Goal: Task Accomplishment & Management: Complete application form

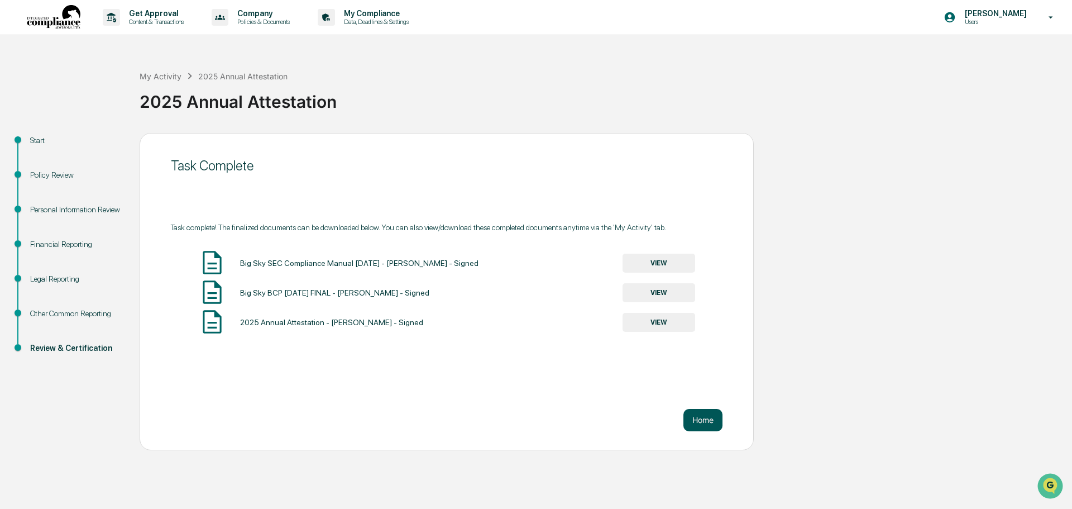
click at [707, 424] on button "Home" at bounding box center [702, 420] width 39 height 22
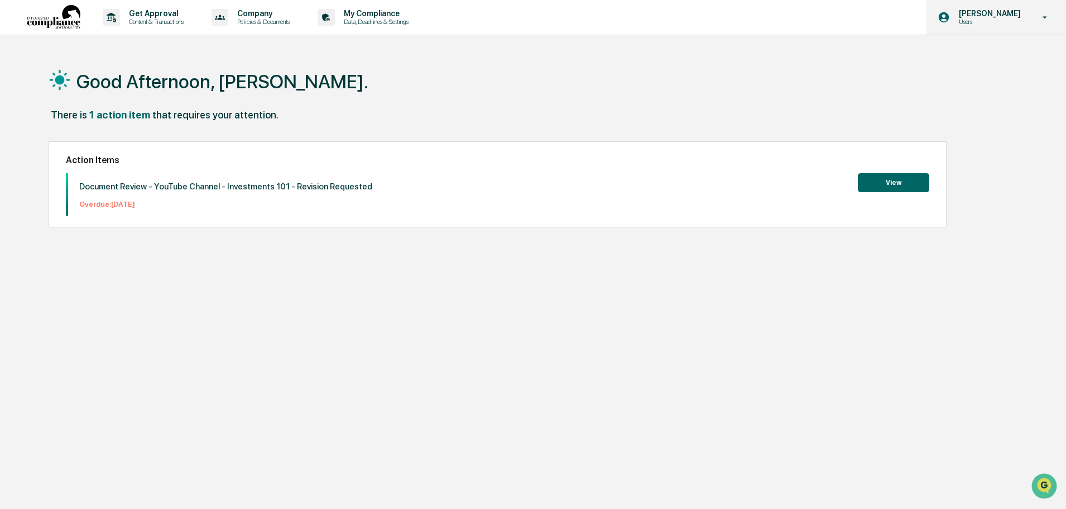
click at [1017, 14] on p "[PERSON_NAME]" at bounding box center [988, 13] width 76 height 9
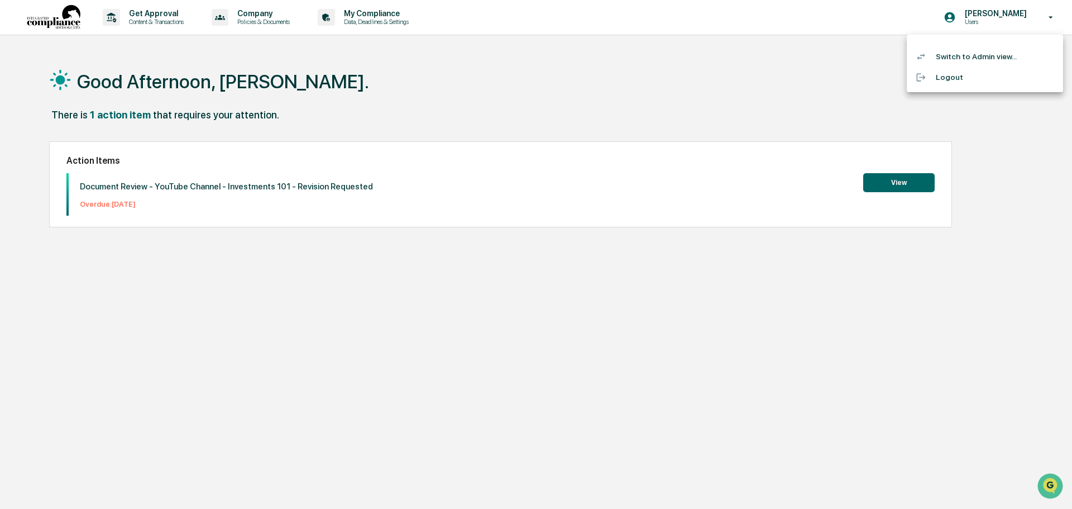
click at [977, 58] on li "Switch to Admin view..." at bounding box center [985, 56] width 156 height 21
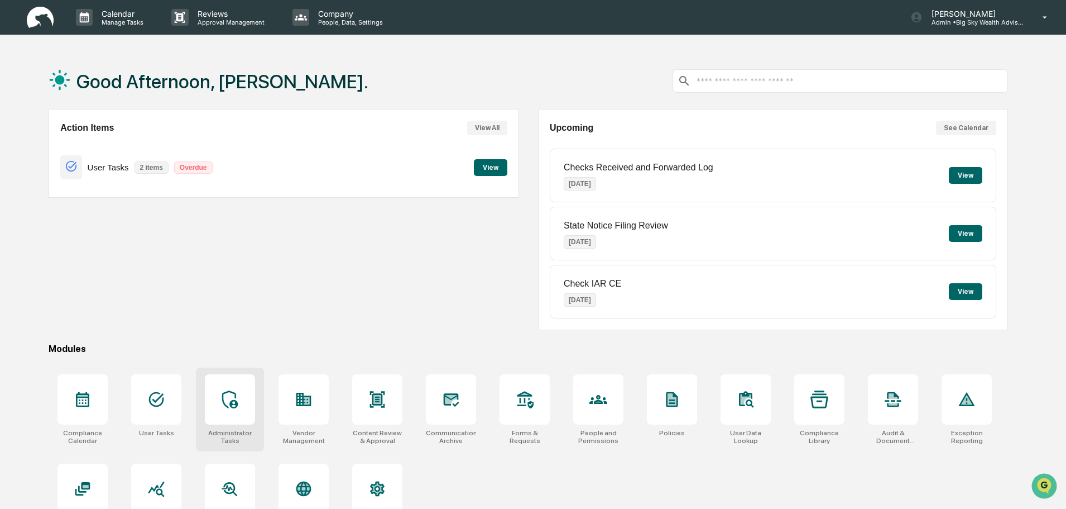
click at [229, 396] on icon at bounding box center [230, 399] width 18 height 18
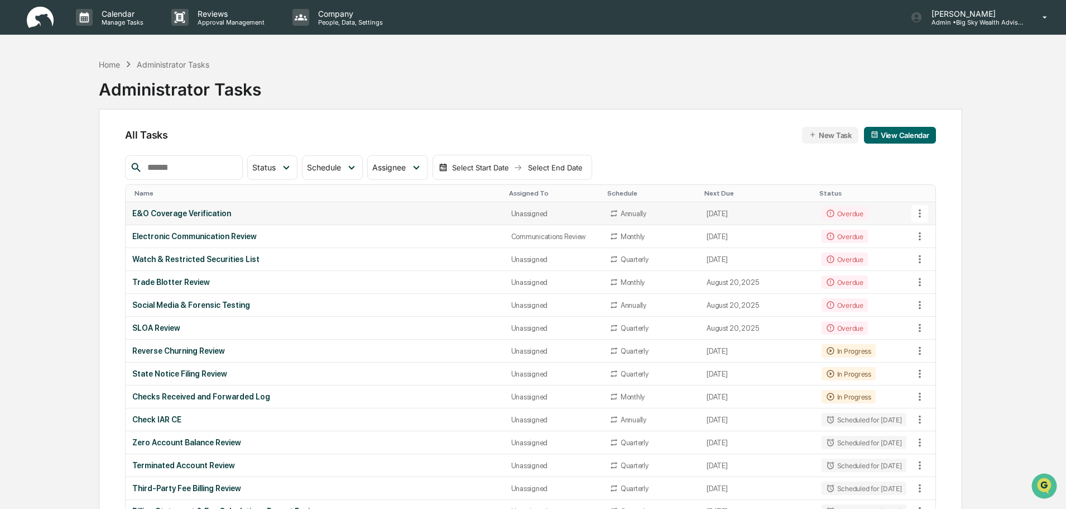
click at [403, 210] on div "E&O Coverage Verification" at bounding box center [314, 213] width 365 height 9
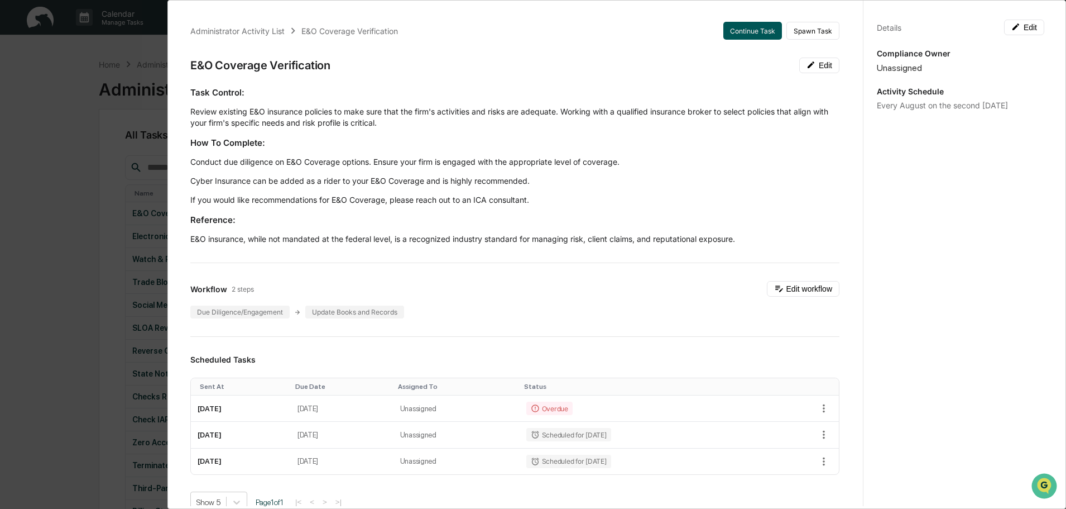
click at [731, 30] on button "Continue Task" at bounding box center [753, 31] width 59 height 18
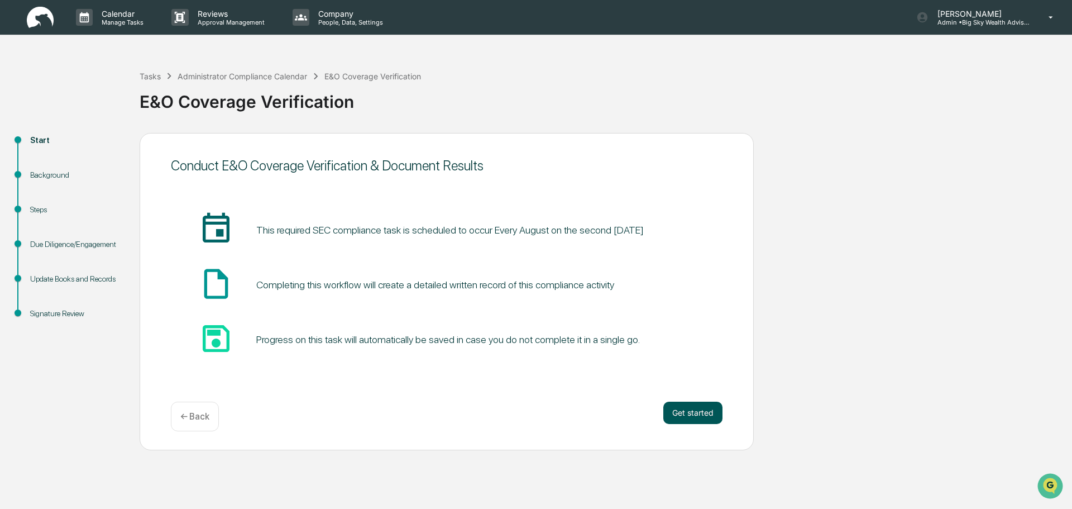
click at [688, 412] on button "Get started" at bounding box center [692, 412] width 59 height 22
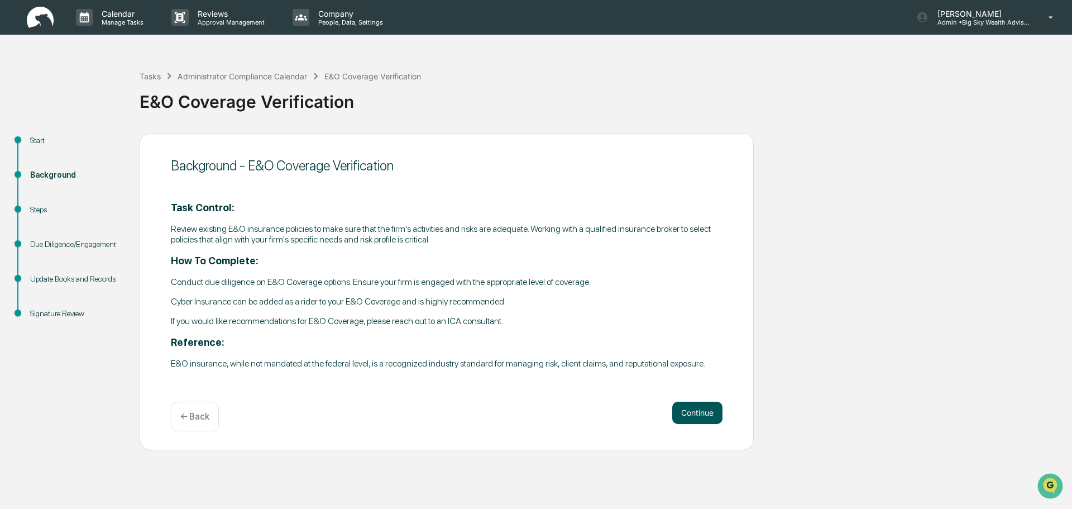
click at [711, 418] on button "Continue" at bounding box center [697, 412] width 50 height 22
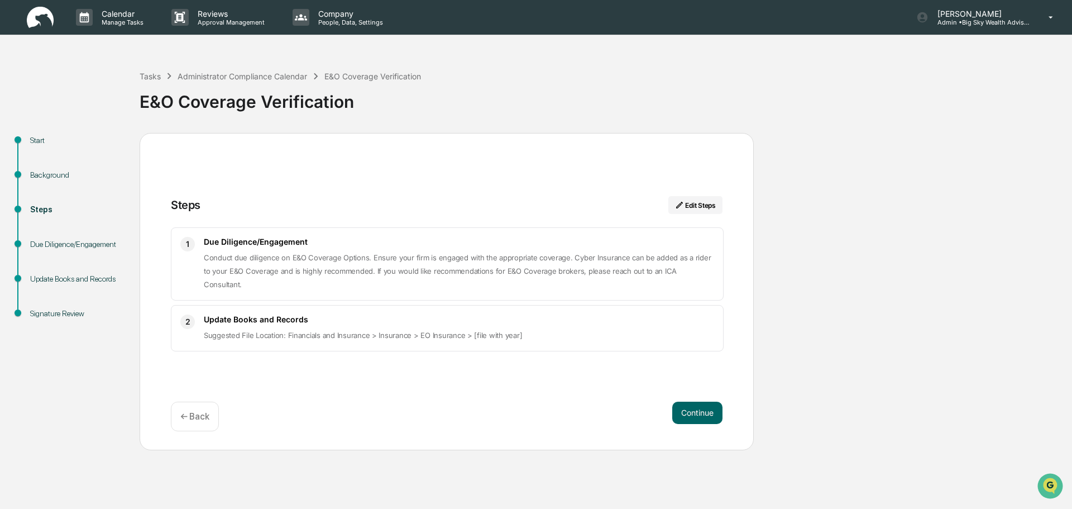
click at [711, 418] on button "Continue" at bounding box center [697, 412] width 50 height 22
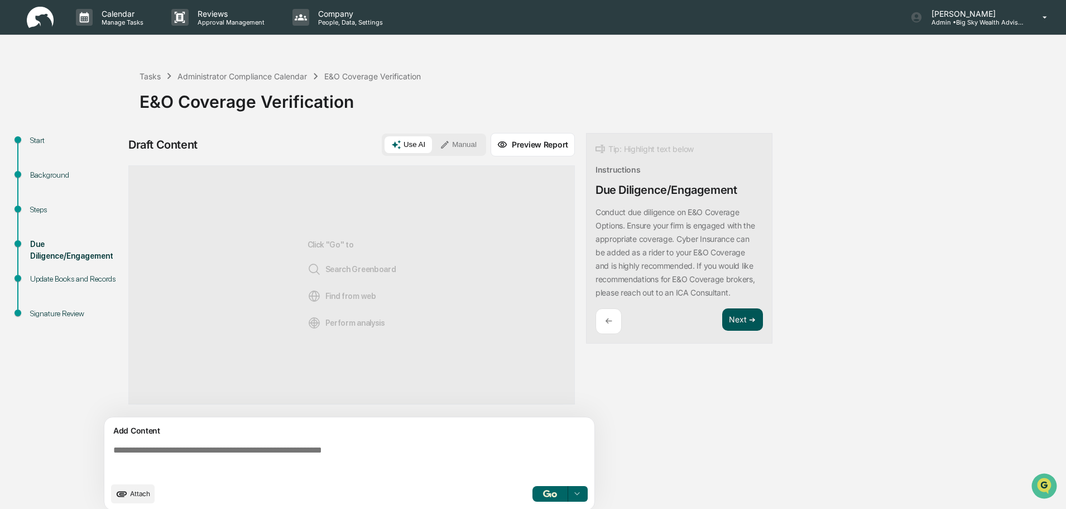
click at [739, 318] on button "Next ➔" at bounding box center [743, 319] width 41 height 23
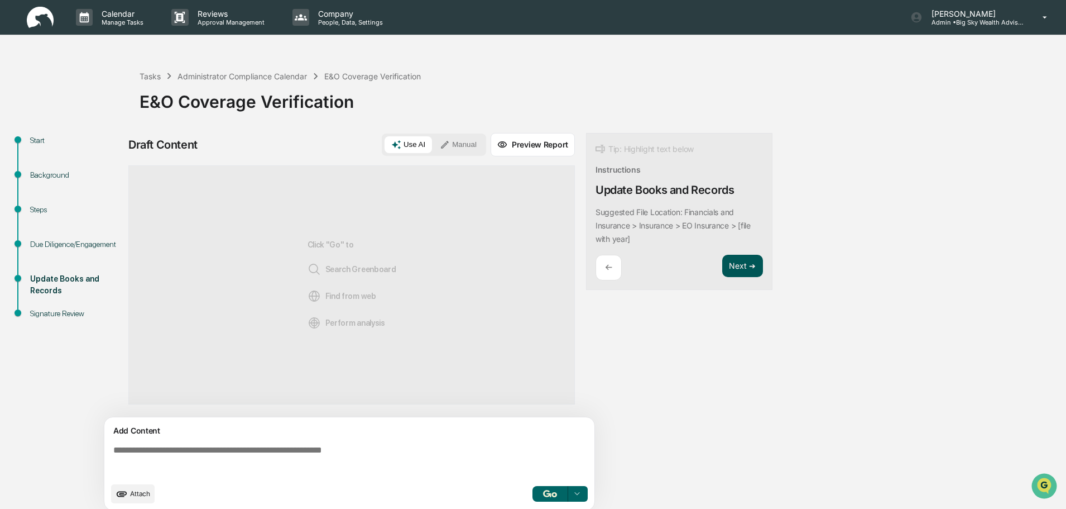
click at [739, 264] on button "Next ➔" at bounding box center [743, 266] width 41 height 23
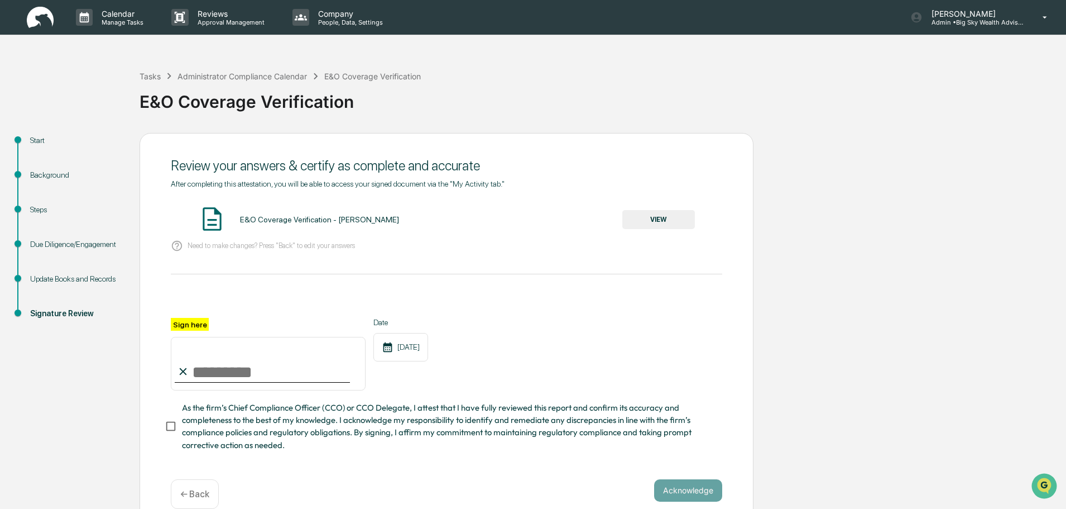
click at [222, 377] on input "Sign here" at bounding box center [268, 364] width 195 height 54
type input "**********"
click at [673, 216] on button "VIEW" at bounding box center [659, 219] width 73 height 19
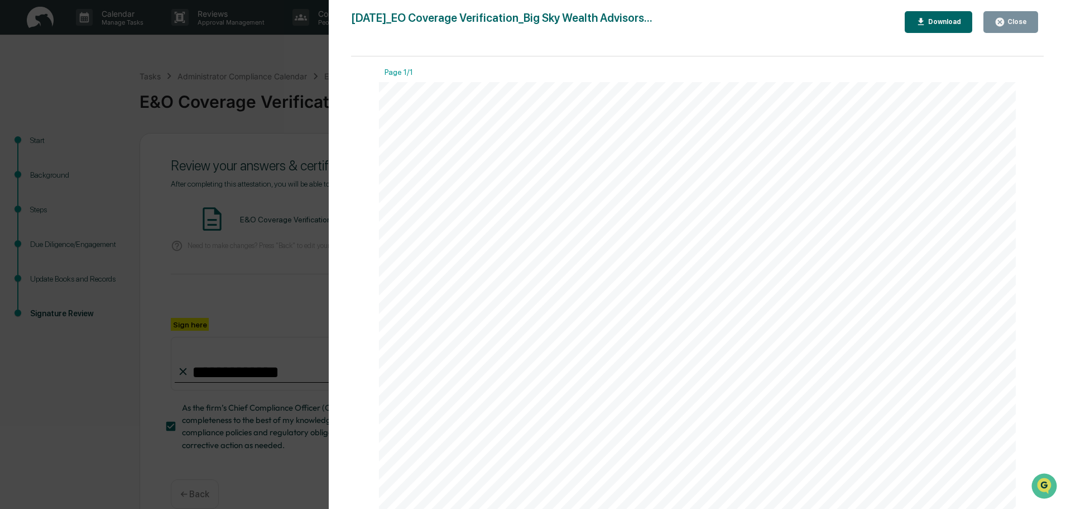
click at [1025, 22] on div "Close" at bounding box center [1017, 22] width 22 height 8
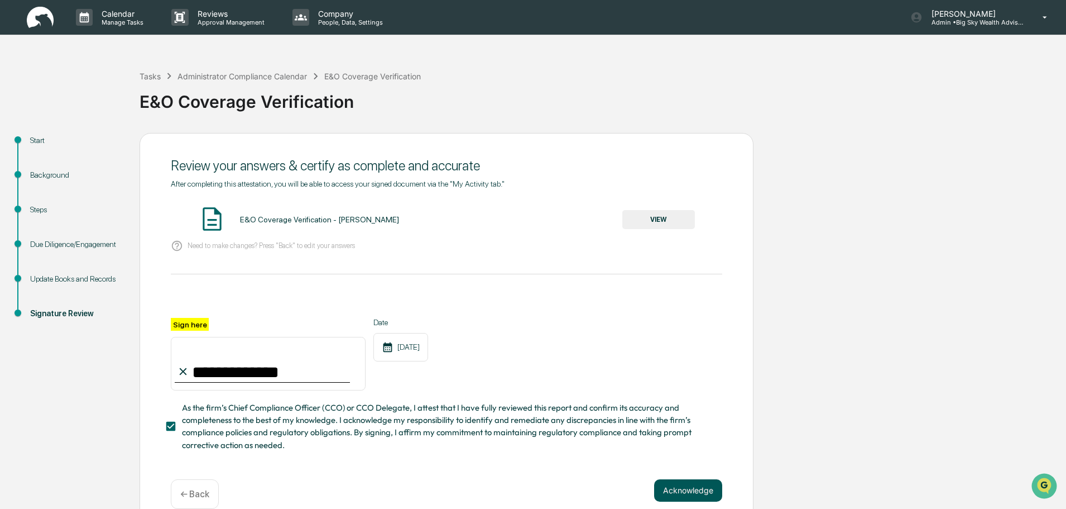
click at [674, 491] on button "Acknowledge" at bounding box center [688, 490] width 68 height 22
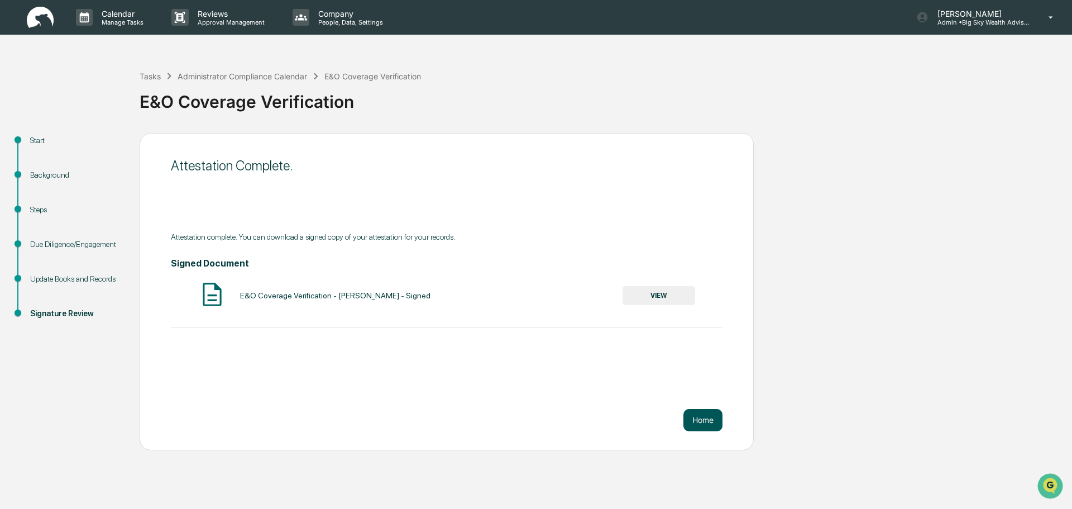
click at [700, 413] on button "Home" at bounding box center [702, 420] width 39 height 22
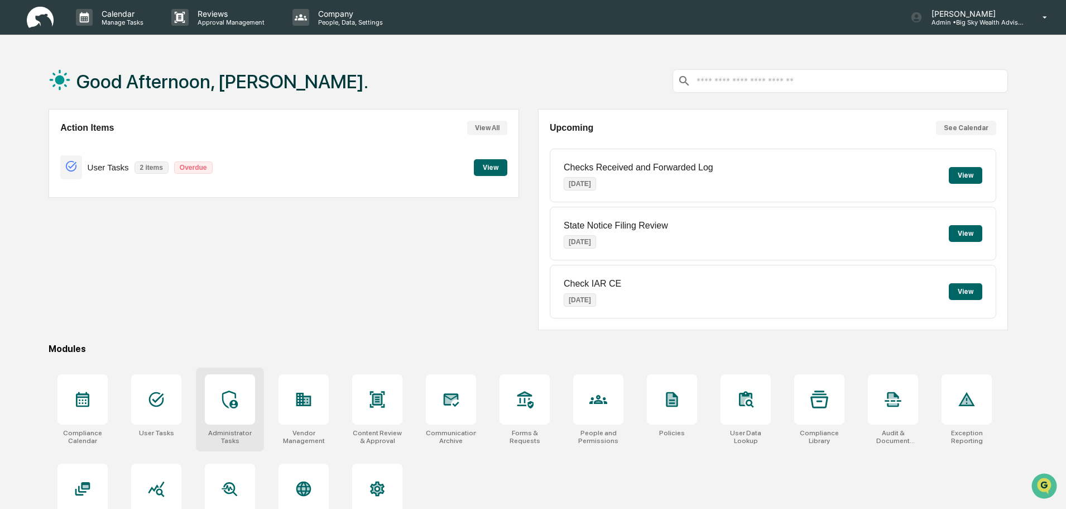
click at [229, 396] on icon at bounding box center [230, 399] width 18 height 18
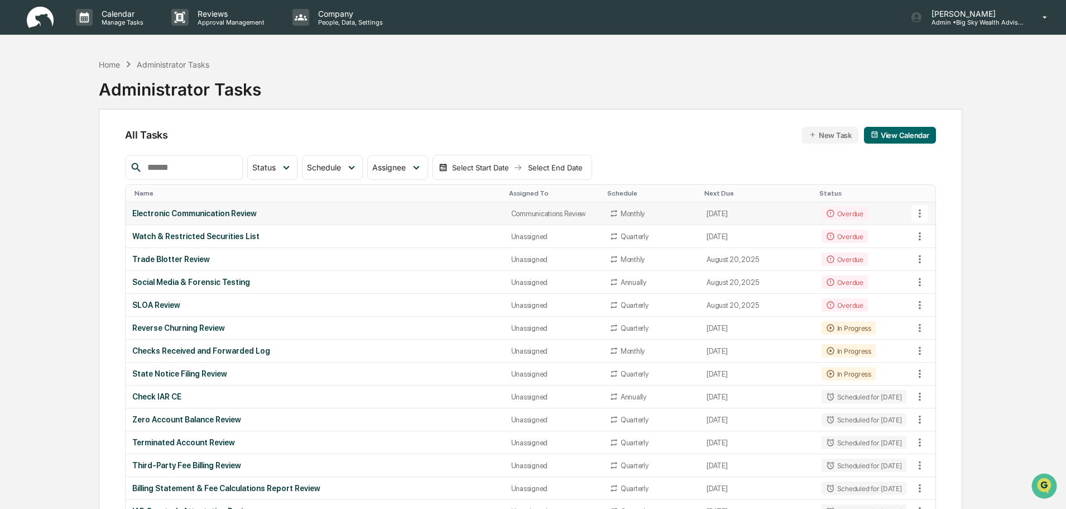
click at [304, 216] on div "Electronic Communication Review" at bounding box center [314, 213] width 365 height 9
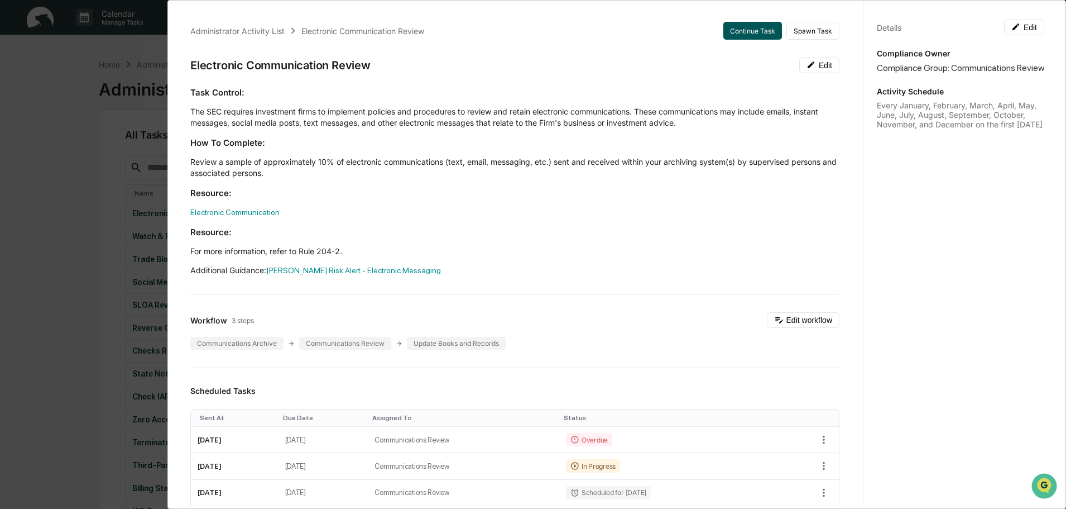
click at [739, 30] on button "Continue Task" at bounding box center [753, 31] width 59 height 18
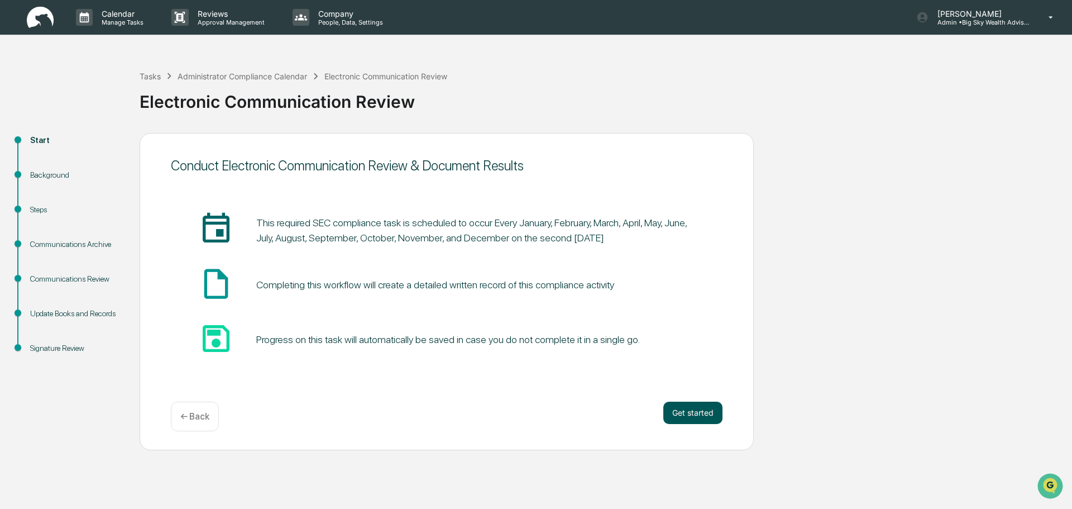
click at [703, 414] on button "Get started" at bounding box center [692, 412] width 59 height 22
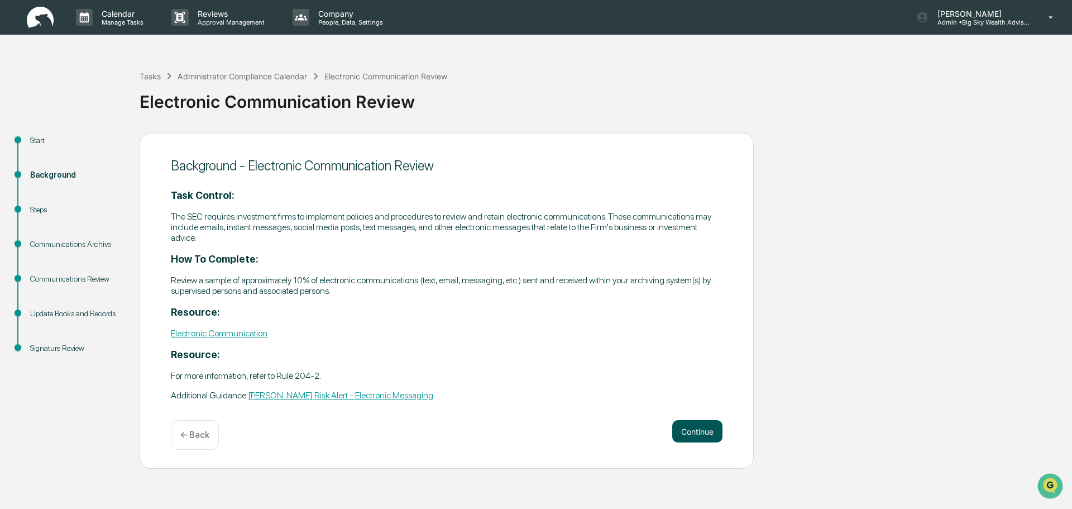
click at [698, 436] on button "Continue" at bounding box center [697, 431] width 50 height 22
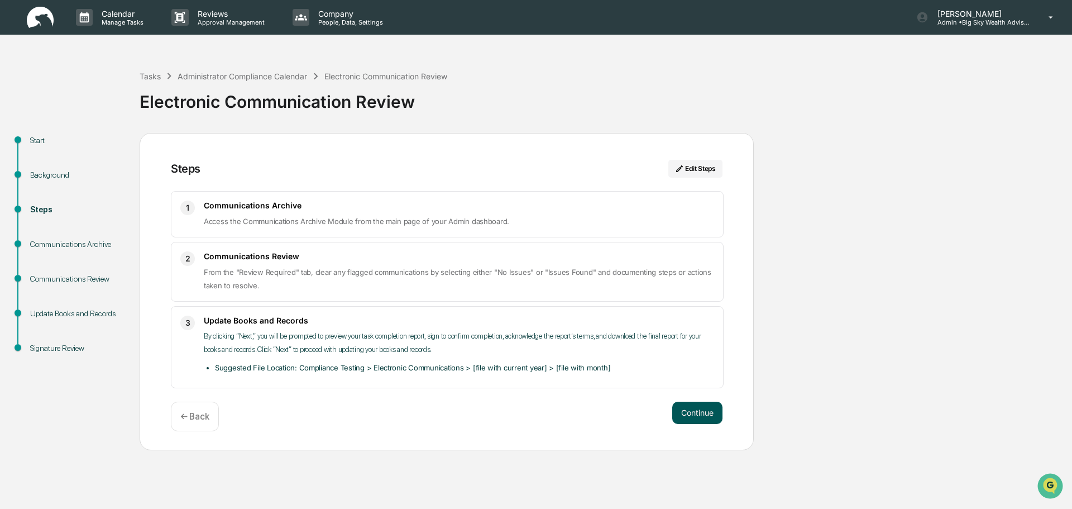
click at [704, 409] on button "Continue" at bounding box center [697, 412] width 50 height 22
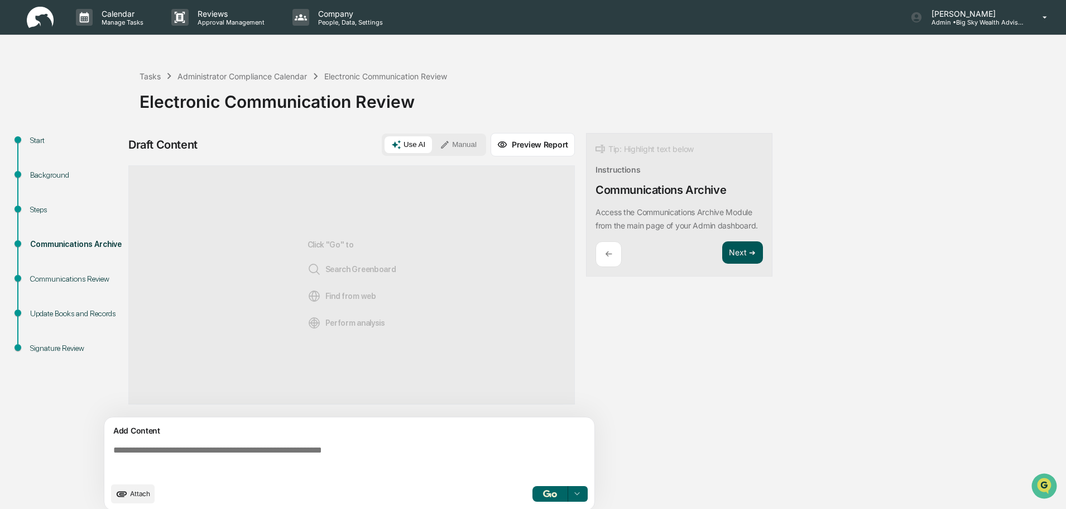
click at [741, 264] on button "Next ➔" at bounding box center [743, 252] width 41 height 23
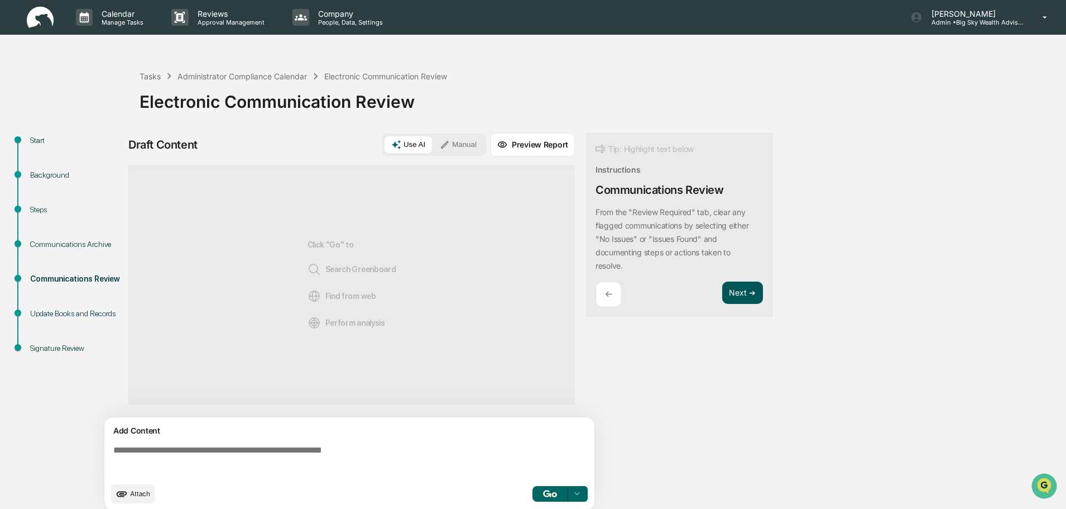
click at [752, 291] on button "Next ➔" at bounding box center [743, 292] width 41 height 23
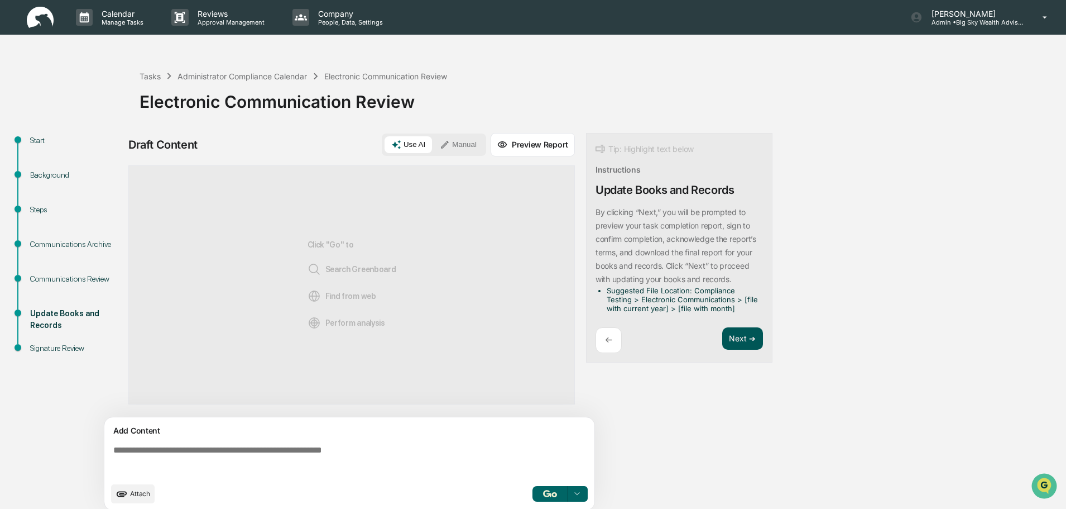
click at [755, 341] on button "Next ➔" at bounding box center [743, 338] width 41 height 23
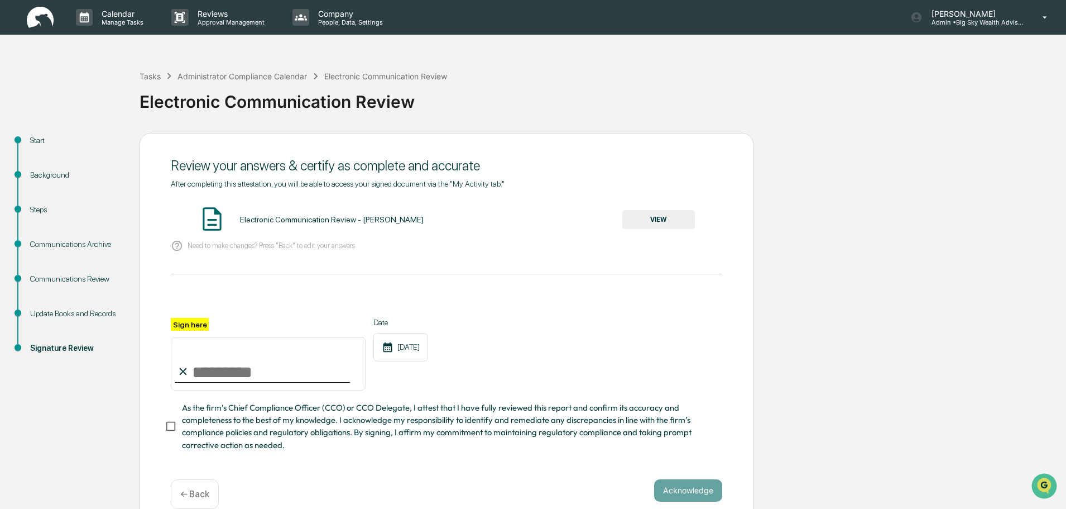
click at [251, 374] on input "Sign here" at bounding box center [268, 364] width 195 height 54
type input "**********"
click at [669, 217] on button "VIEW" at bounding box center [659, 219] width 73 height 19
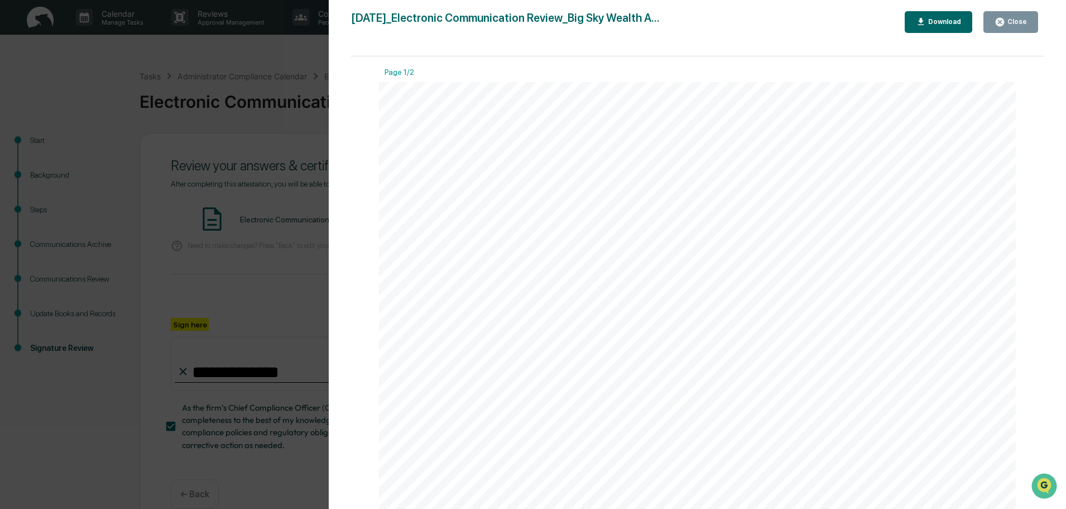
click at [1015, 23] on div "Close" at bounding box center [1017, 22] width 22 height 8
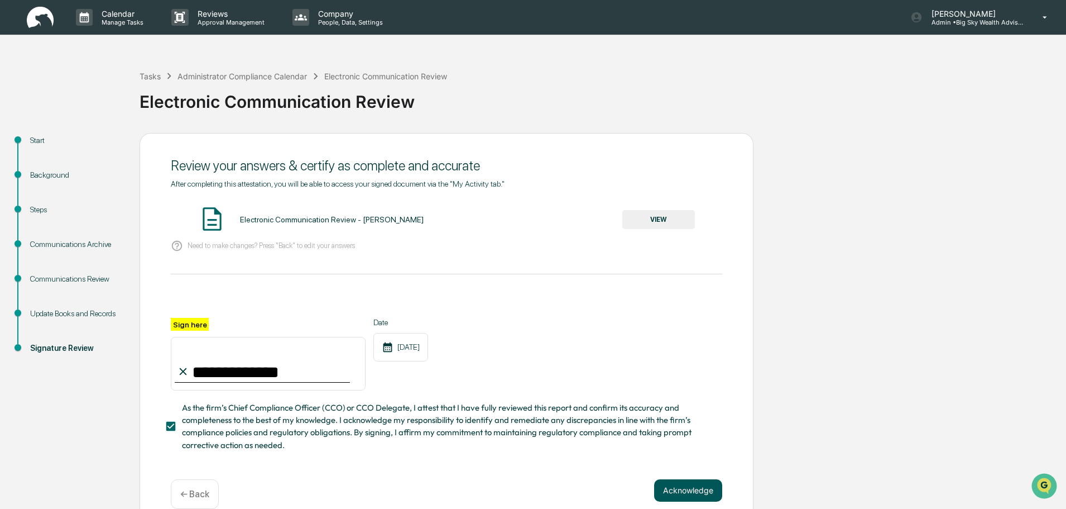
click at [691, 489] on button "Acknowledge" at bounding box center [688, 490] width 68 height 22
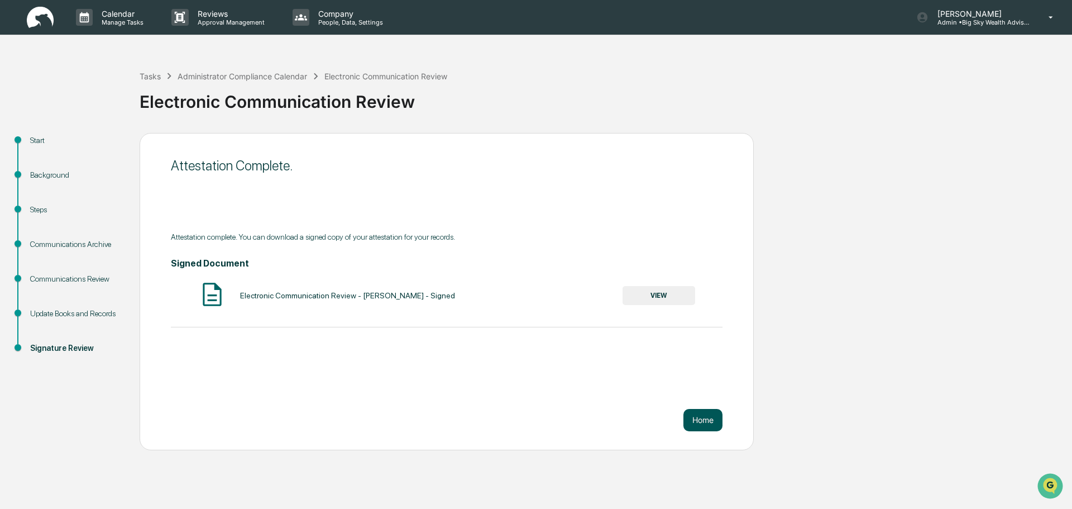
click at [702, 418] on button "Home" at bounding box center [702, 420] width 39 height 22
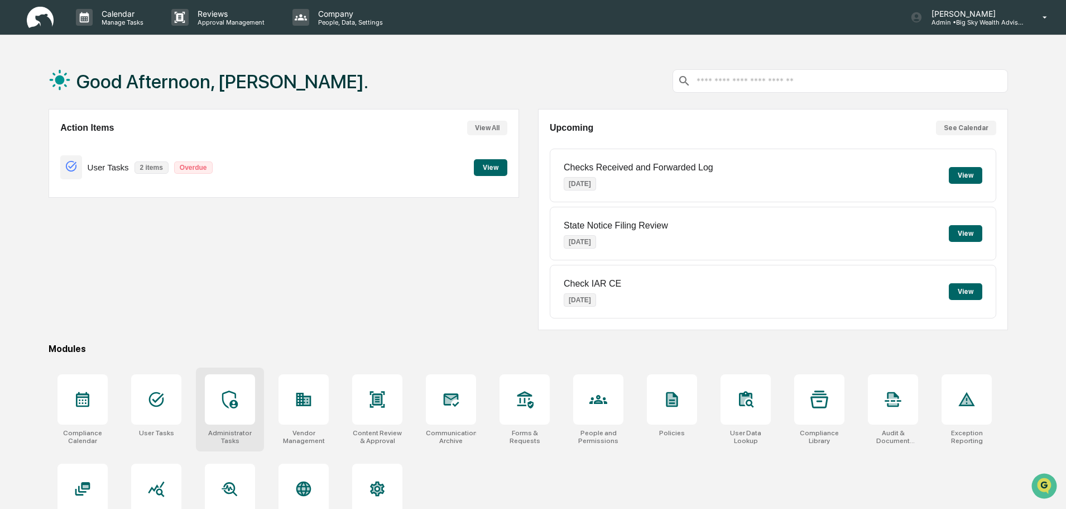
click at [238, 403] on icon at bounding box center [230, 399] width 16 height 18
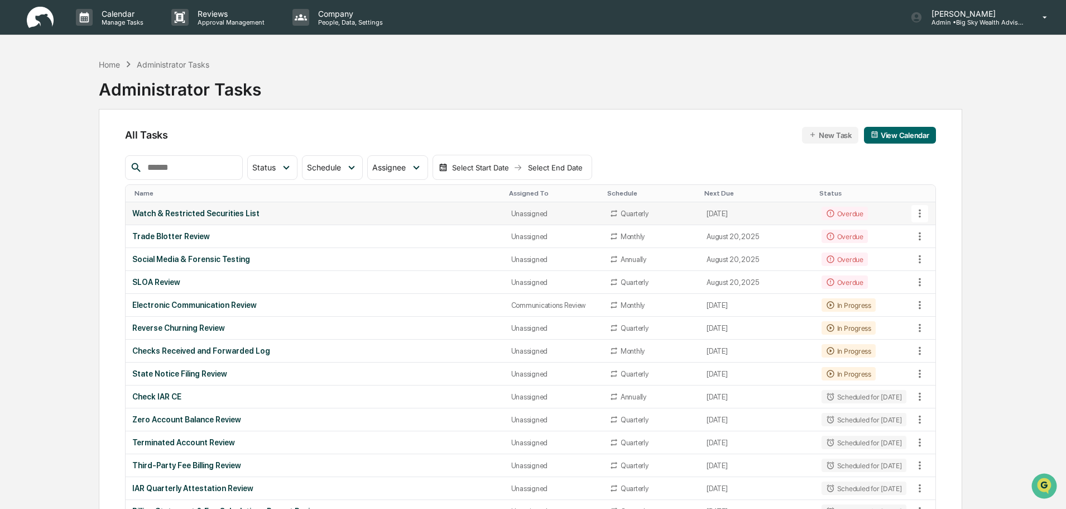
click at [329, 212] on div "Watch & Restricted Securities List" at bounding box center [314, 213] width 365 height 9
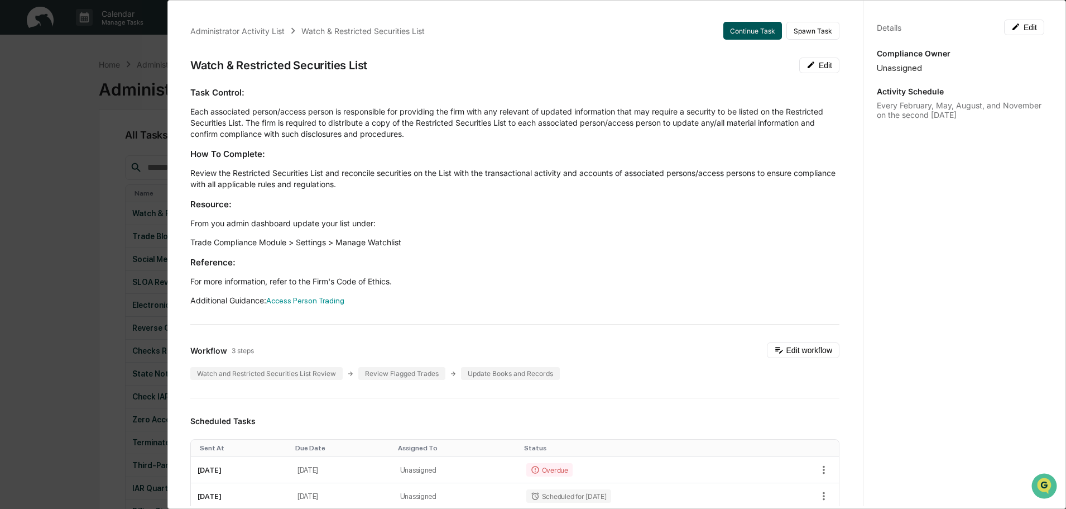
click at [752, 26] on button "Continue Task" at bounding box center [753, 31] width 59 height 18
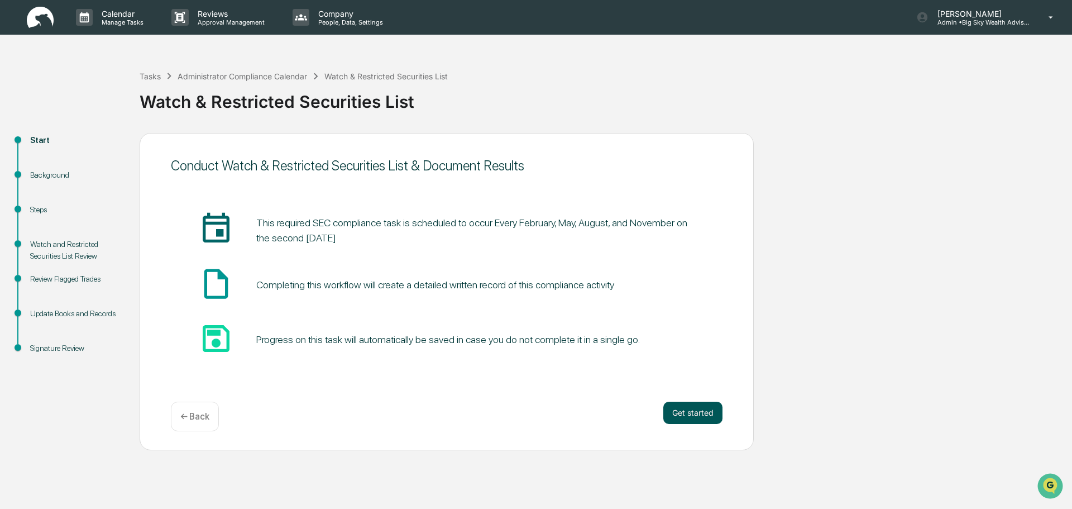
click at [715, 410] on button "Get started" at bounding box center [692, 412] width 59 height 22
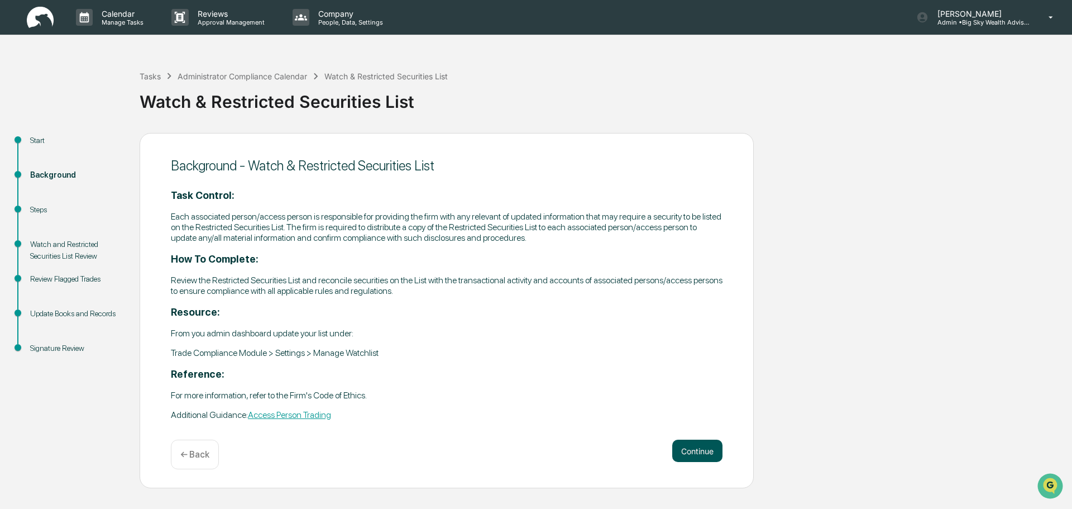
click at [704, 459] on button "Continue" at bounding box center [697, 450] width 50 height 22
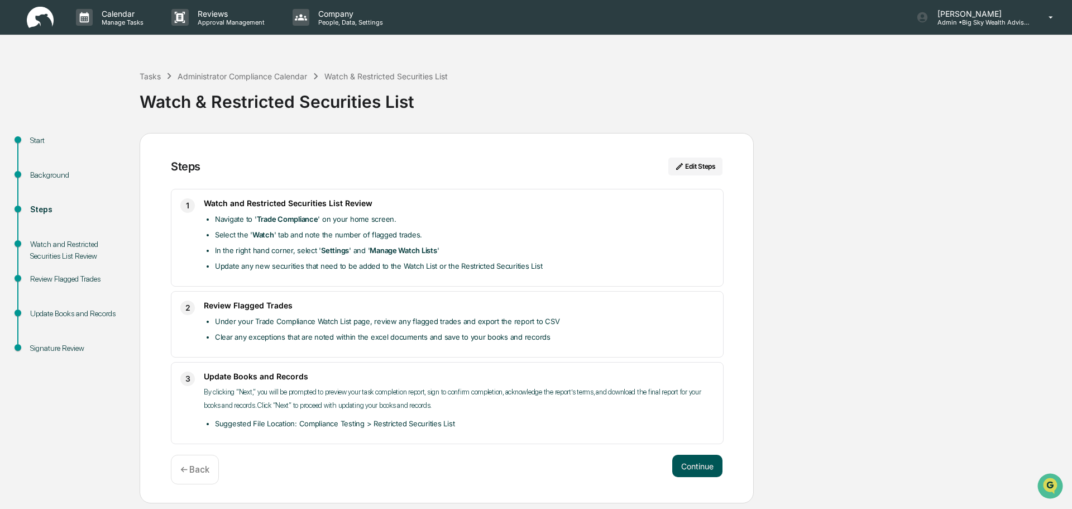
click at [704, 457] on button "Continue" at bounding box center [697, 465] width 50 height 22
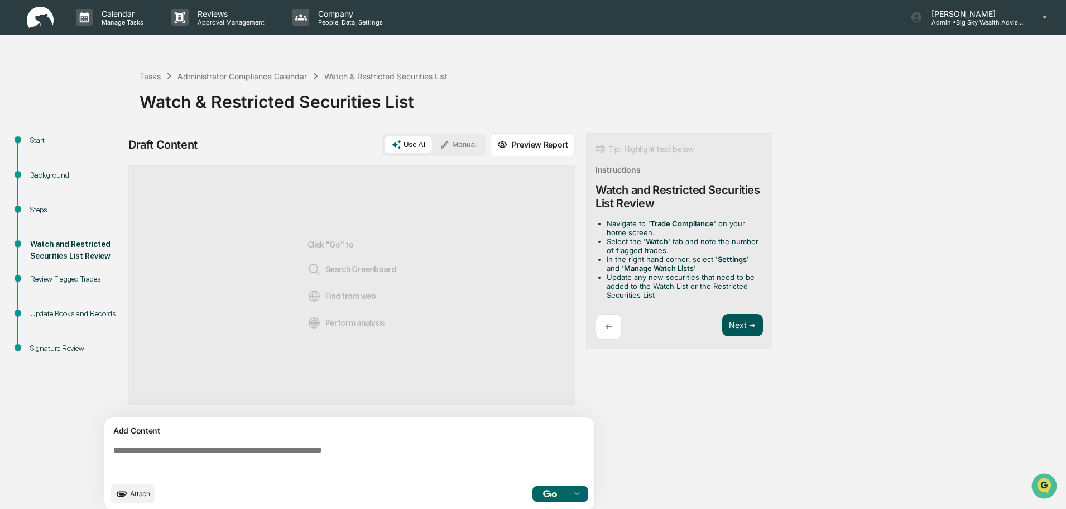
click at [758, 330] on button "Next ➔" at bounding box center [743, 325] width 41 height 23
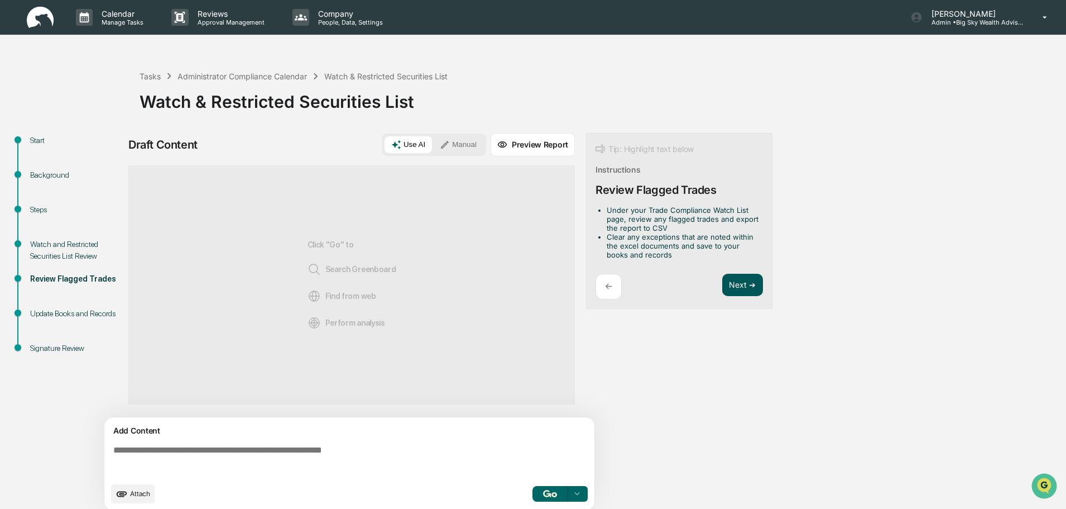
click at [748, 284] on button "Next ➔" at bounding box center [743, 285] width 41 height 23
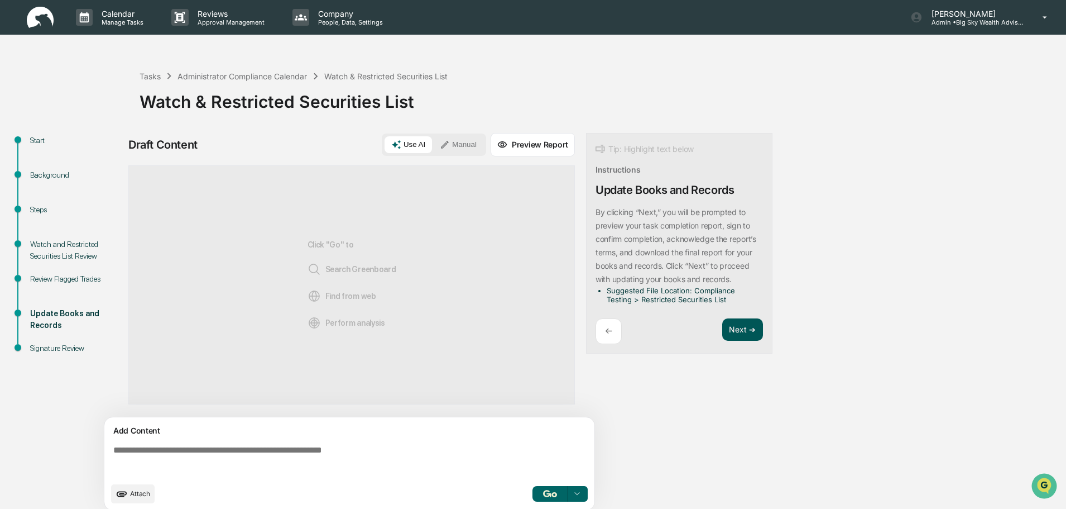
click at [743, 332] on button "Next ➔" at bounding box center [743, 329] width 41 height 23
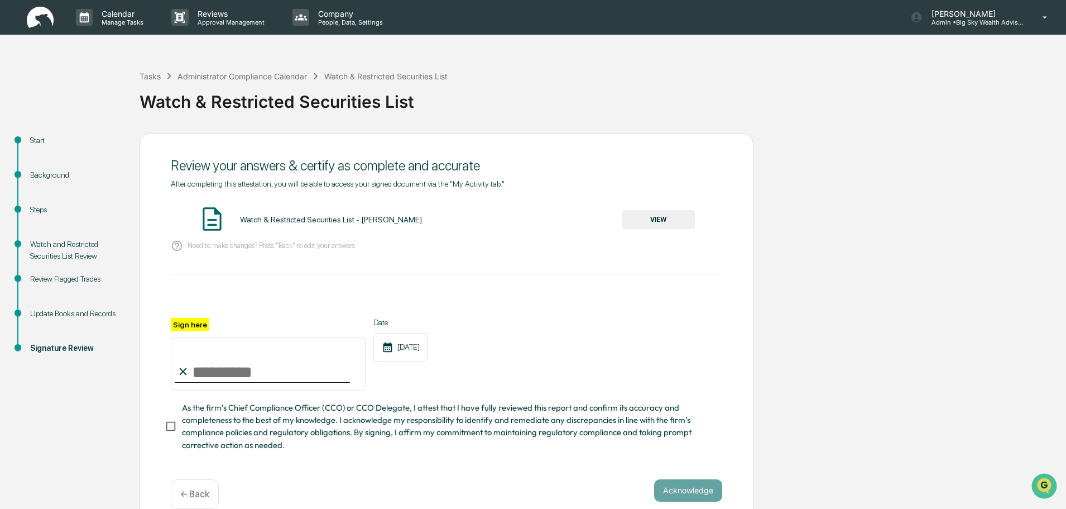
click at [194, 499] on p "← Back" at bounding box center [194, 494] width 29 height 11
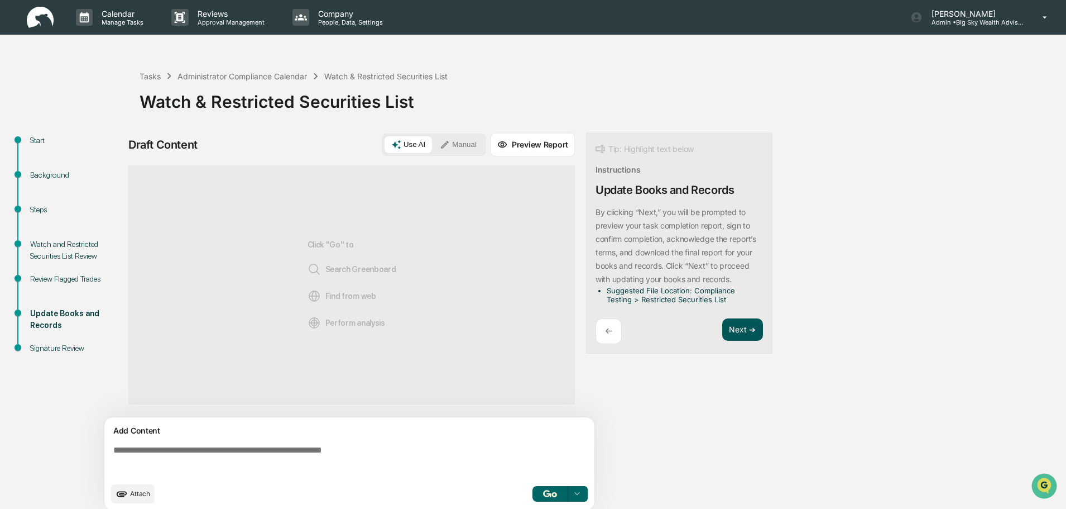
click at [747, 328] on button "Next ➔" at bounding box center [743, 329] width 41 height 23
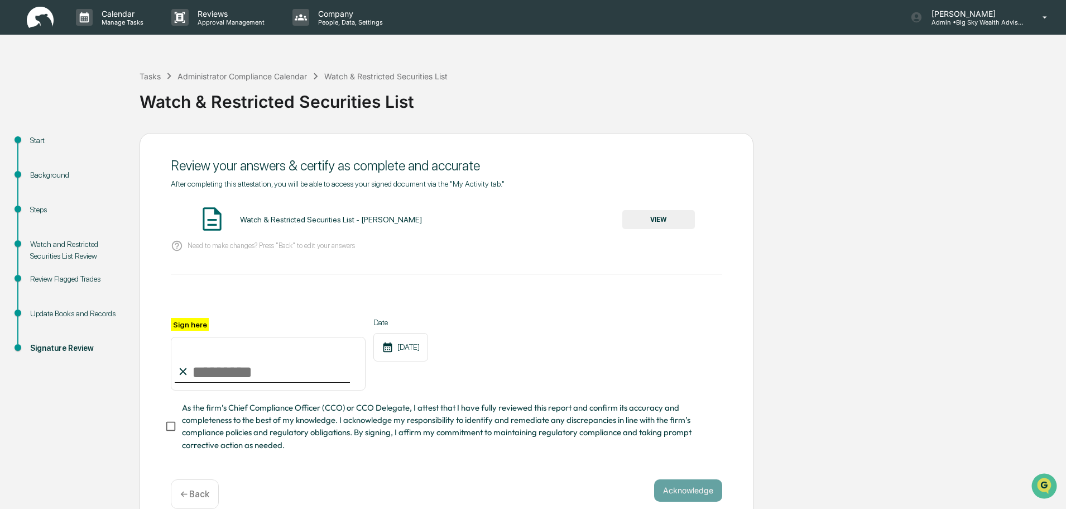
click at [256, 376] on input "Sign here" at bounding box center [268, 364] width 195 height 54
type input "**********"
click at [676, 219] on button "VIEW" at bounding box center [659, 219] width 73 height 19
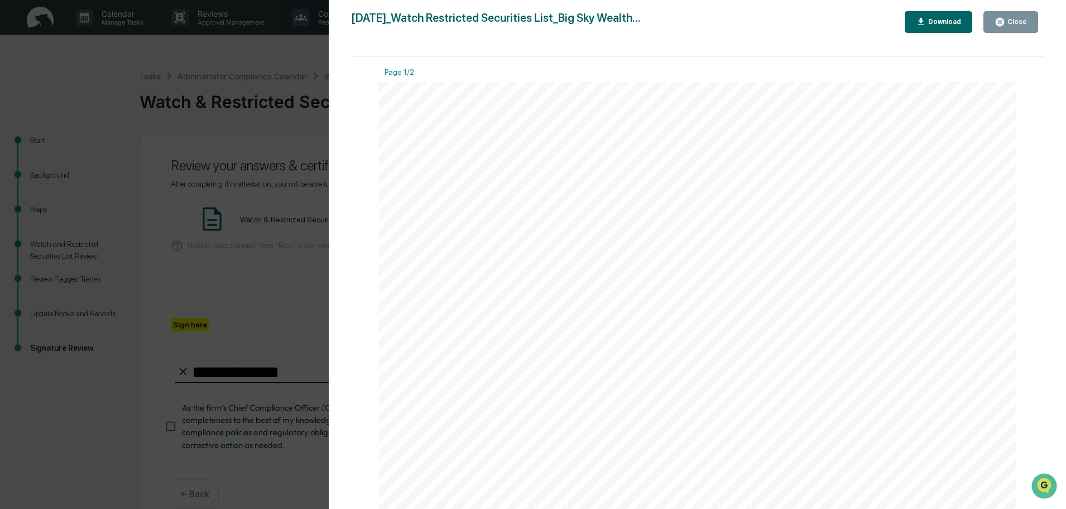
click at [1015, 18] on div "Close" at bounding box center [1011, 22] width 32 height 11
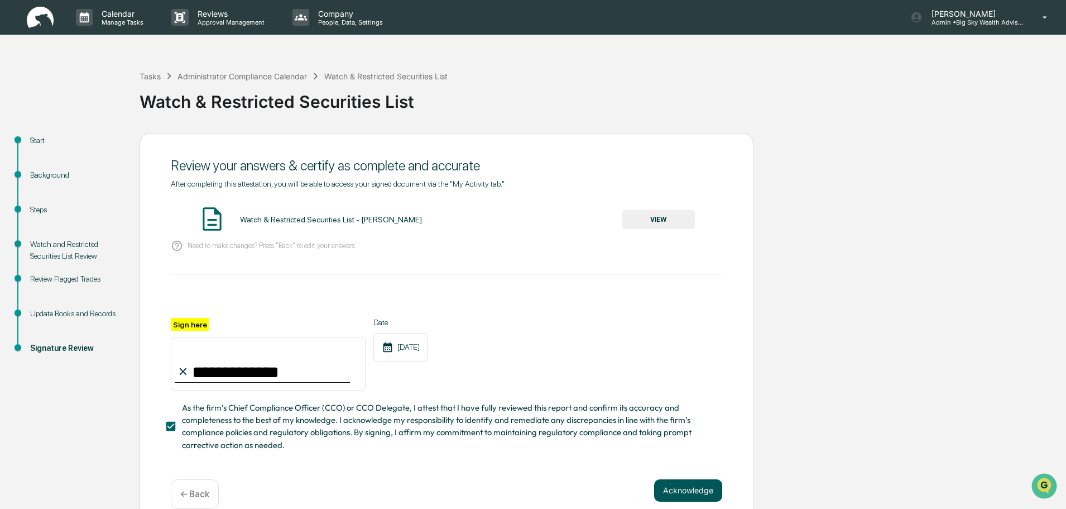
click at [697, 495] on button "Acknowledge" at bounding box center [688, 490] width 68 height 22
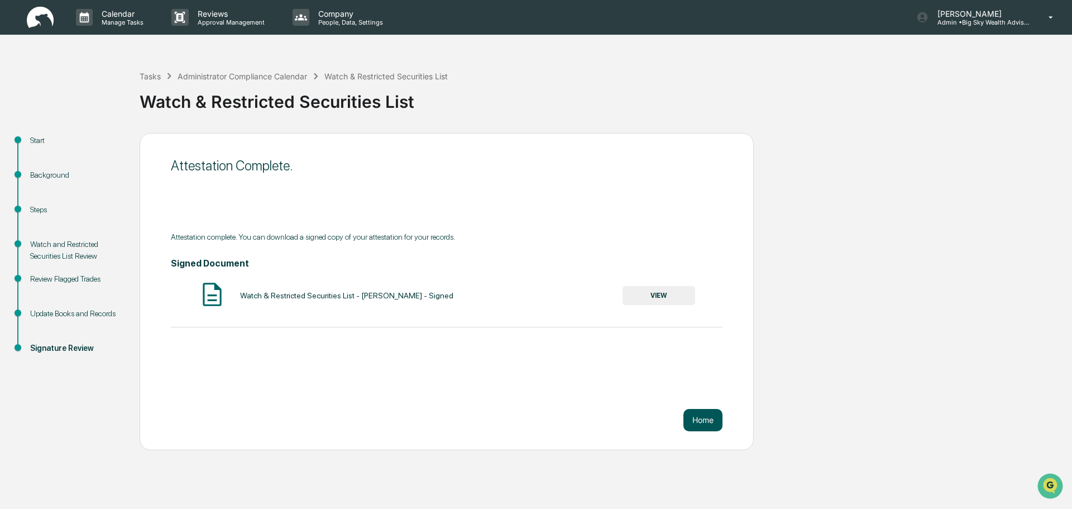
click at [706, 419] on button "Home" at bounding box center [702, 420] width 39 height 22
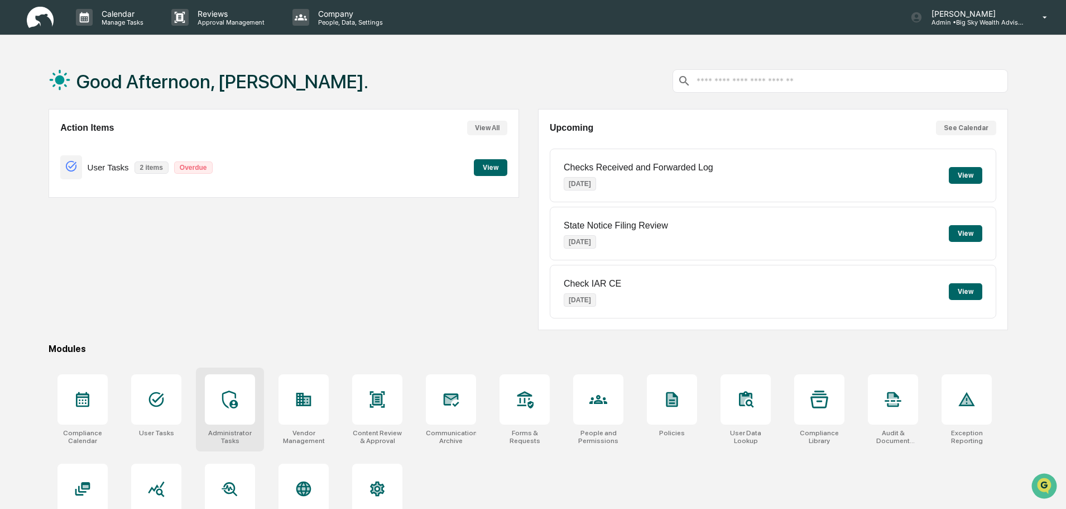
click at [224, 404] on icon at bounding box center [230, 399] width 18 height 18
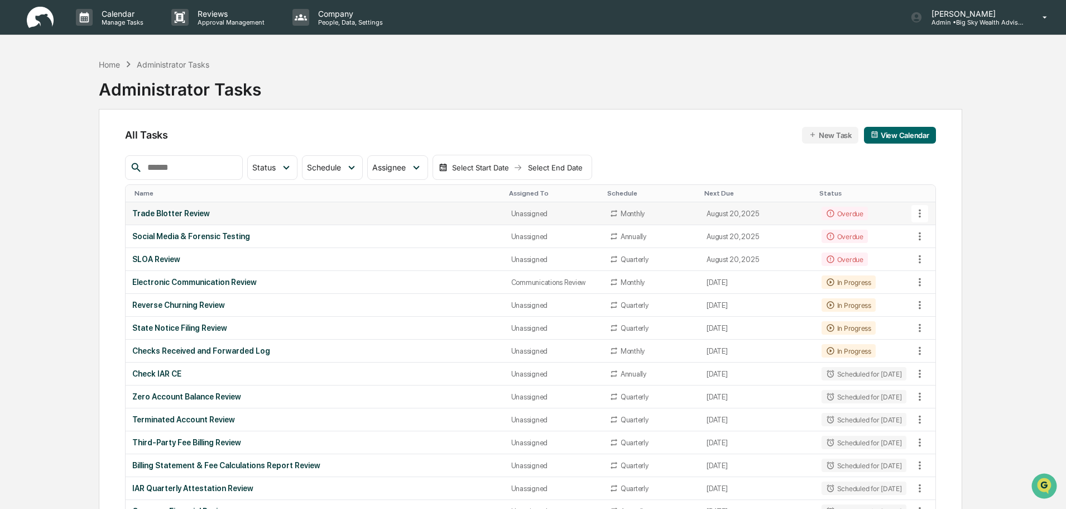
click at [438, 216] on div "Trade Blotter Review" at bounding box center [314, 213] width 365 height 9
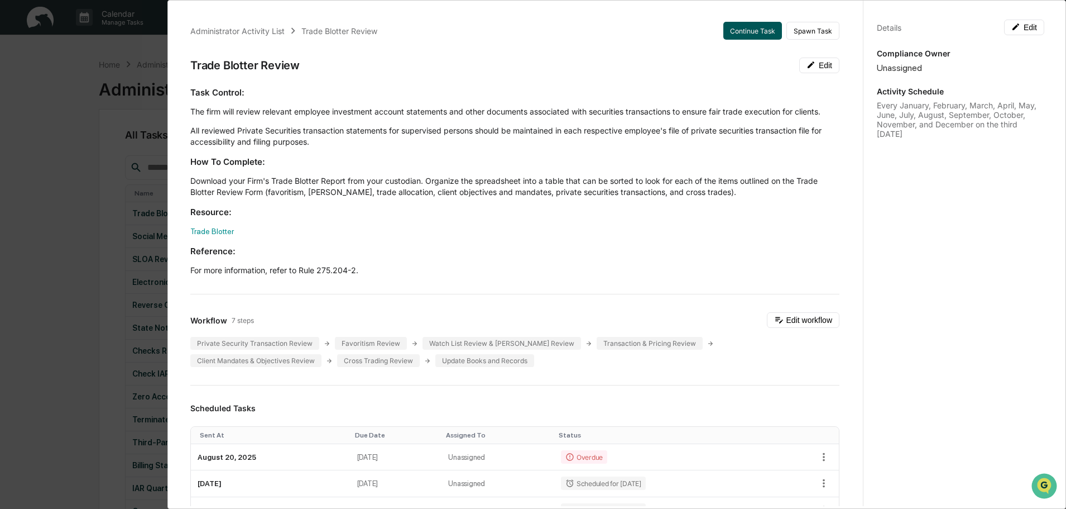
click at [737, 27] on button "Continue Task" at bounding box center [753, 31] width 59 height 18
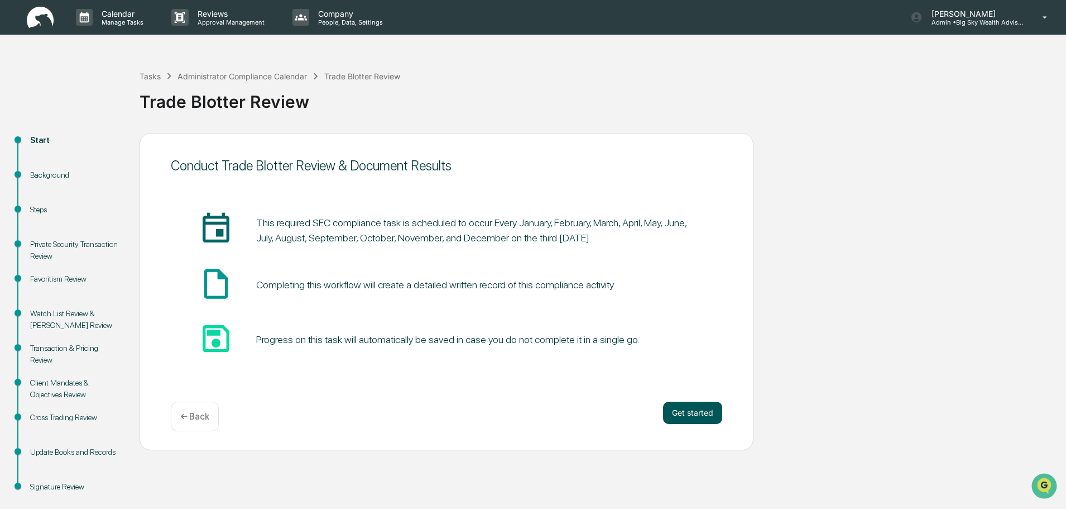
click at [691, 413] on button "Get started" at bounding box center [692, 412] width 59 height 22
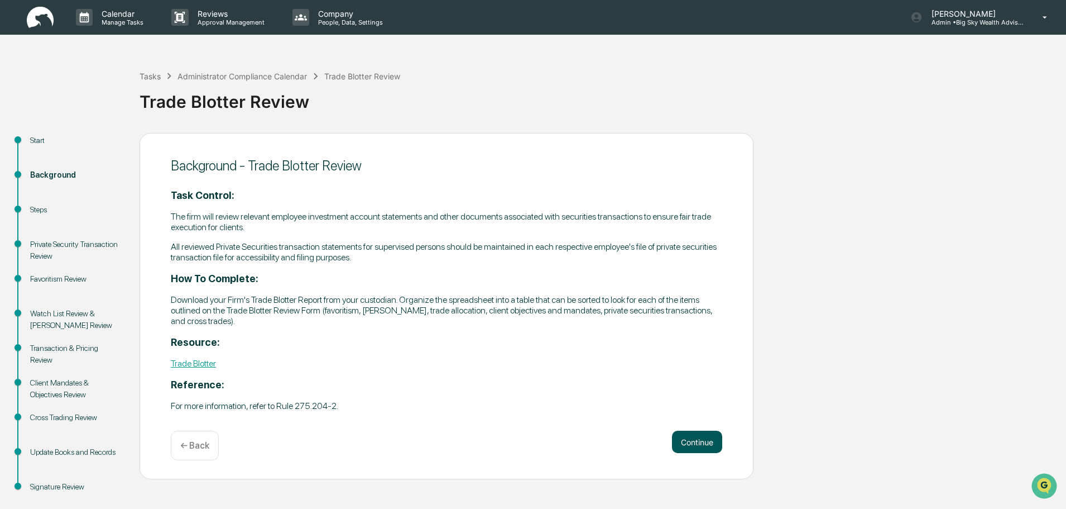
click at [702, 439] on button "Continue" at bounding box center [697, 441] width 50 height 22
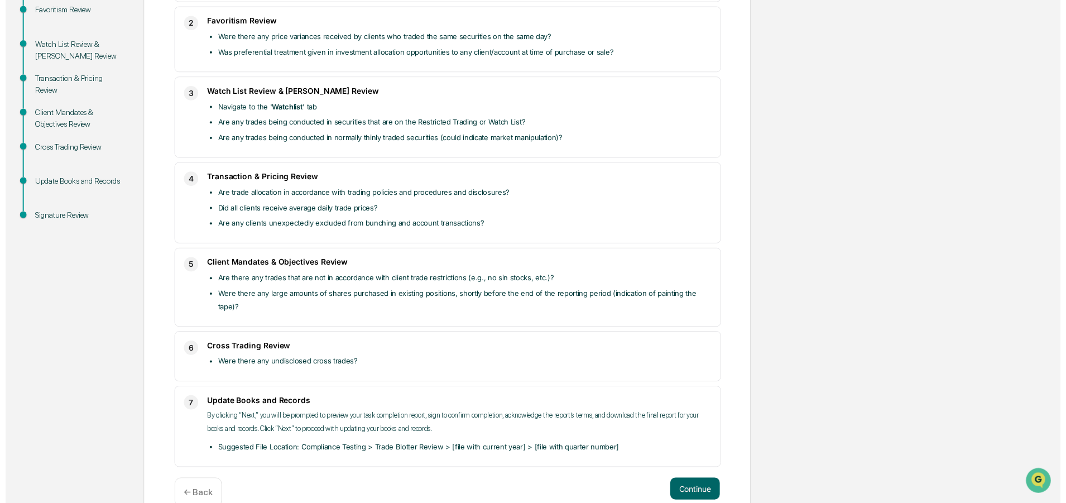
scroll to position [278, 0]
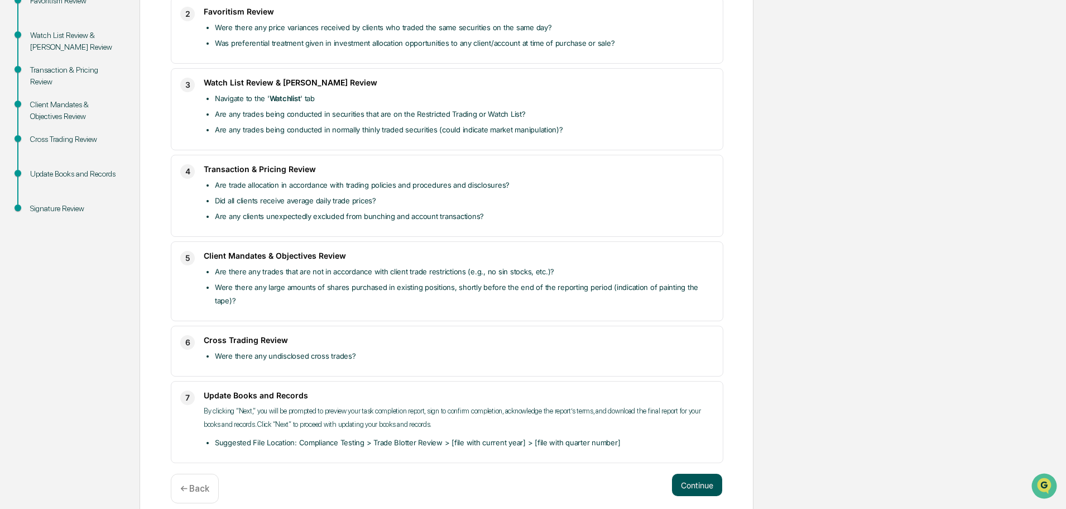
click at [707, 473] on button "Continue" at bounding box center [697, 484] width 50 height 22
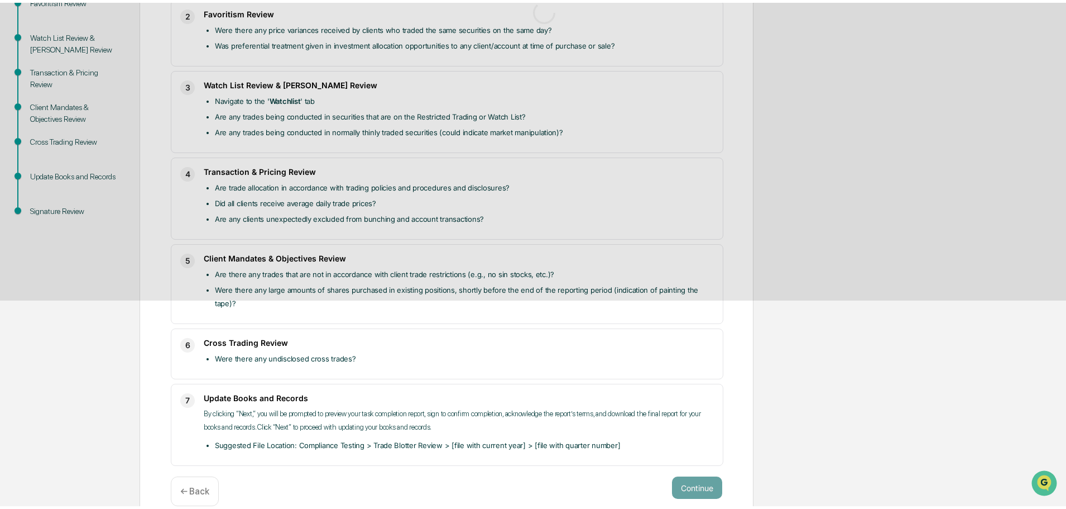
scroll to position [17, 0]
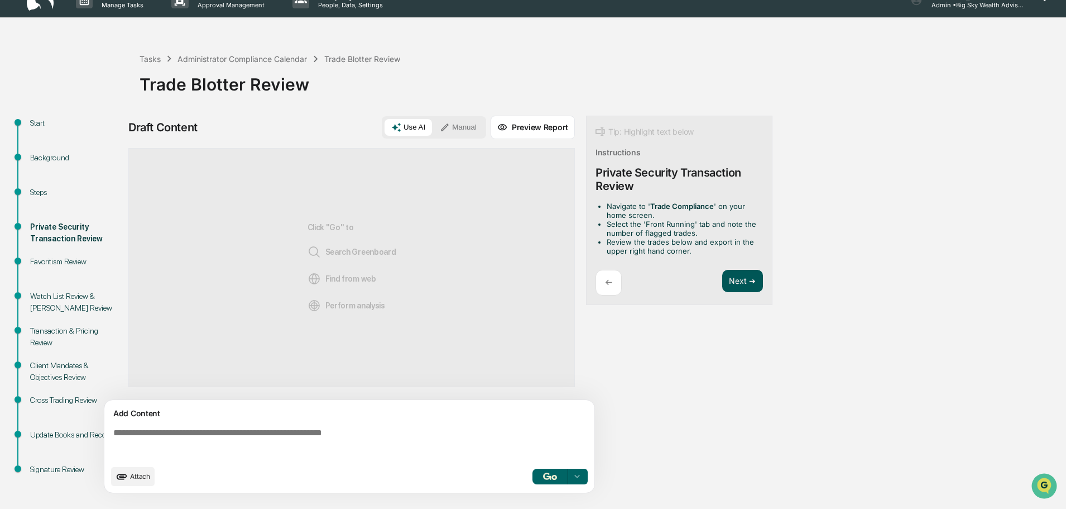
click at [749, 279] on button "Next ➔" at bounding box center [743, 281] width 41 height 23
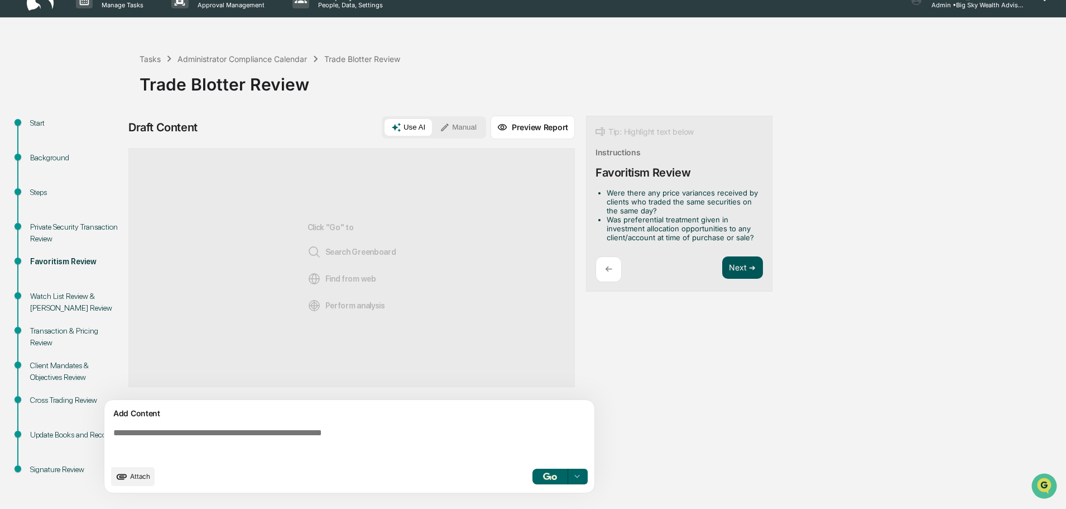
click at [748, 266] on button "Next ➔" at bounding box center [743, 267] width 41 height 23
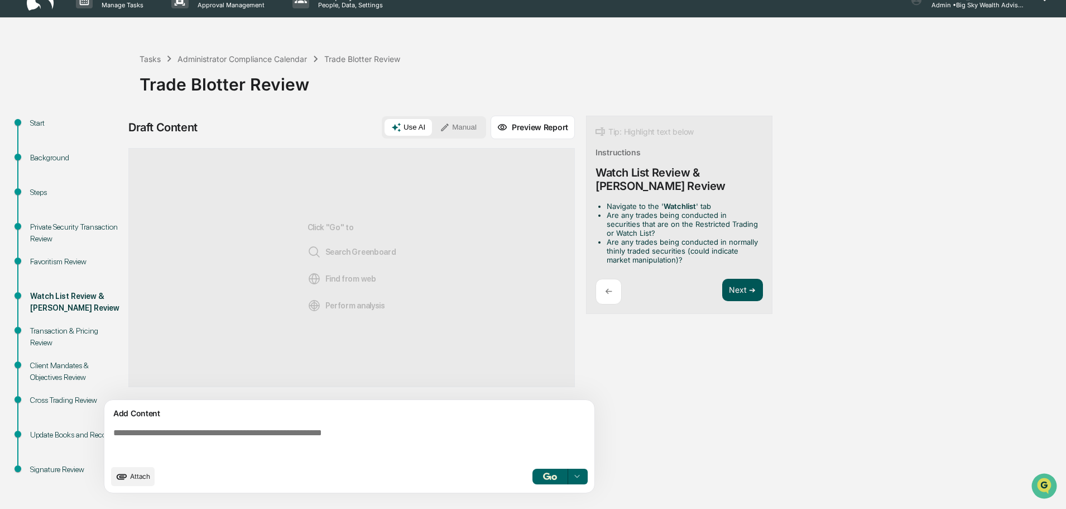
click at [746, 291] on button "Next ➔" at bounding box center [743, 290] width 41 height 23
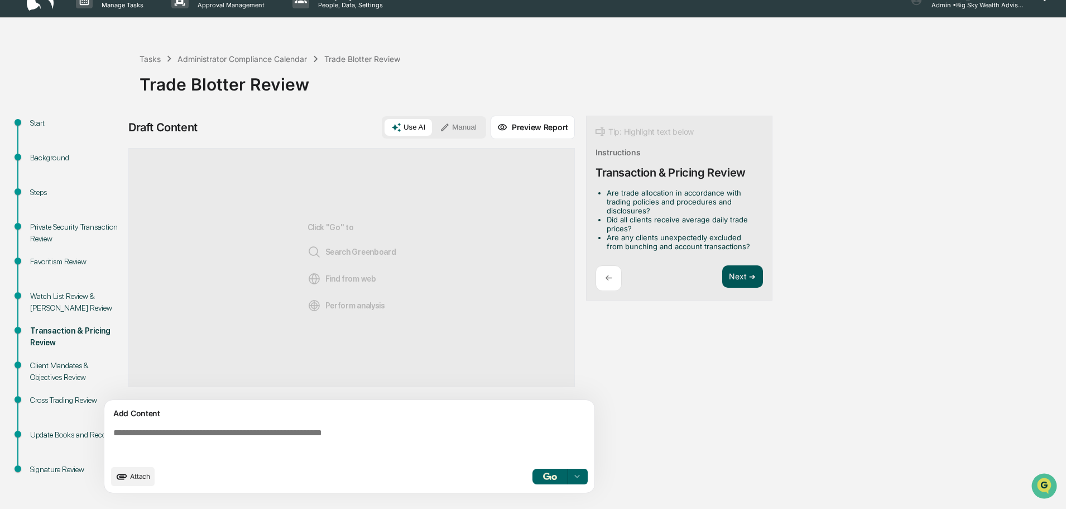
click at [744, 270] on button "Next ➔" at bounding box center [743, 276] width 41 height 23
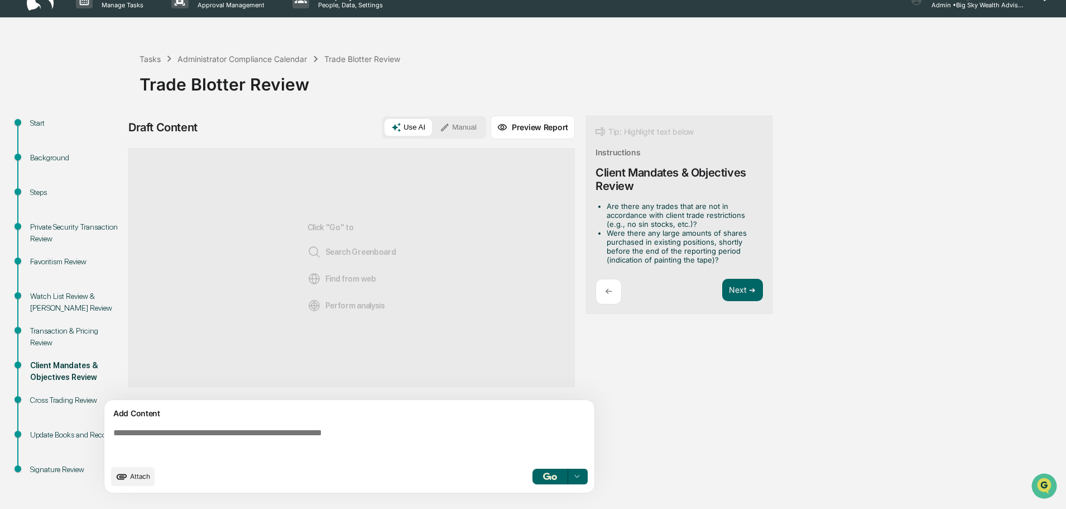
click at [744, 303] on div "Next ➔" at bounding box center [743, 292] width 41 height 26
click at [746, 290] on button "Next ➔" at bounding box center [743, 290] width 41 height 23
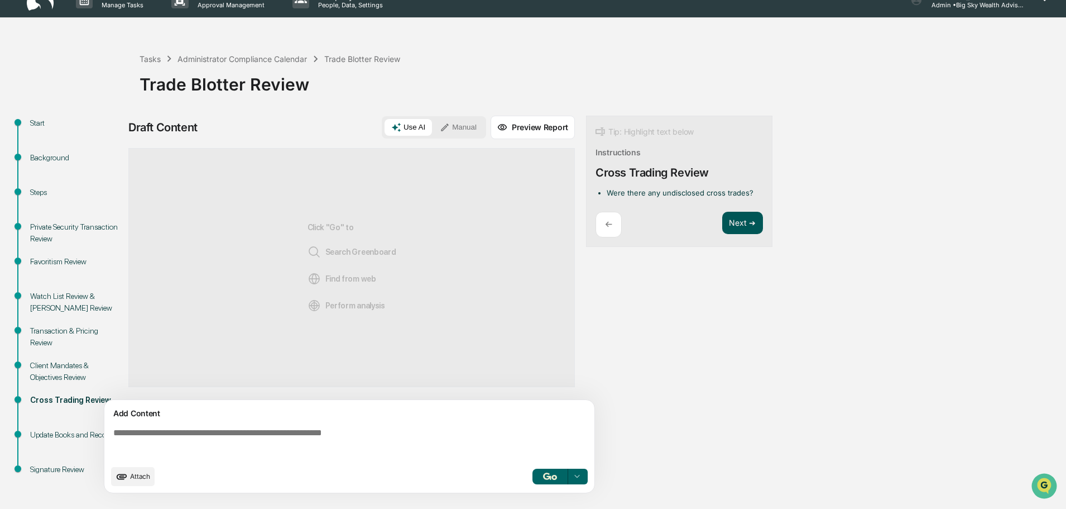
click at [744, 221] on button "Next ➔" at bounding box center [743, 223] width 41 height 23
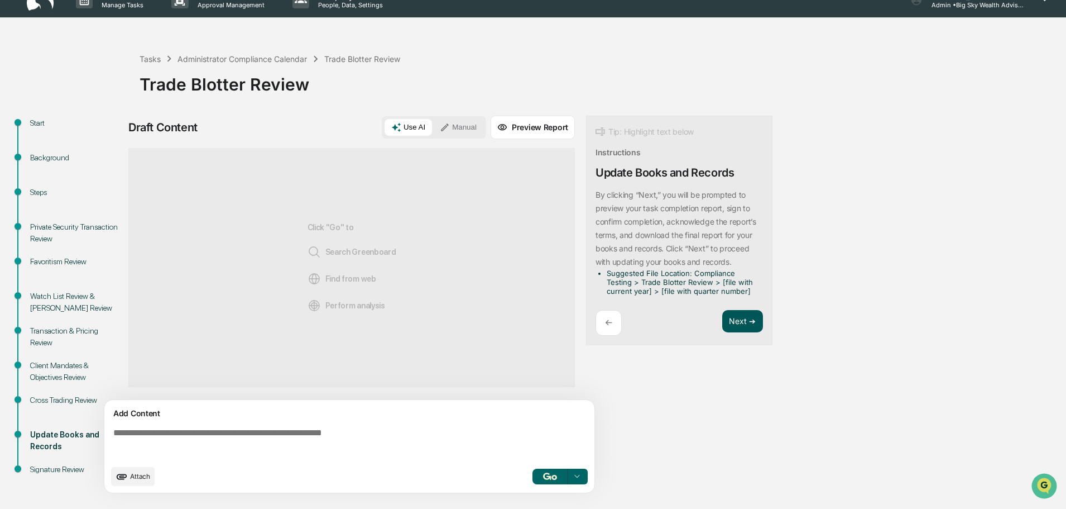
click at [741, 321] on button "Next ➔" at bounding box center [743, 321] width 41 height 23
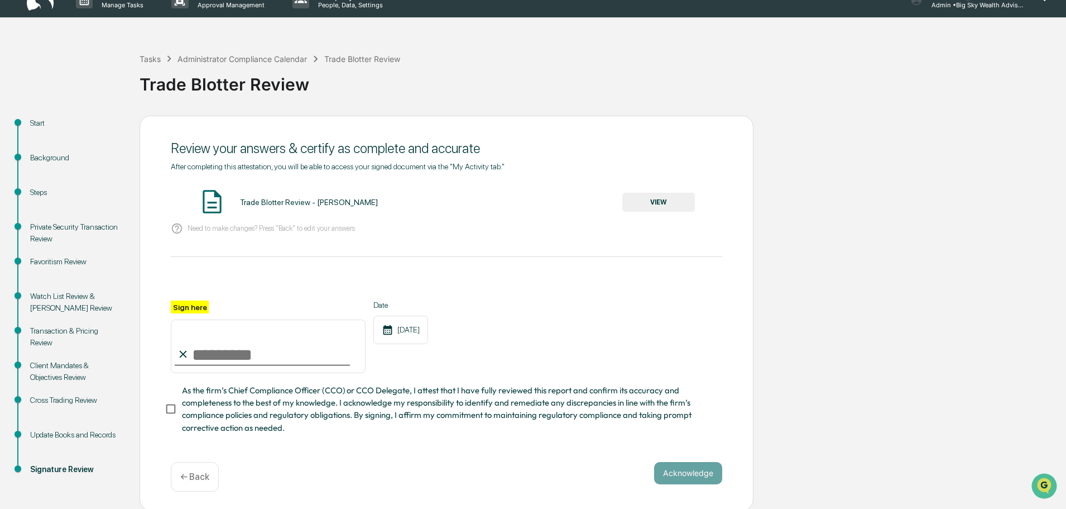
click at [664, 202] on button "VIEW" at bounding box center [659, 202] width 73 height 19
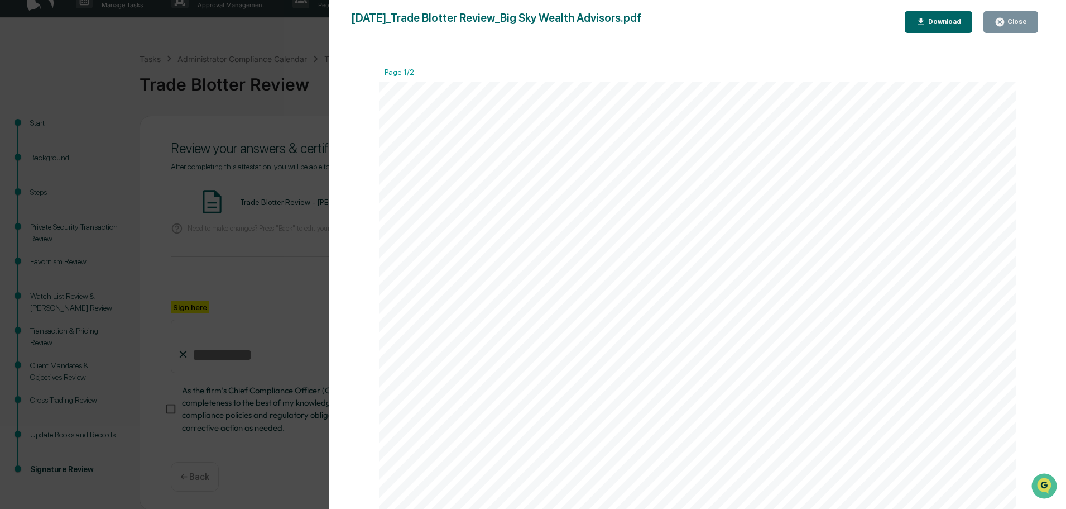
click at [1004, 22] on icon "button" at bounding box center [1000, 22] width 8 height 8
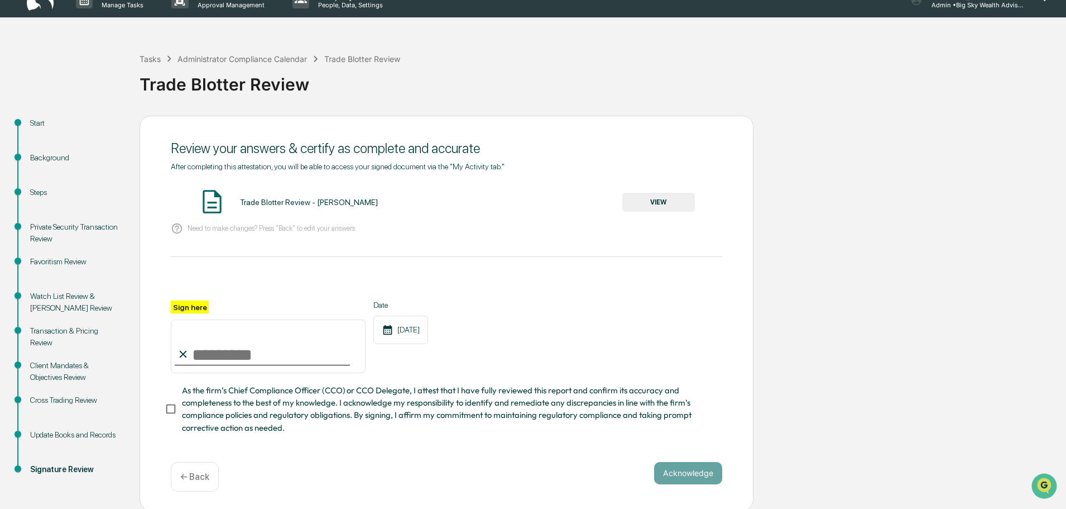
click at [263, 358] on input "Sign here" at bounding box center [268, 346] width 195 height 54
type input "**********"
click at [683, 476] on button "Acknowledge" at bounding box center [688, 473] width 68 height 22
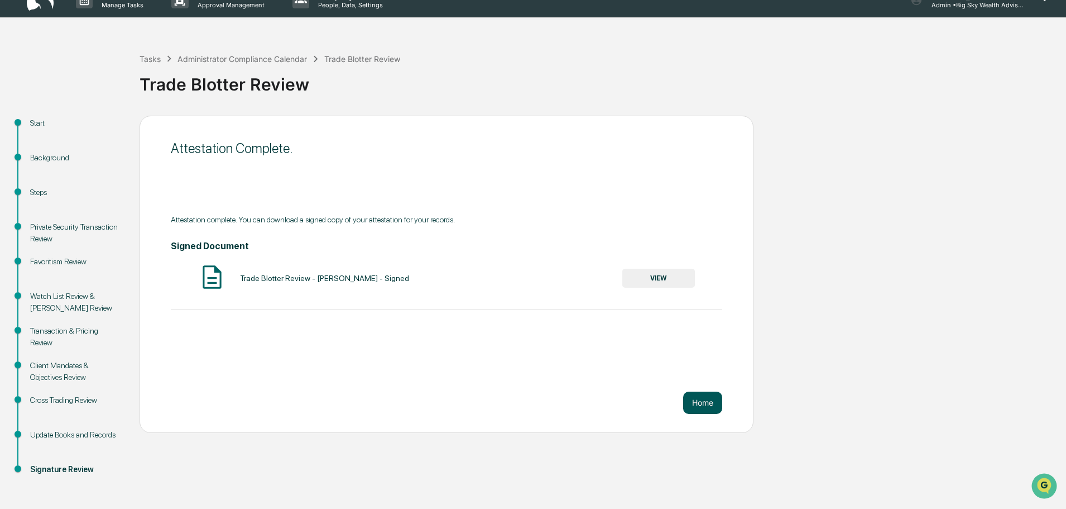
click at [708, 399] on button "Home" at bounding box center [702, 402] width 39 height 22
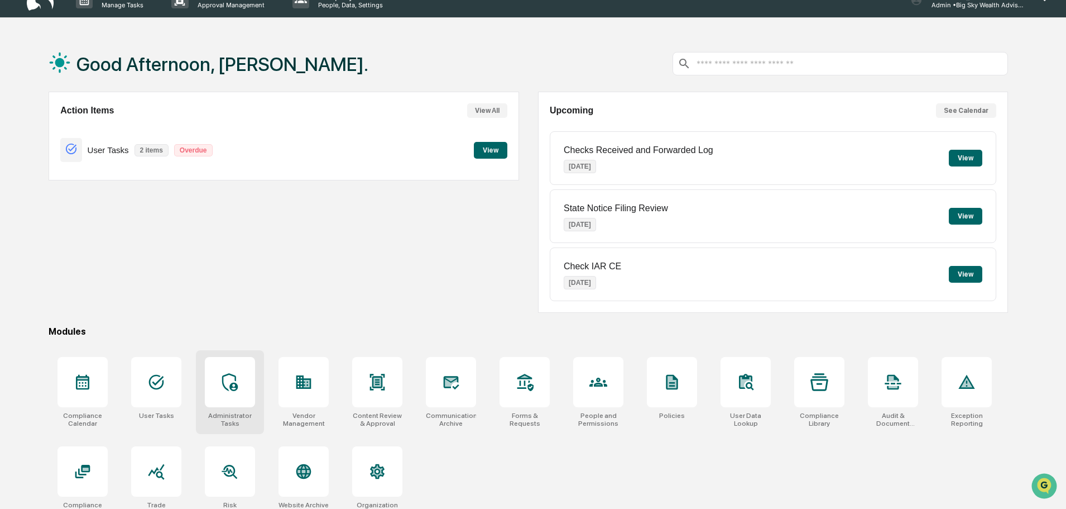
click at [239, 390] on icon at bounding box center [230, 382] width 18 height 18
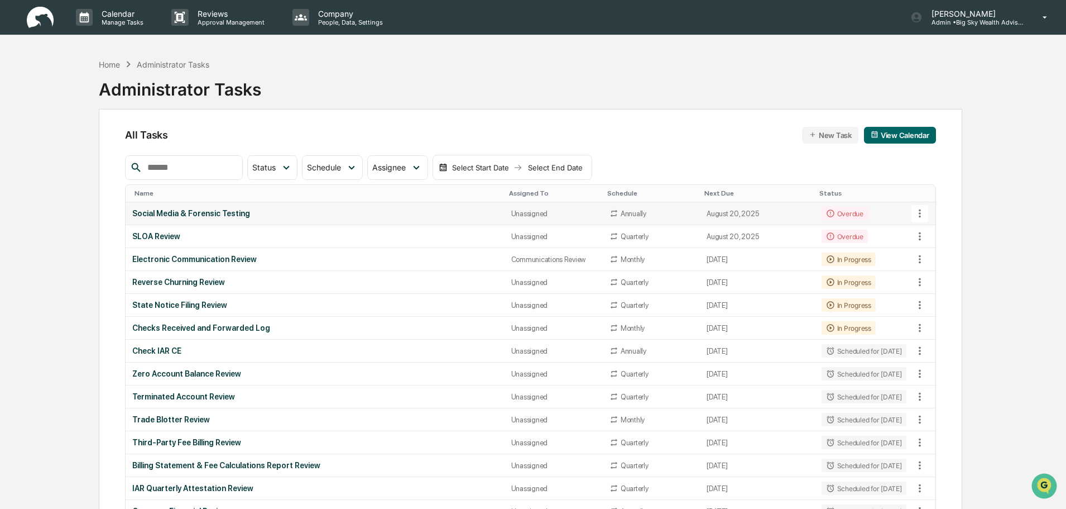
click at [265, 212] on div "Social Media & Forensic Testing" at bounding box center [314, 213] width 365 height 9
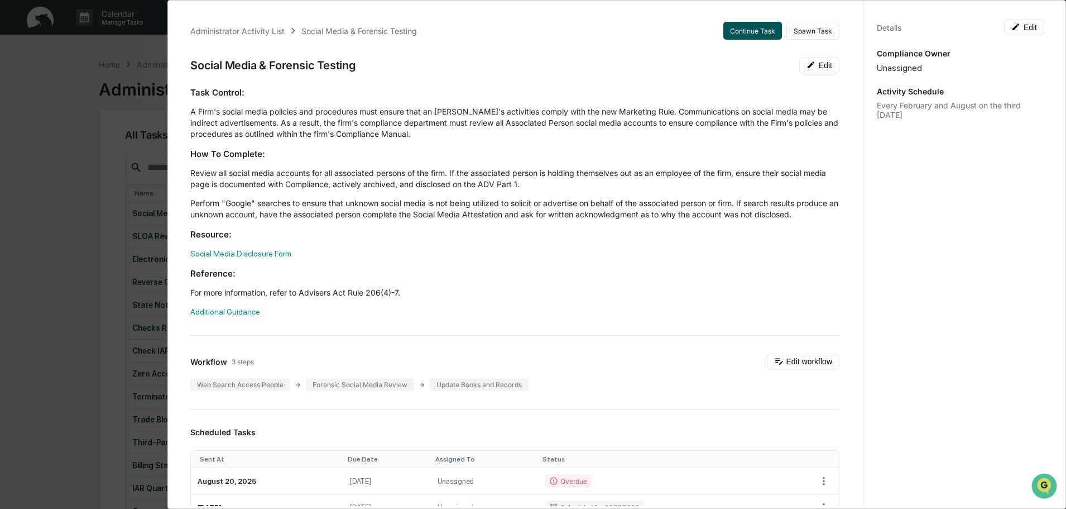
click at [747, 25] on button "Continue Task" at bounding box center [753, 31] width 59 height 18
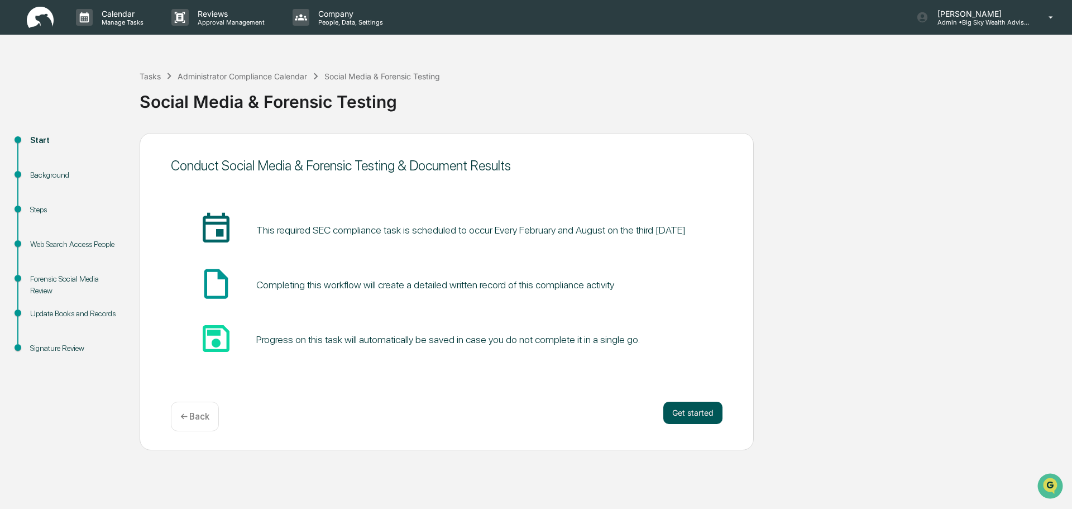
click at [690, 416] on button "Get started" at bounding box center [692, 412] width 59 height 22
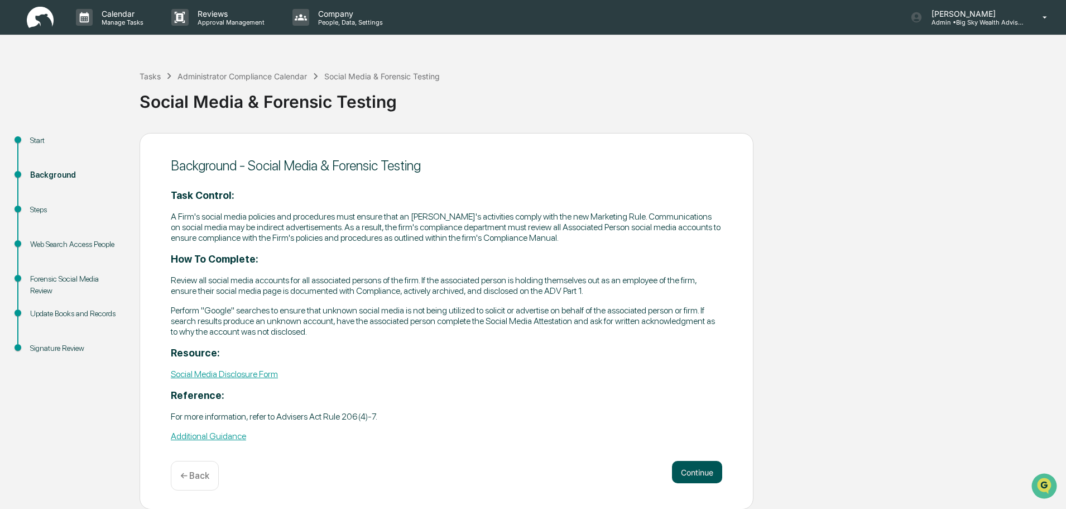
click at [688, 472] on button "Continue" at bounding box center [697, 472] width 50 height 22
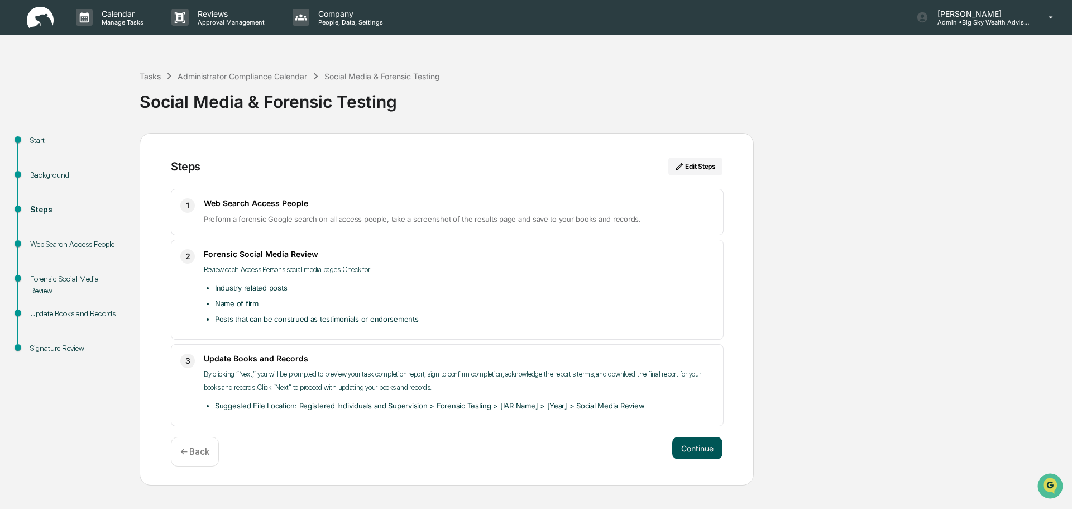
click at [697, 450] on button "Continue" at bounding box center [697, 448] width 50 height 22
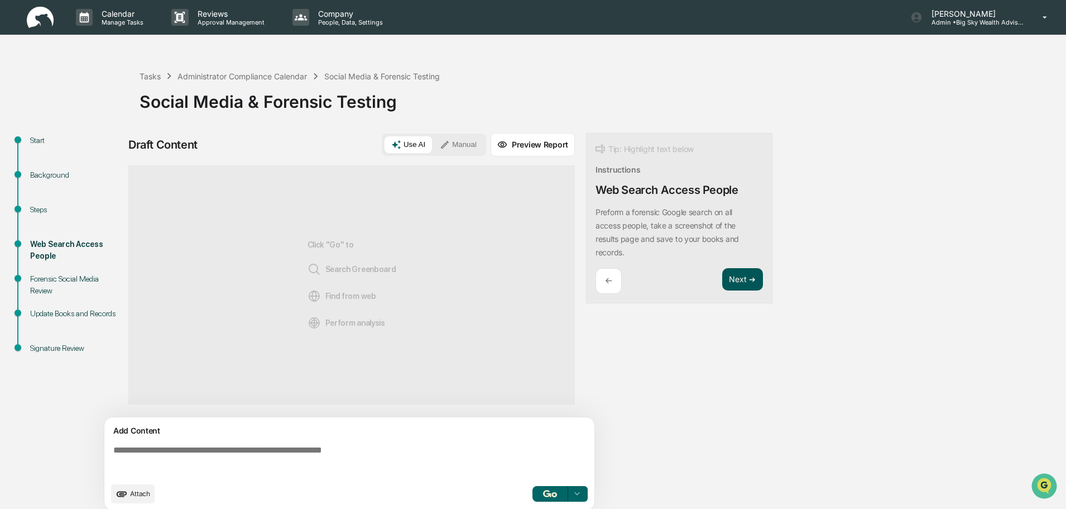
click at [750, 280] on button "Next ➔" at bounding box center [743, 279] width 41 height 23
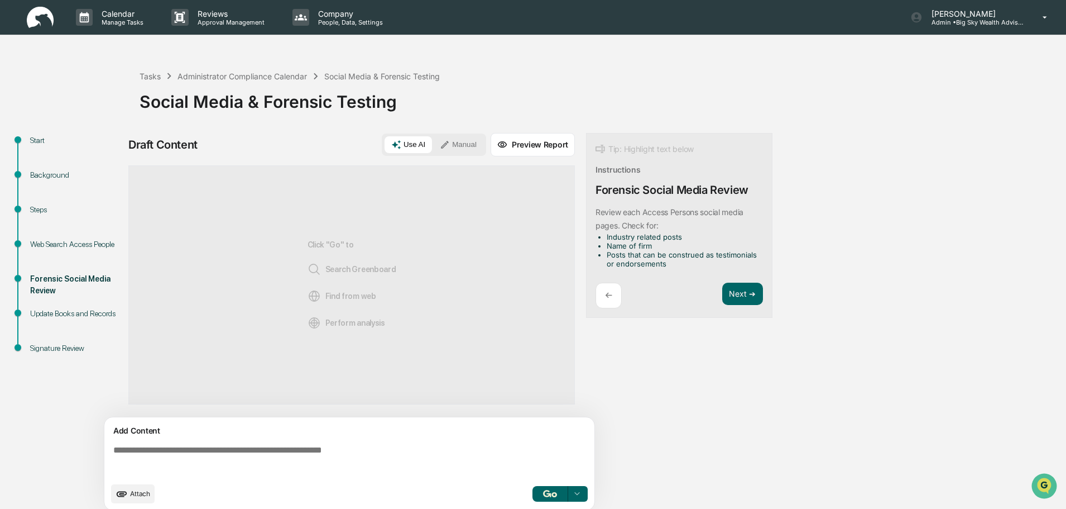
click at [603, 296] on div "←" at bounding box center [609, 296] width 26 height 26
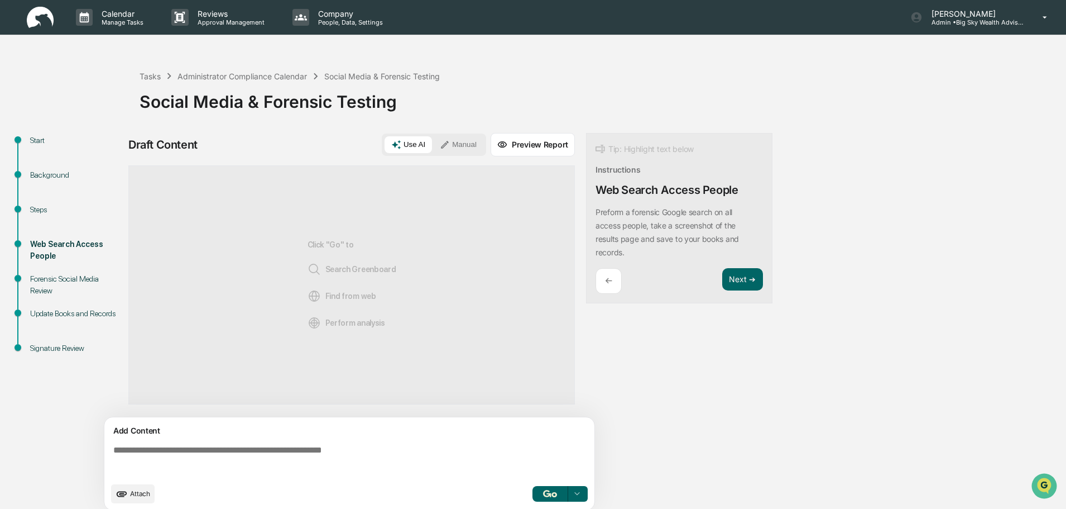
click at [38, 141] on div "Start" at bounding box center [76, 141] width 92 height 12
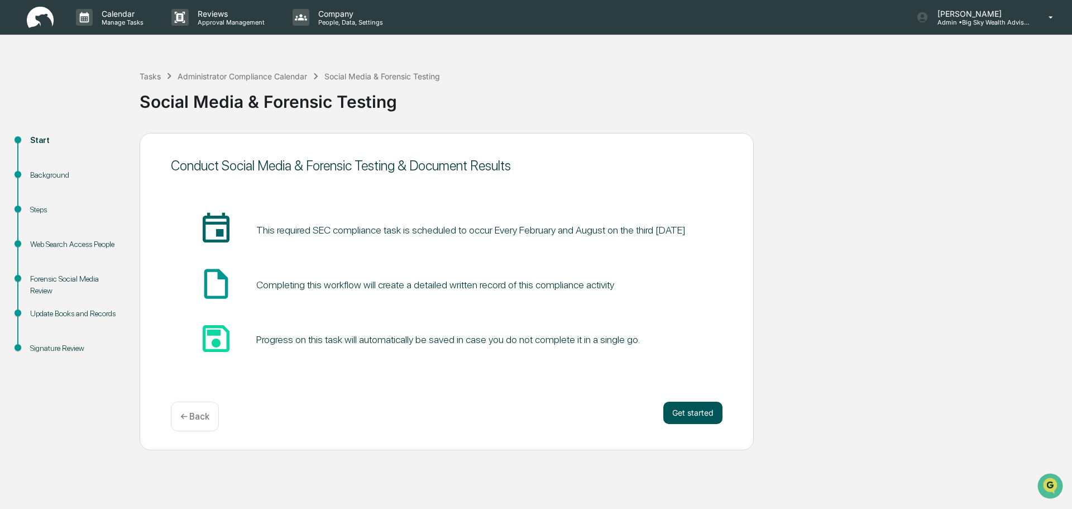
click at [680, 412] on button "Get started" at bounding box center [692, 412] width 59 height 22
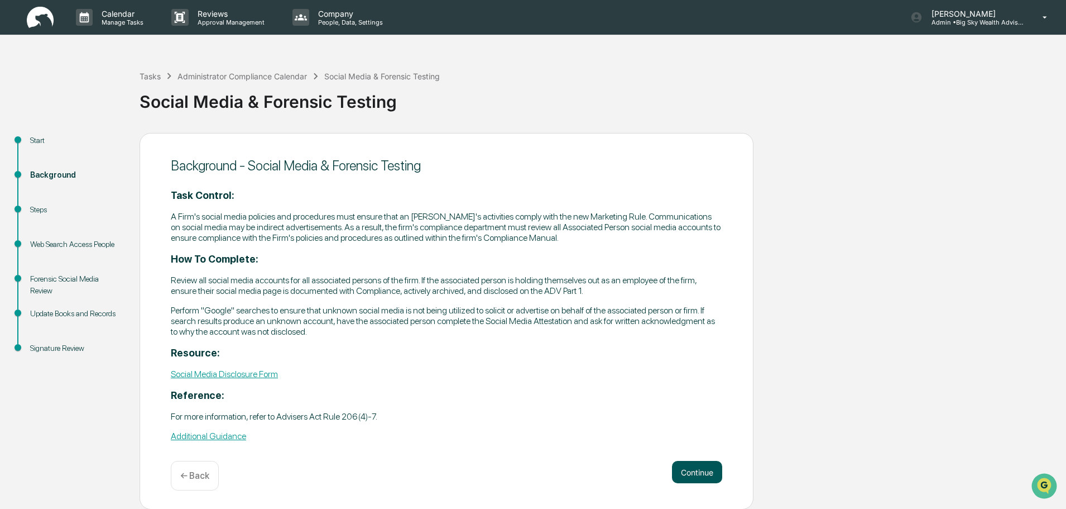
click at [687, 473] on button "Continue" at bounding box center [697, 472] width 50 height 22
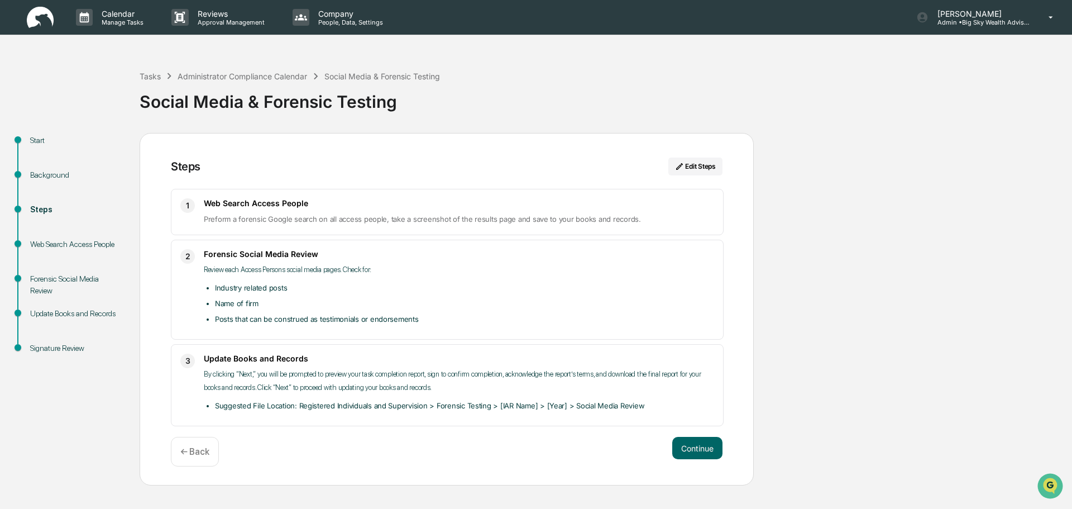
click at [687, 473] on div "Steps Edit Steps 1 Web Search Access People Preform a forensic Google search on…" at bounding box center [447, 309] width 614 height 353
click at [690, 439] on button "Continue" at bounding box center [697, 448] width 50 height 22
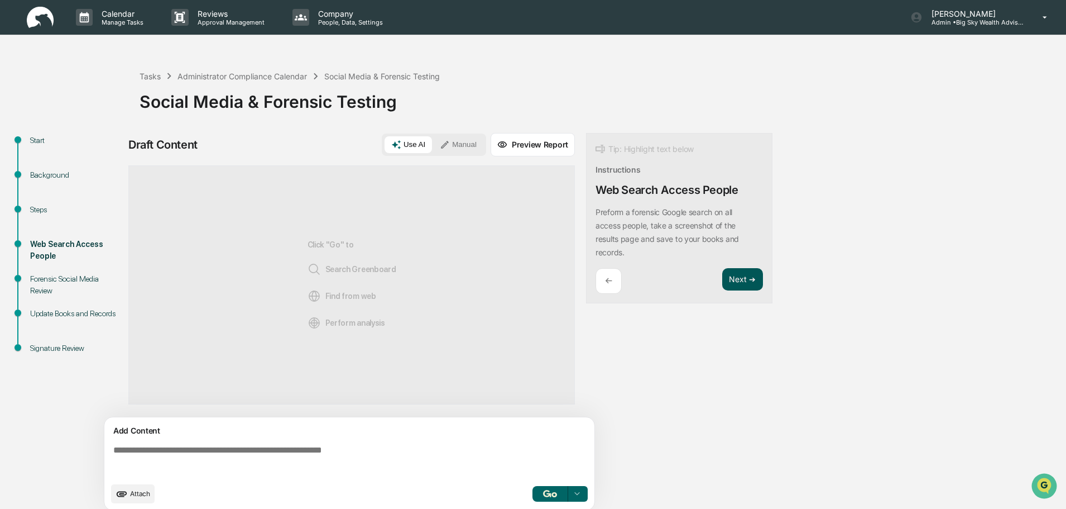
click at [731, 270] on button "Next ➔" at bounding box center [743, 279] width 41 height 23
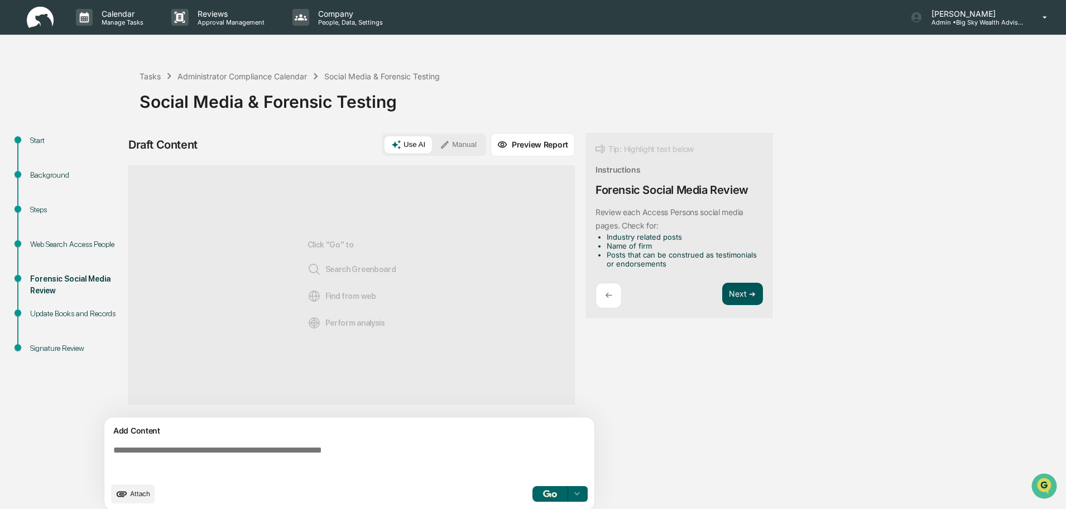
click at [746, 288] on button "Next ➔" at bounding box center [743, 294] width 41 height 23
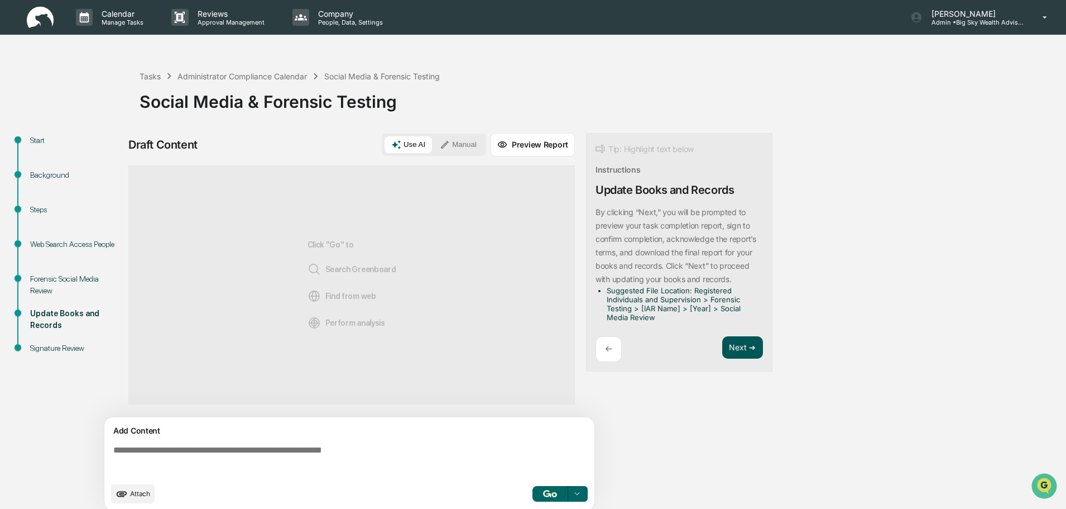
click at [741, 351] on button "Next ➔" at bounding box center [743, 347] width 41 height 23
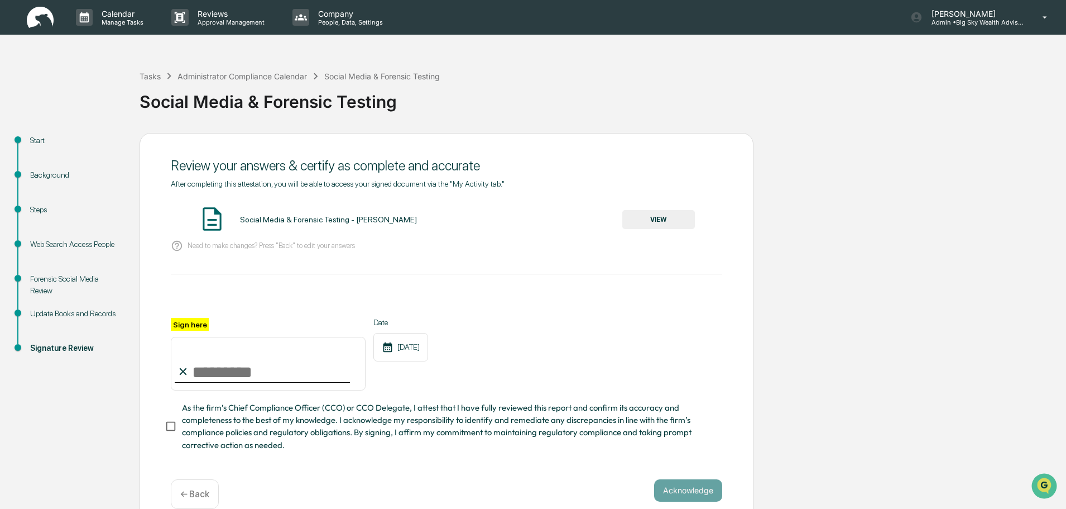
click at [651, 218] on button "VIEW" at bounding box center [659, 219] width 73 height 19
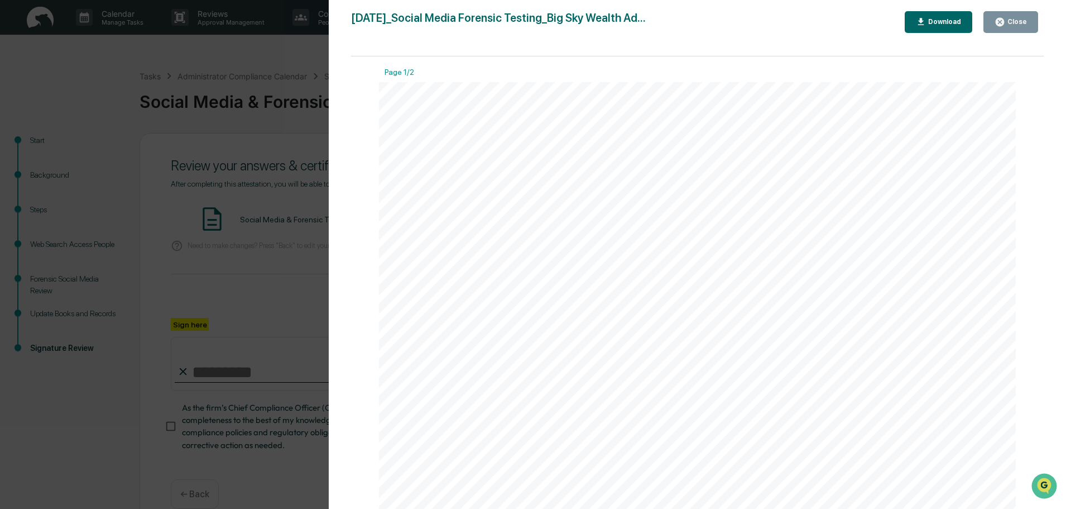
click at [1016, 17] on div "Close" at bounding box center [1011, 22] width 32 height 11
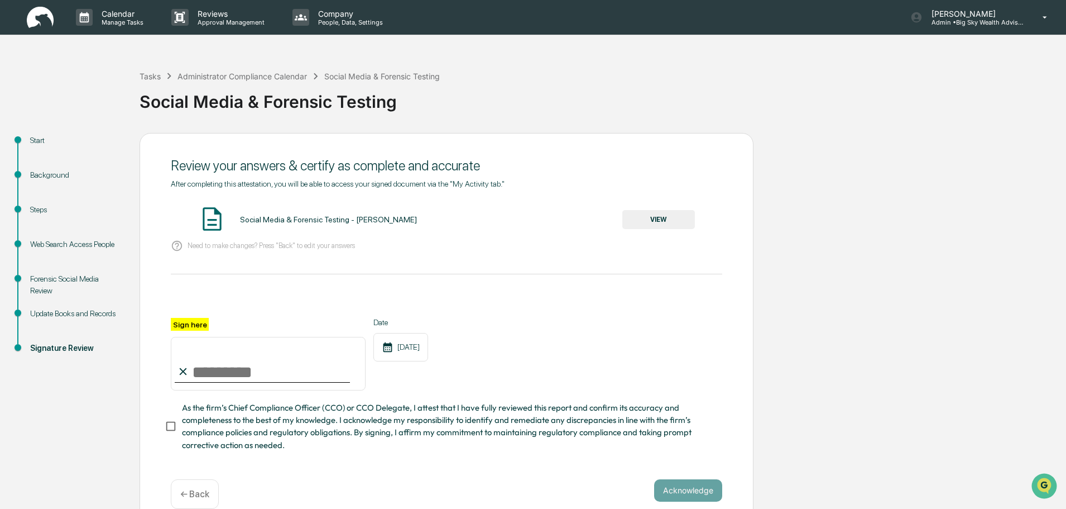
click at [247, 374] on input "Sign here" at bounding box center [268, 364] width 195 height 54
type input "**********"
click at [700, 491] on button "Acknowledge" at bounding box center [688, 490] width 68 height 22
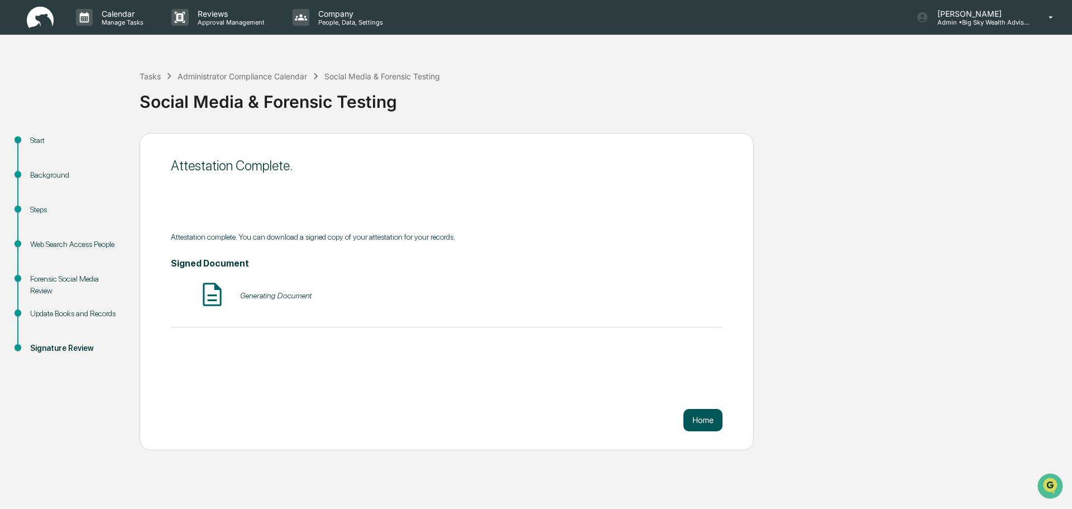
click at [710, 419] on button "Home" at bounding box center [702, 420] width 39 height 22
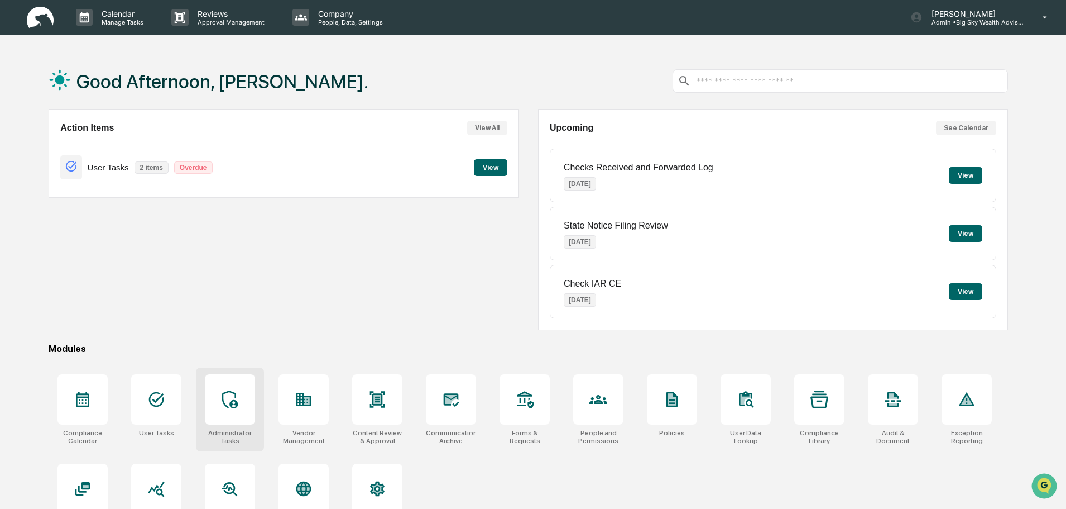
click at [230, 406] on icon at bounding box center [230, 399] width 18 height 18
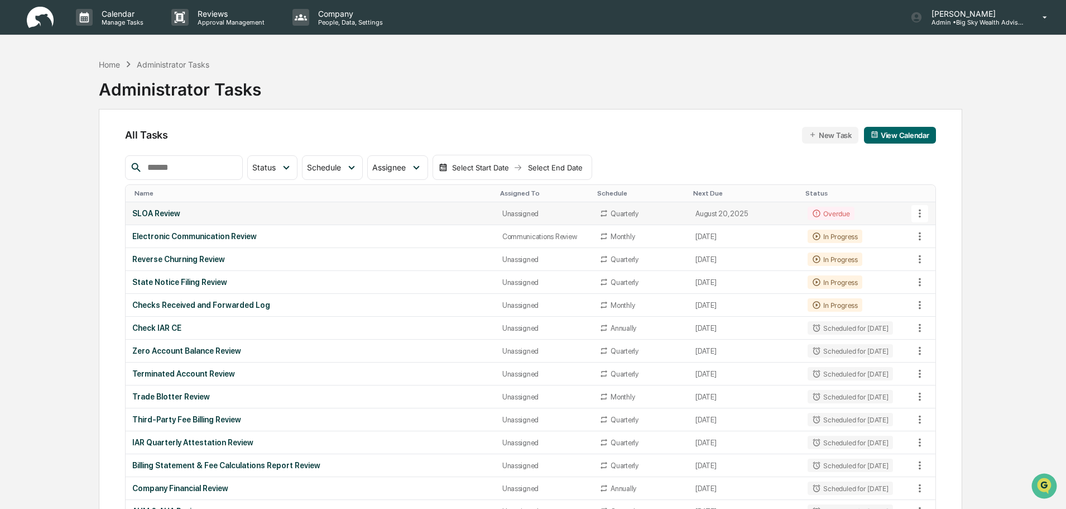
click at [365, 214] on div "SLOA Review" at bounding box center [310, 213] width 356 height 9
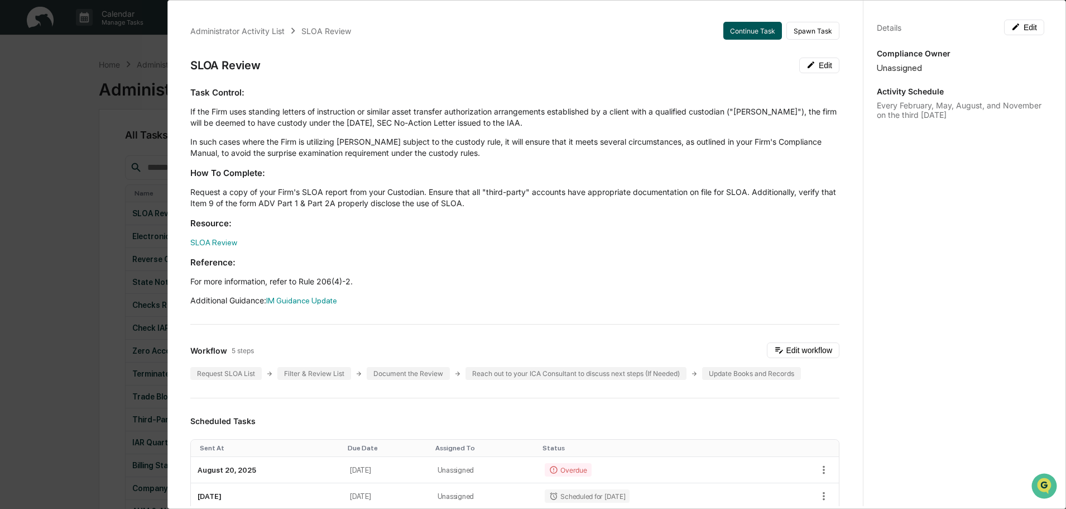
click at [746, 31] on button "Continue Task" at bounding box center [753, 31] width 59 height 18
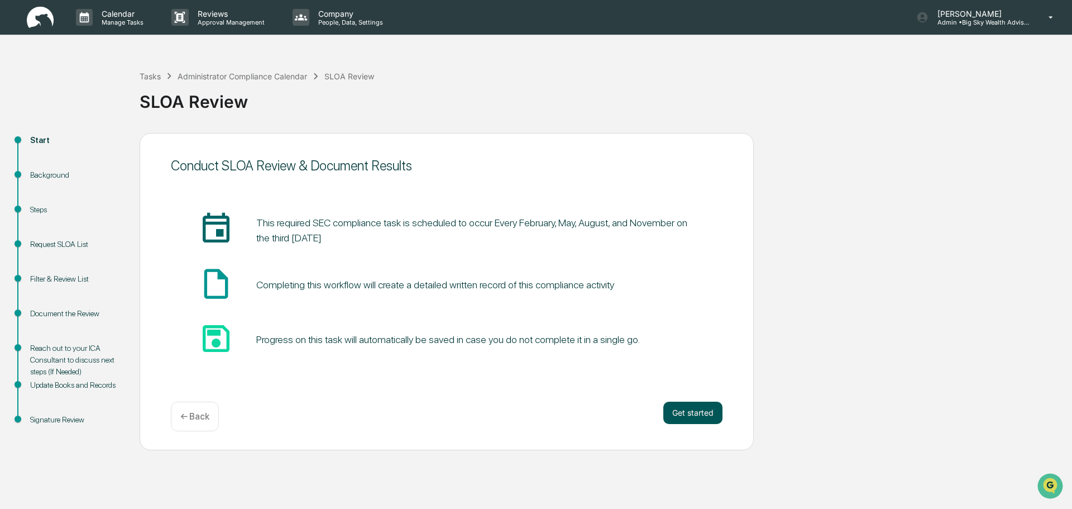
click at [695, 410] on button "Get started" at bounding box center [692, 412] width 59 height 22
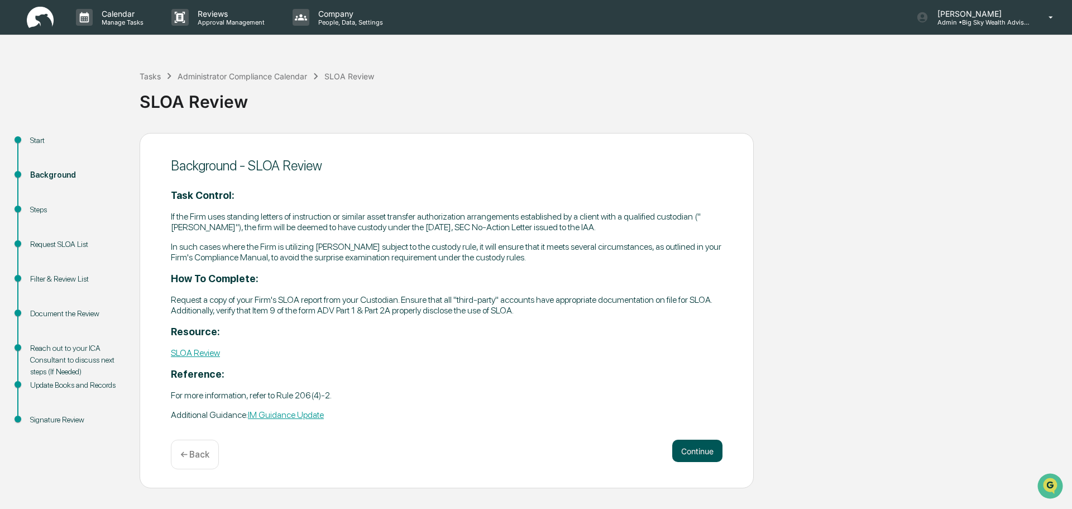
click at [712, 450] on button "Continue" at bounding box center [697, 450] width 50 height 22
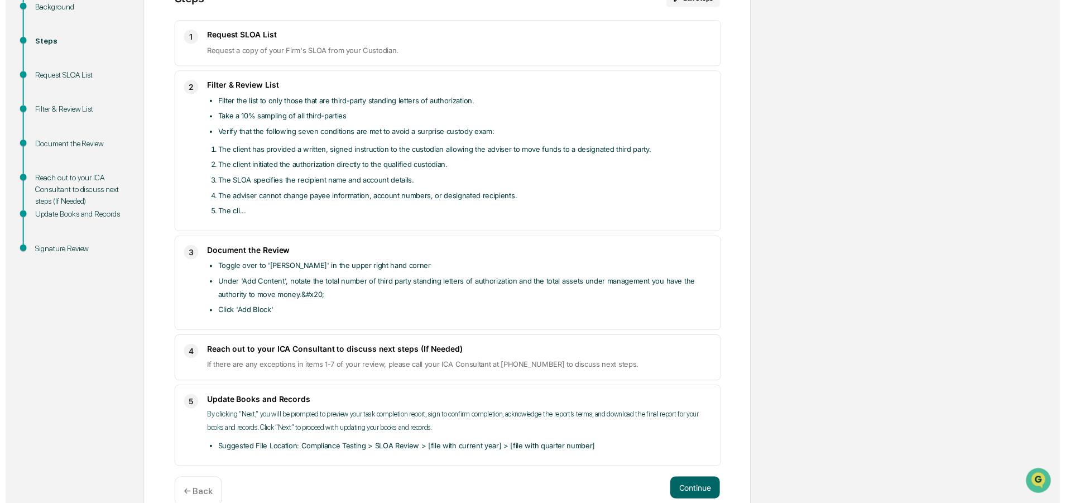
scroll to position [190, 0]
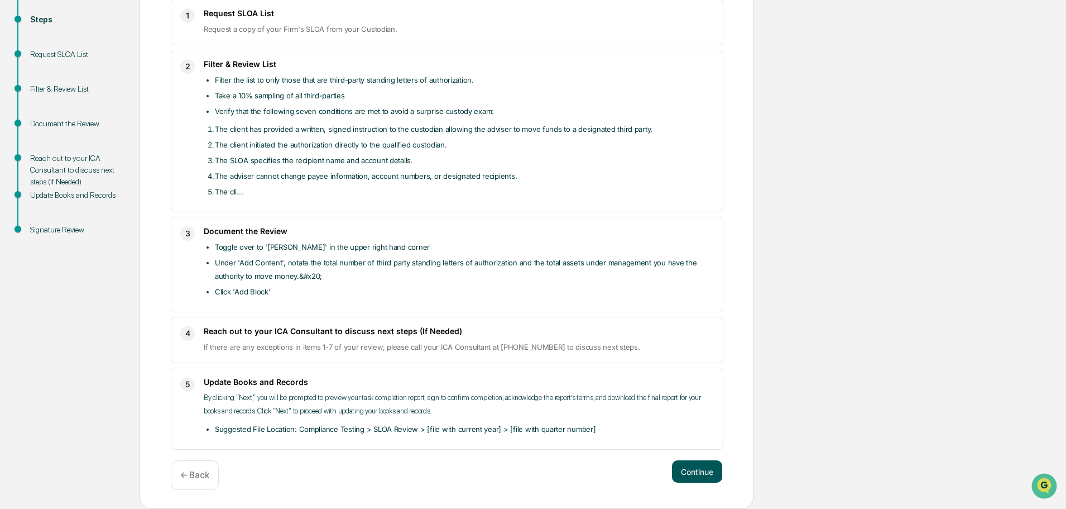
click at [686, 477] on button "Continue" at bounding box center [697, 471] width 50 height 22
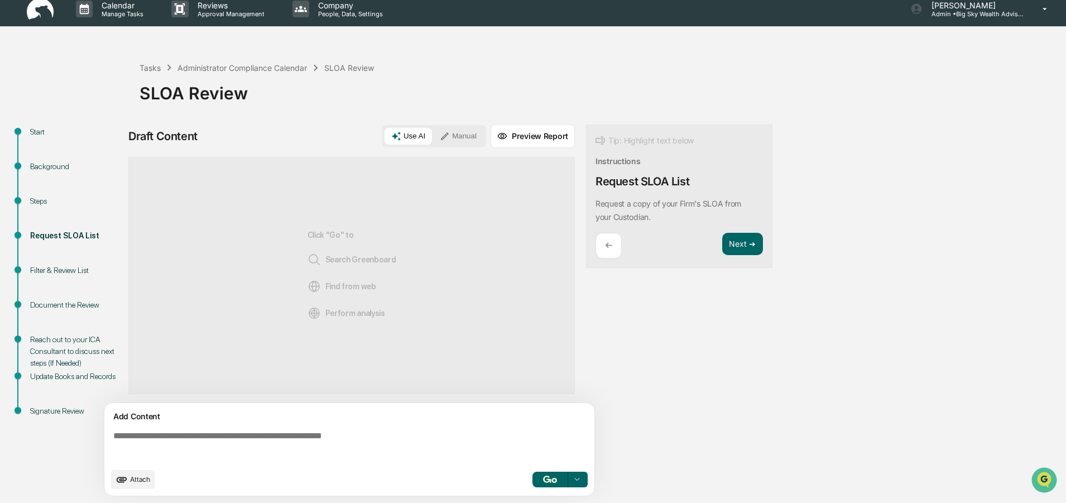
scroll to position [8, 0]
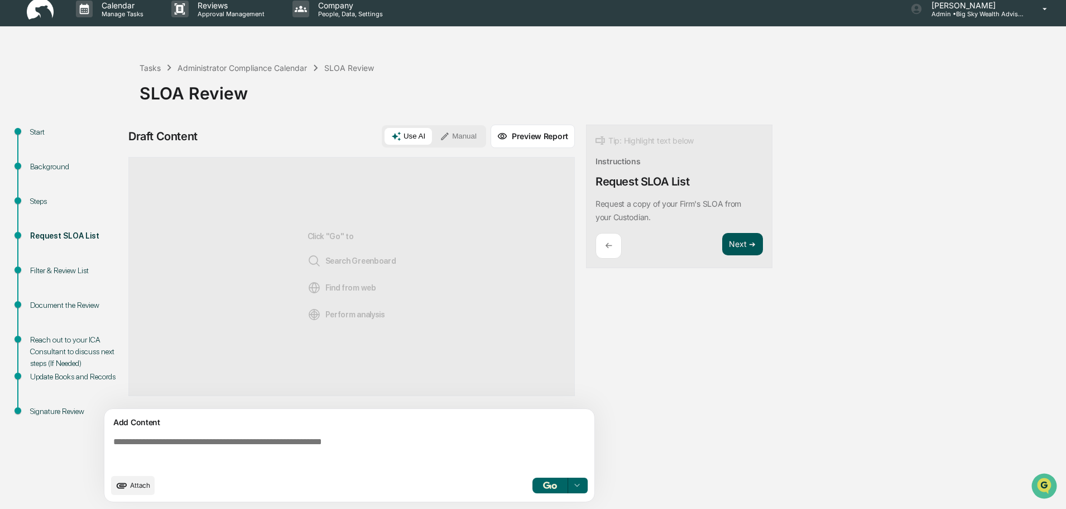
click at [747, 242] on button "Next ➔" at bounding box center [743, 244] width 41 height 23
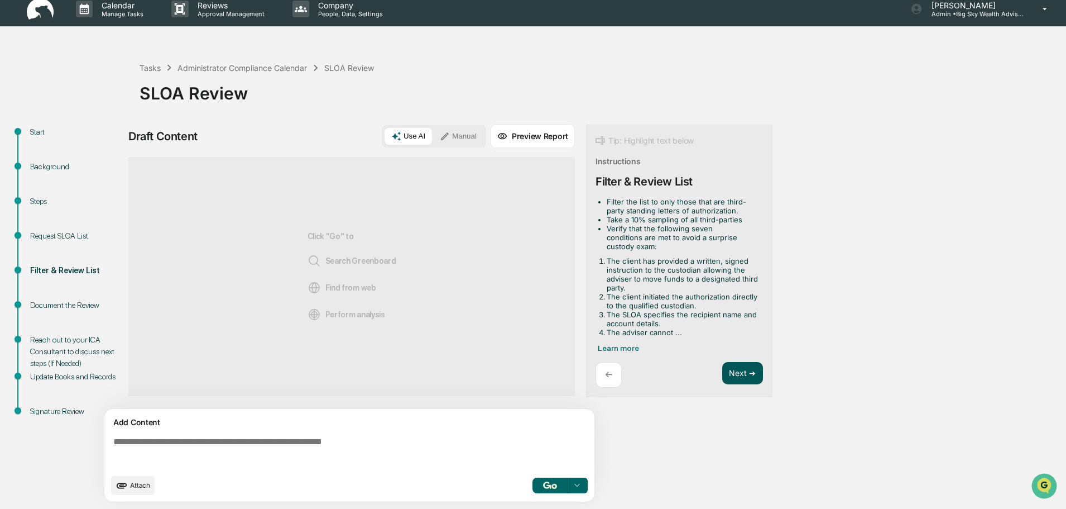
click at [748, 375] on button "Next ➔" at bounding box center [743, 373] width 41 height 23
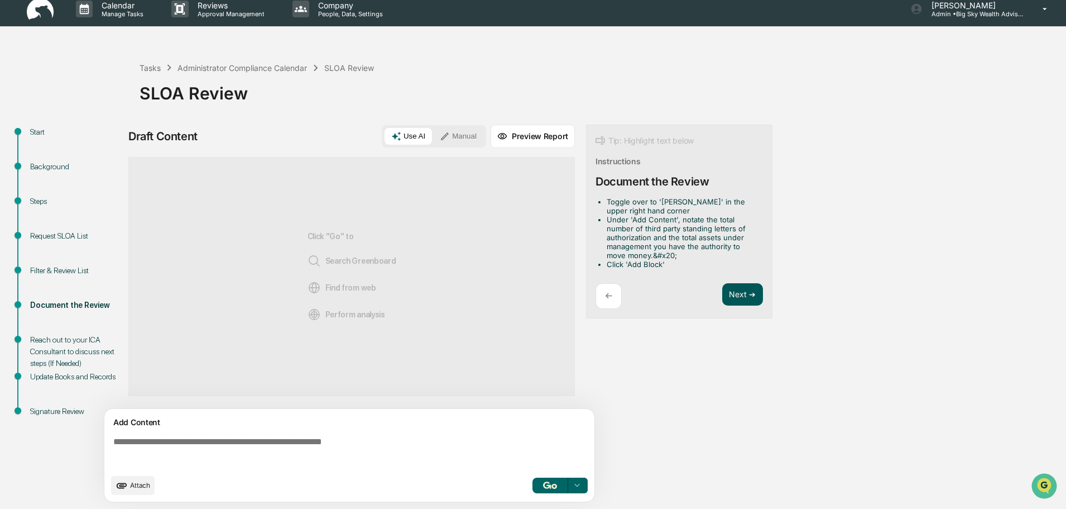
click at [744, 294] on button "Next ➔" at bounding box center [743, 294] width 41 height 23
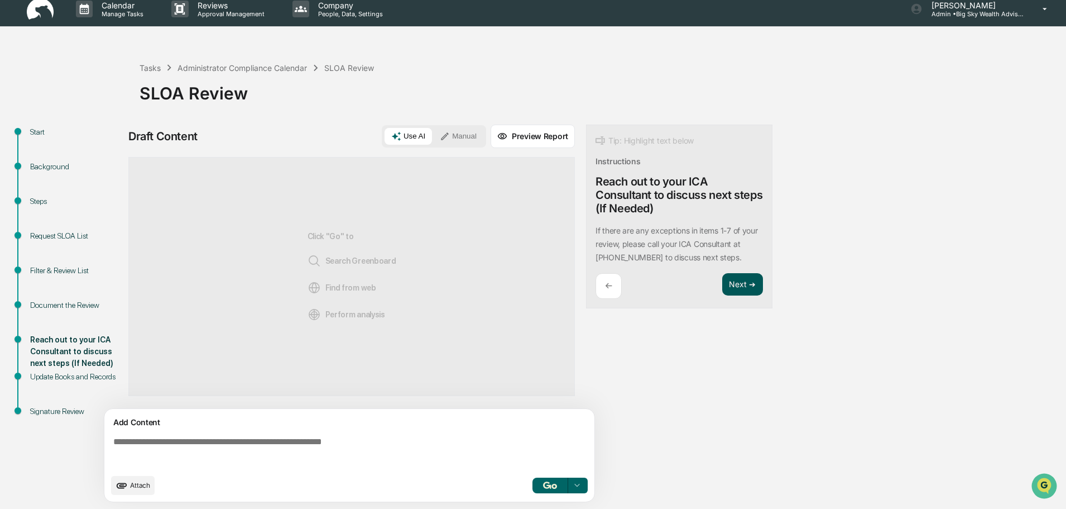
click at [747, 282] on button "Next ➔" at bounding box center [743, 284] width 41 height 23
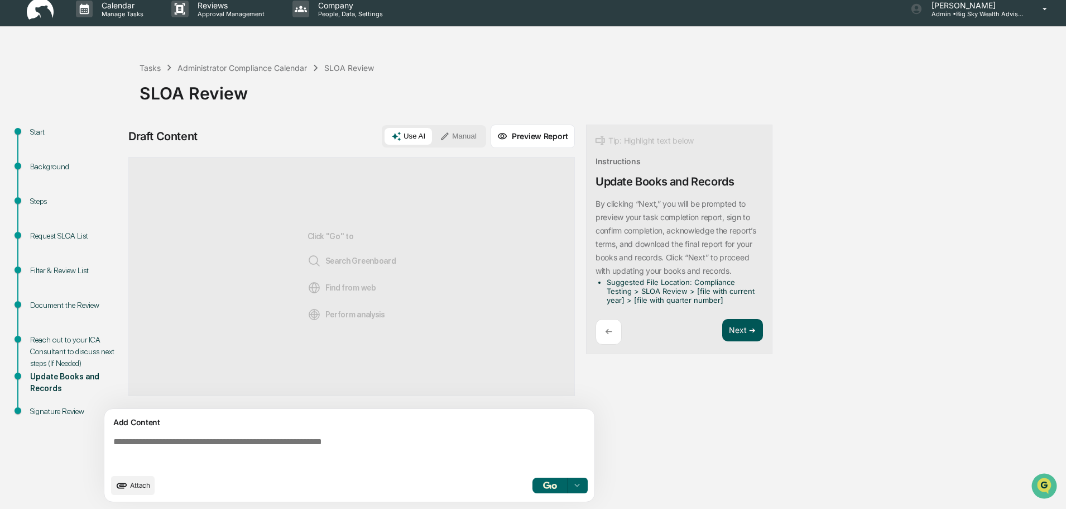
click at [747, 330] on button "Next ➔" at bounding box center [743, 330] width 41 height 23
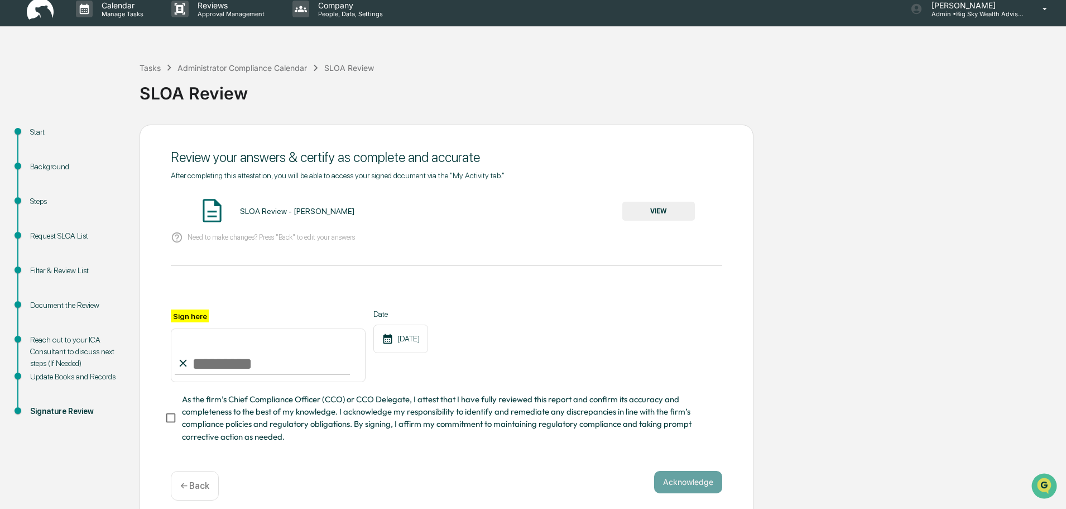
click at [662, 207] on button "VIEW" at bounding box center [659, 211] width 73 height 19
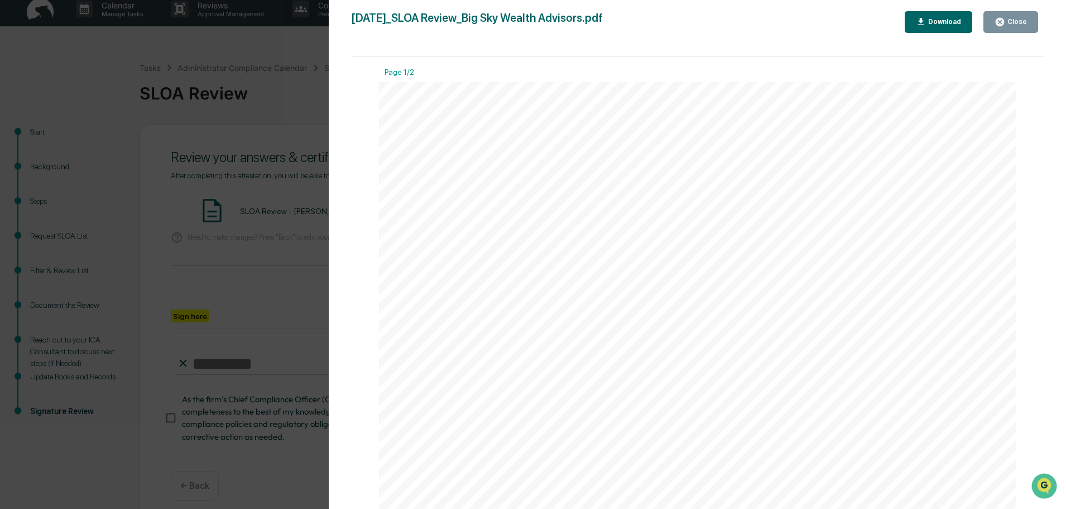
click at [1018, 16] on button "Close" at bounding box center [1011, 22] width 55 height 22
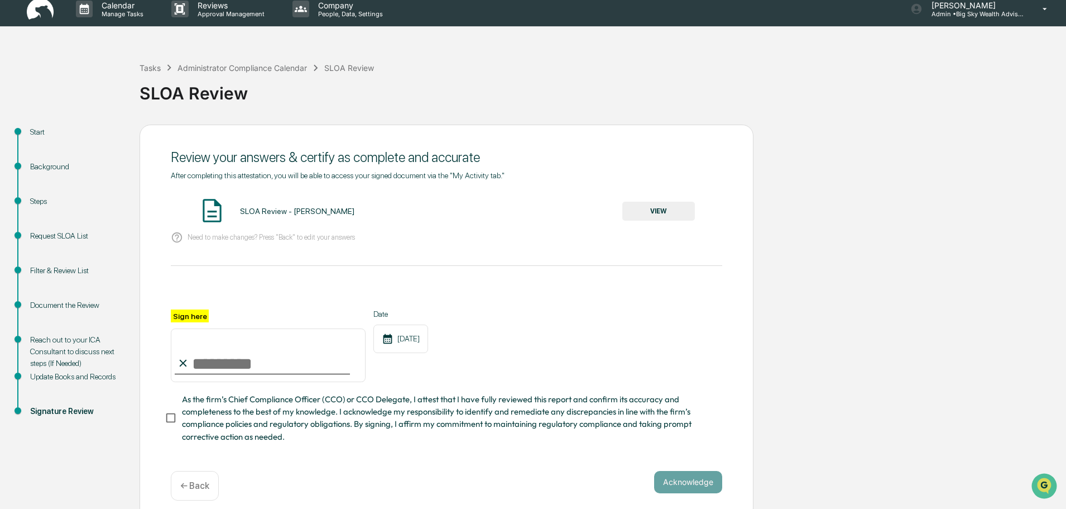
click at [263, 378] on input "Sign here" at bounding box center [268, 355] width 195 height 54
type input "**********"
click at [682, 486] on button "Acknowledge" at bounding box center [688, 482] width 68 height 22
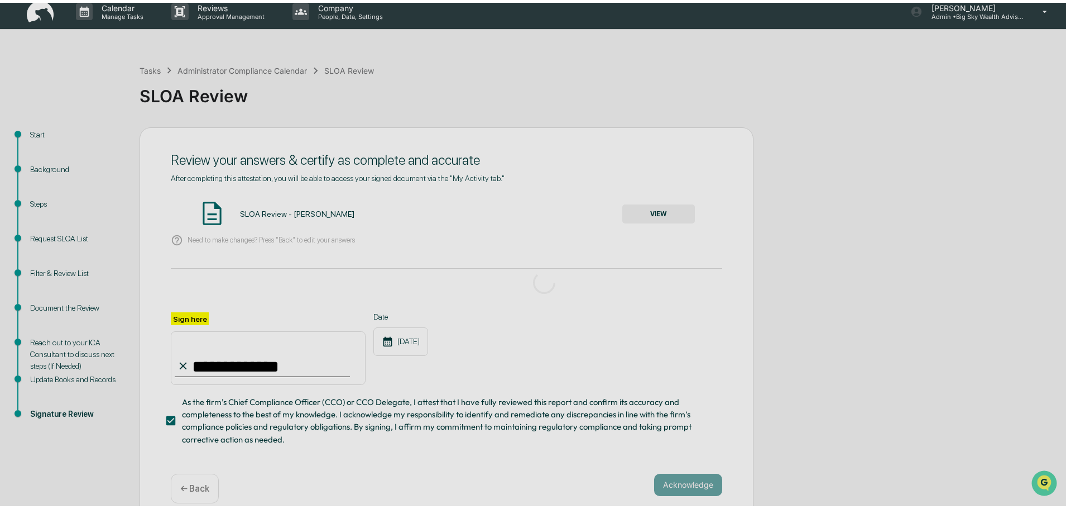
scroll to position [0, 0]
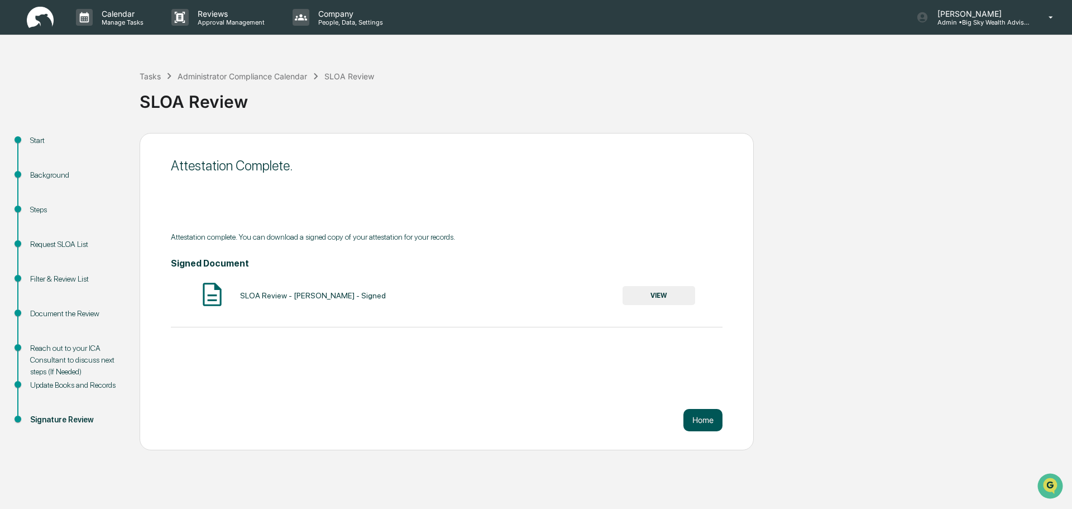
click at [705, 419] on button "Home" at bounding box center [702, 420] width 39 height 22
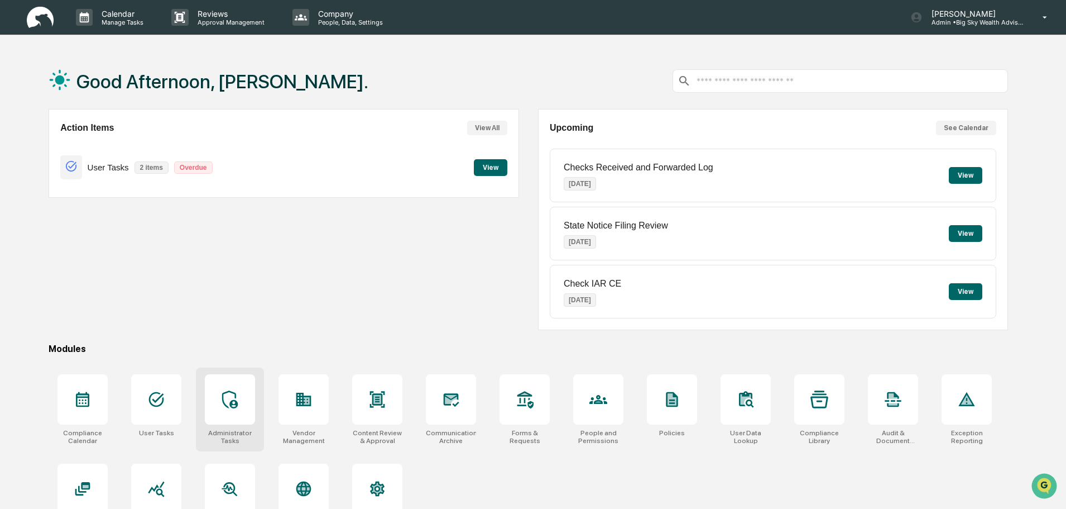
click at [221, 400] on div at bounding box center [230, 399] width 50 height 50
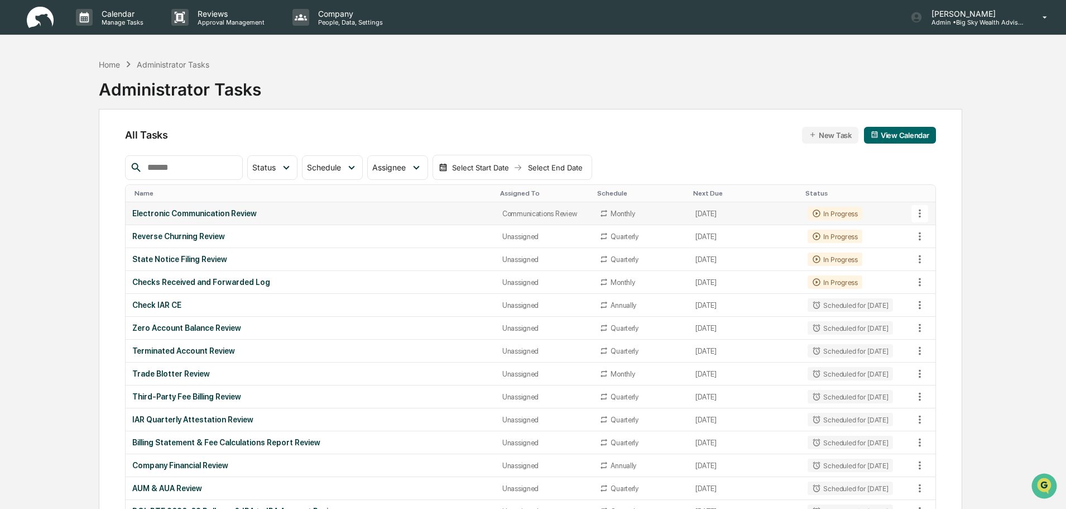
click at [359, 217] on div "Electronic Communication Review" at bounding box center [310, 213] width 356 height 9
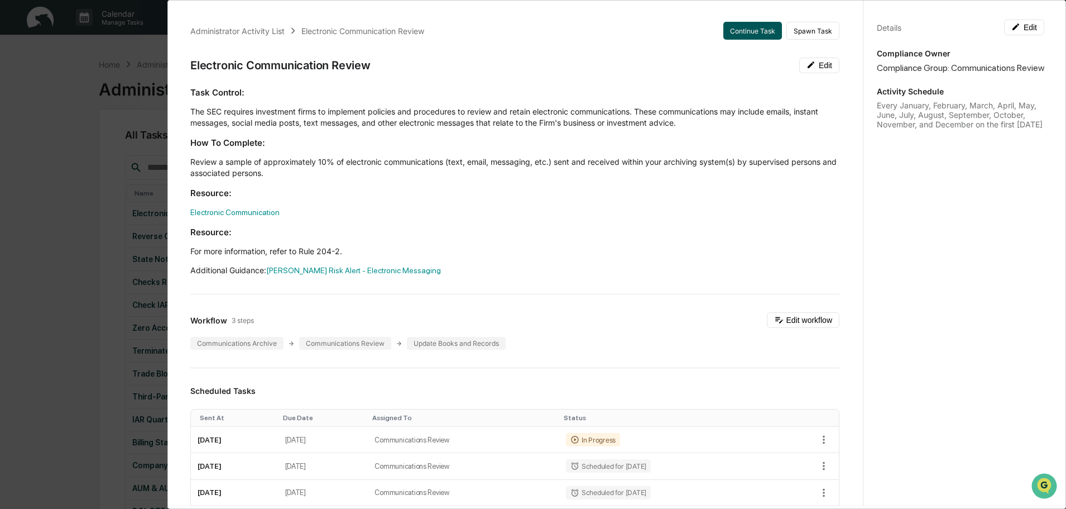
click at [736, 30] on button "Continue Task" at bounding box center [753, 31] width 59 height 18
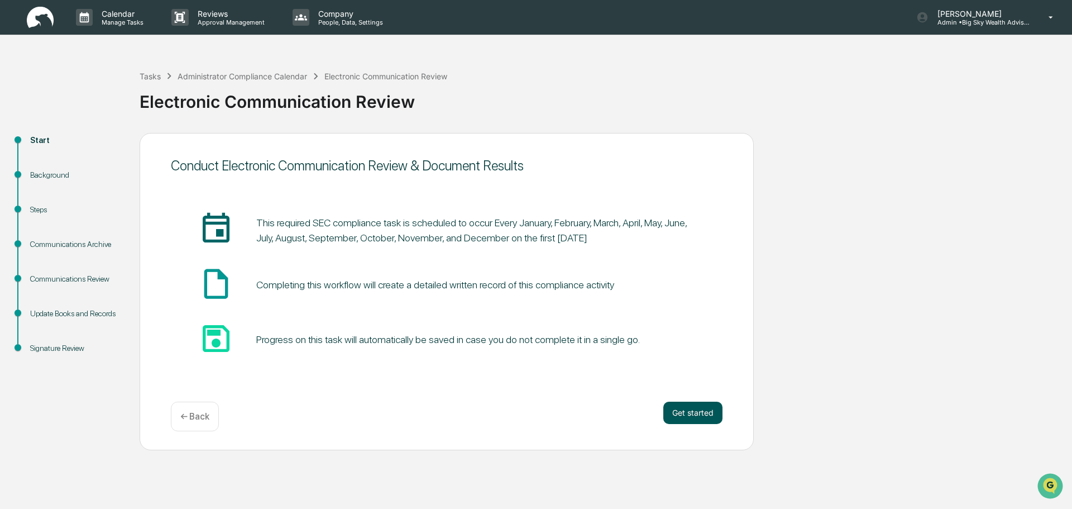
click at [690, 415] on button "Get started" at bounding box center [692, 412] width 59 height 22
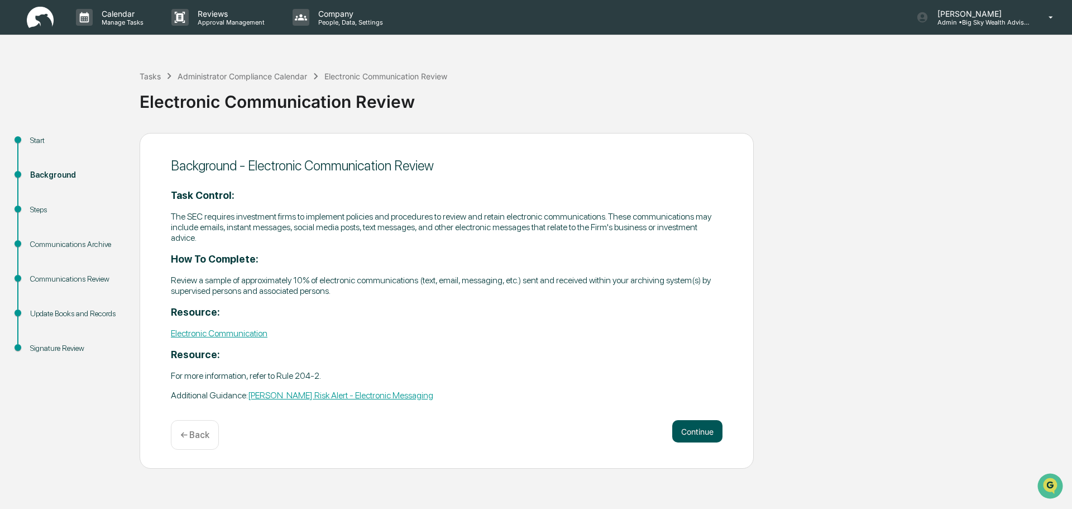
click at [704, 437] on button "Continue" at bounding box center [697, 431] width 50 height 22
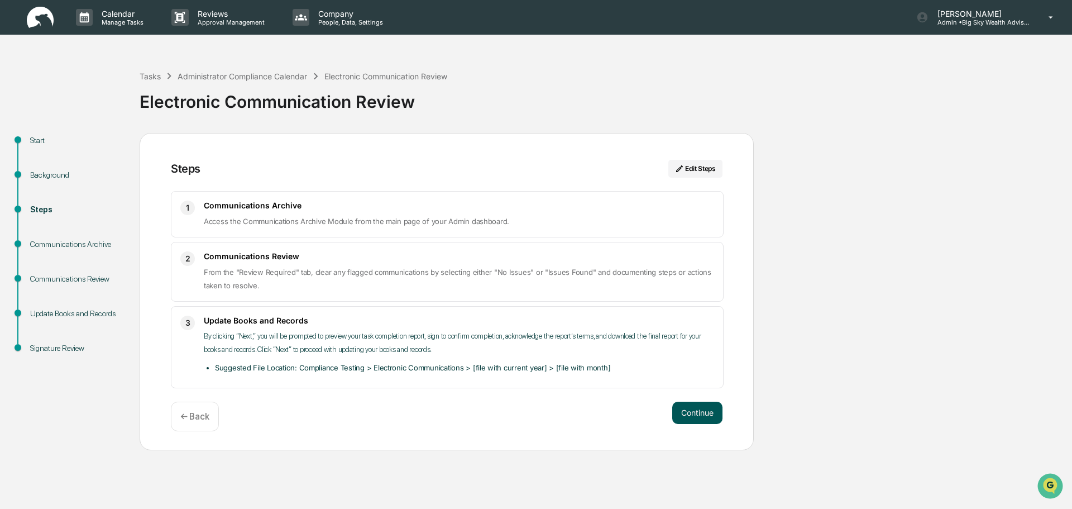
click at [705, 420] on button "Continue" at bounding box center [697, 412] width 50 height 22
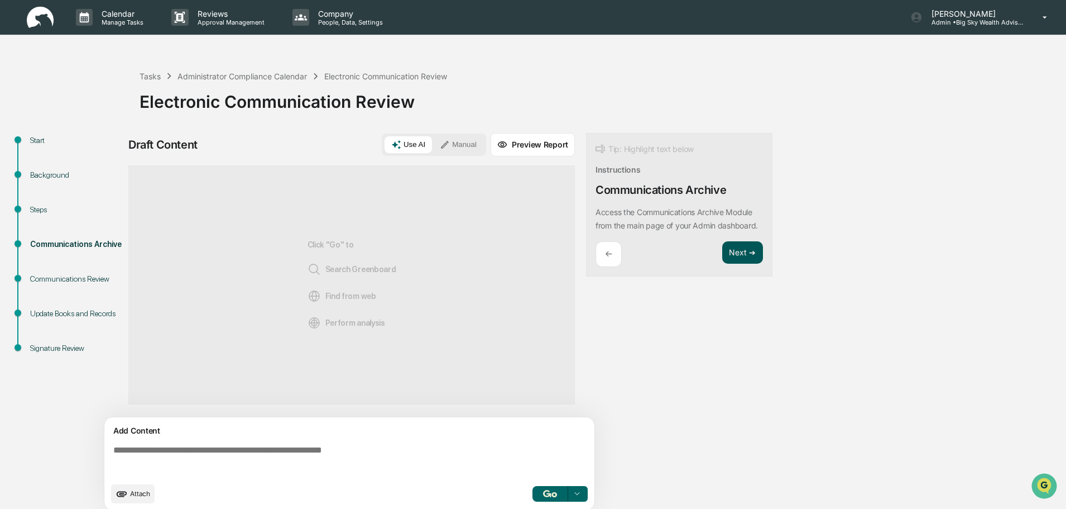
click at [745, 255] on button "Next ➔" at bounding box center [743, 252] width 41 height 23
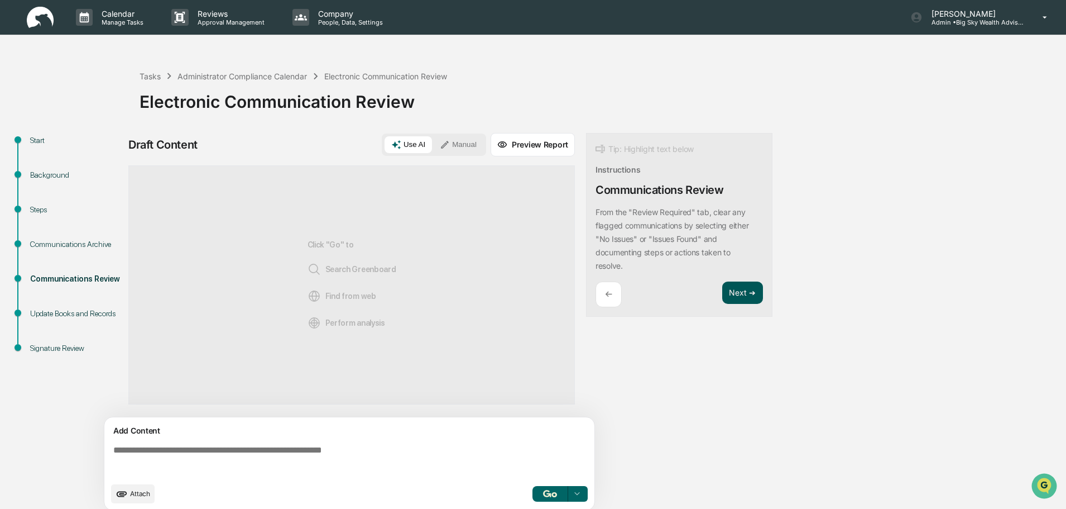
click at [751, 286] on button "Next ➔" at bounding box center [743, 292] width 41 height 23
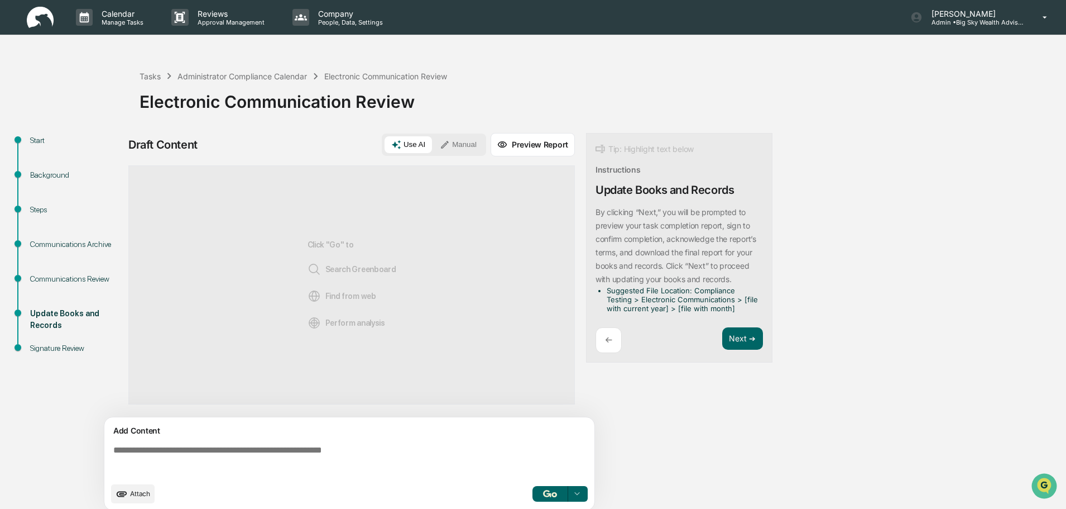
click at [749, 323] on div "Tip: Highlight text below Instructions Update Books and Records By clicking “Ne…" at bounding box center [679, 248] width 186 height 230
click at [748, 338] on button "Next ➔" at bounding box center [743, 338] width 41 height 23
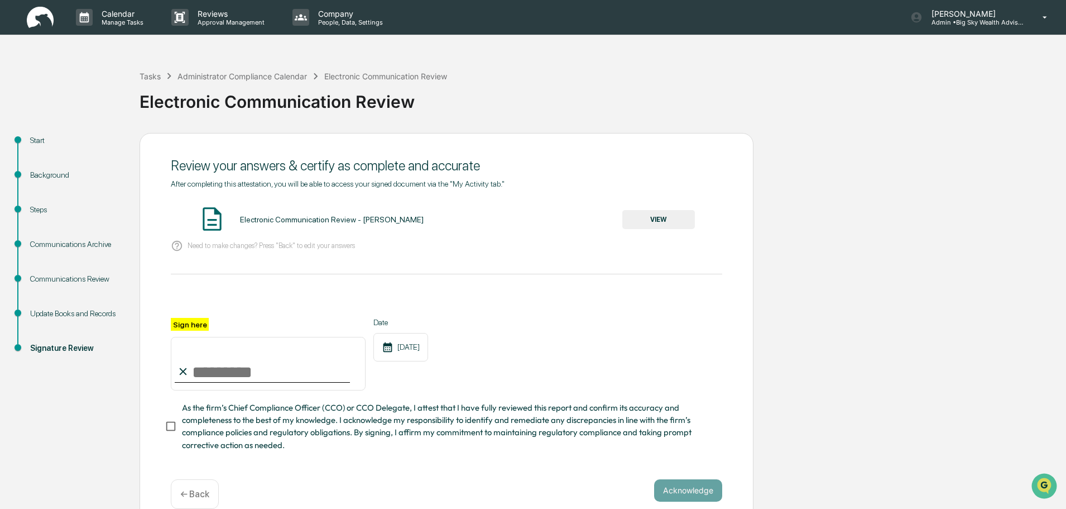
click at [643, 221] on button "VIEW" at bounding box center [659, 219] width 73 height 19
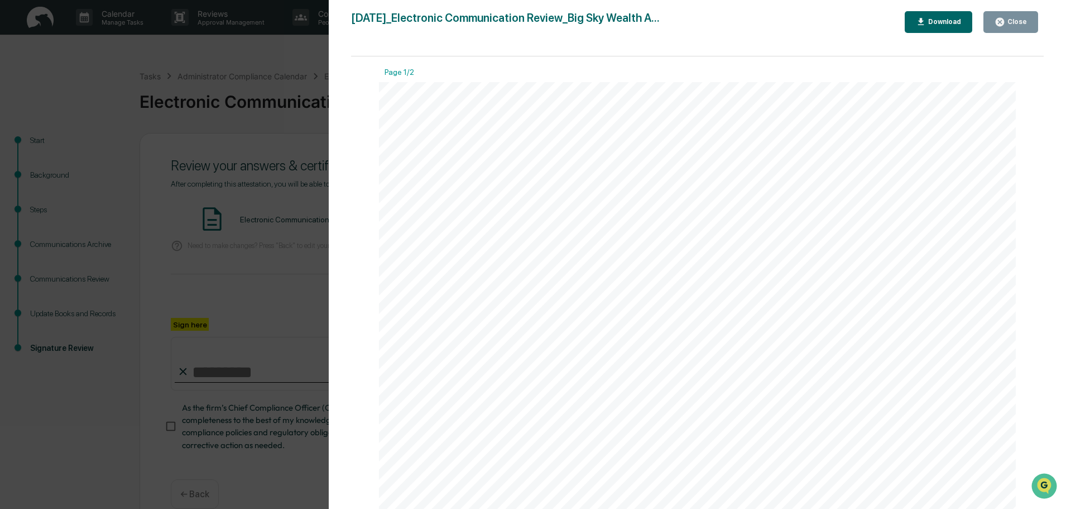
click at [1029, 17] on button "Close" at bounding box center [1011, 22] width 55 height 22
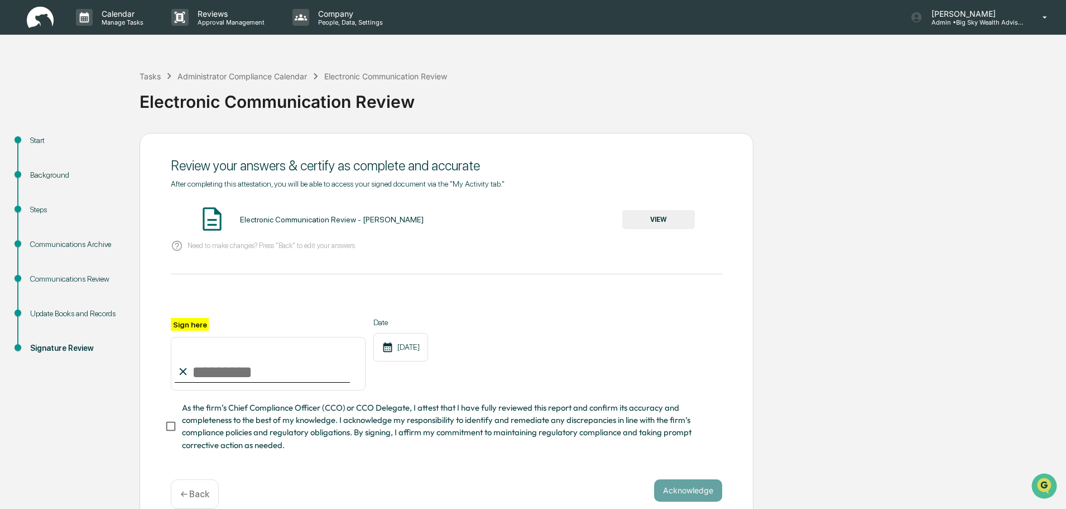
click at [262, 376] on input "Sign here" at bounding box center [268, 364] width 195 height 54
type input "**********"
click at [687, 484] on button "Acknowledge" at bounding box center [688, 490] width 68 height 22
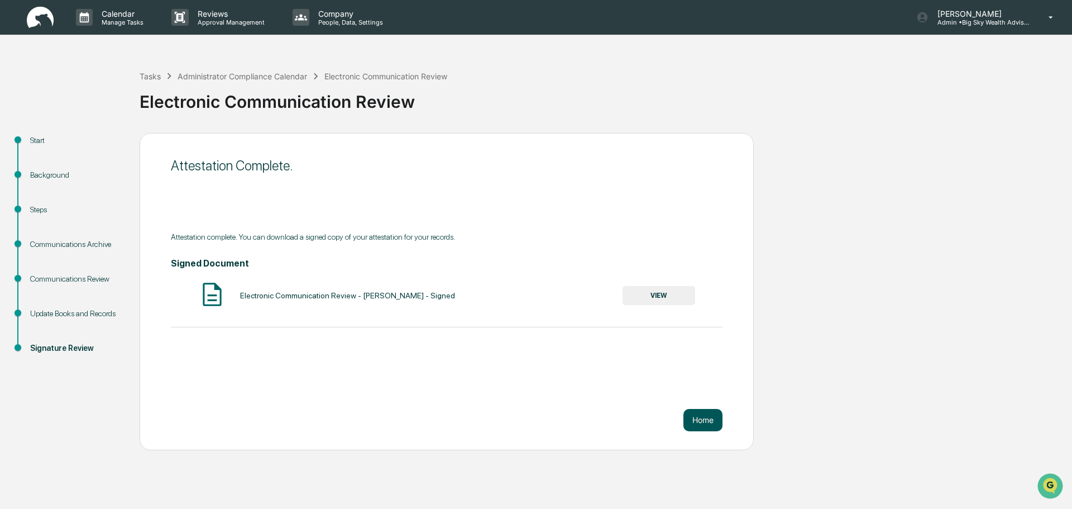
click at [709, 419] on button "Home" at bounding box center [702, 420] width 39 height 22
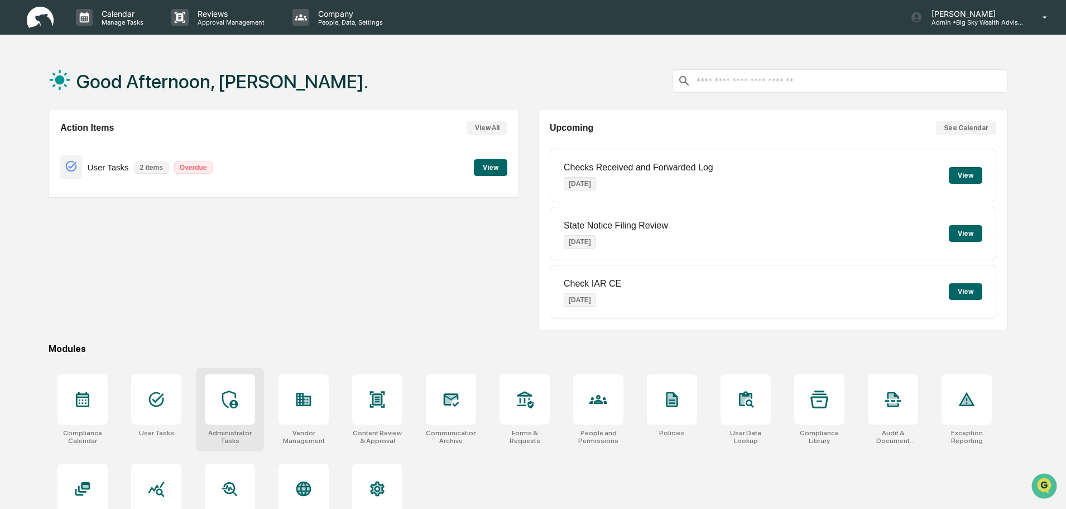
click at [247, 404] on div at bounding box center [230, 399] width 50 height 50
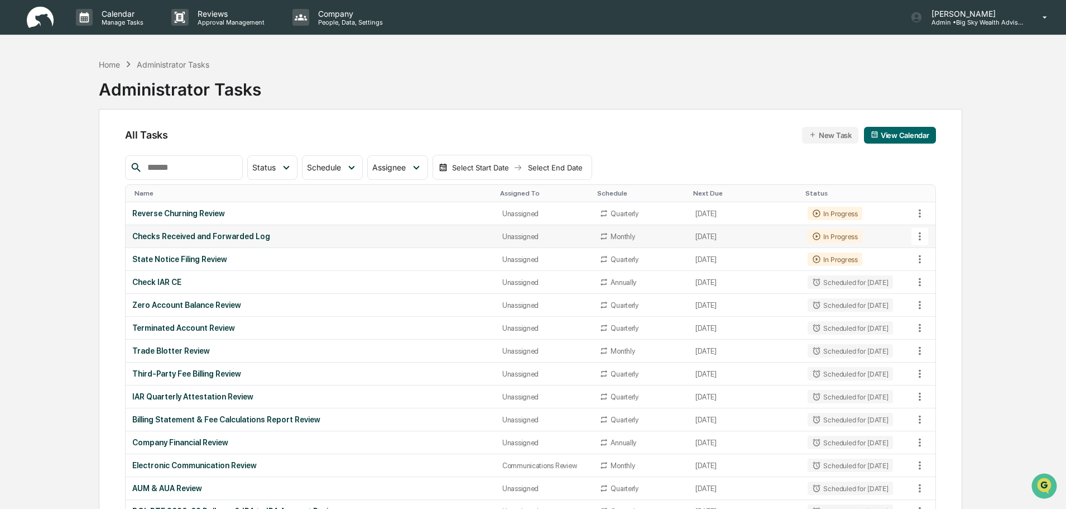
click at [318, 234] on div "Checks Received and Forwarded Log" at bounding box center [310, 236] width 356 height 9
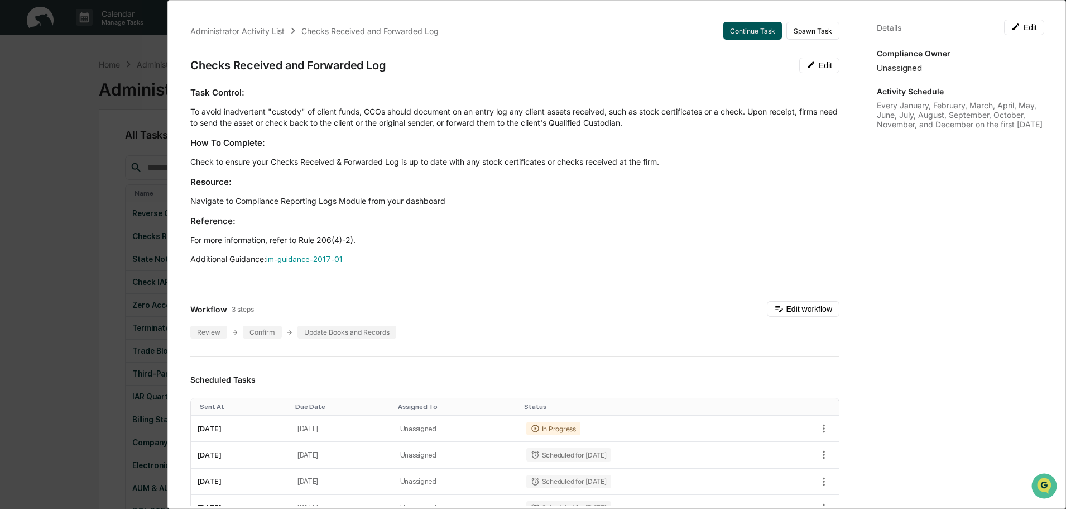
click at [749, 28] on button "Continue Task" at bounding box center [753, 31] width 59 height 18
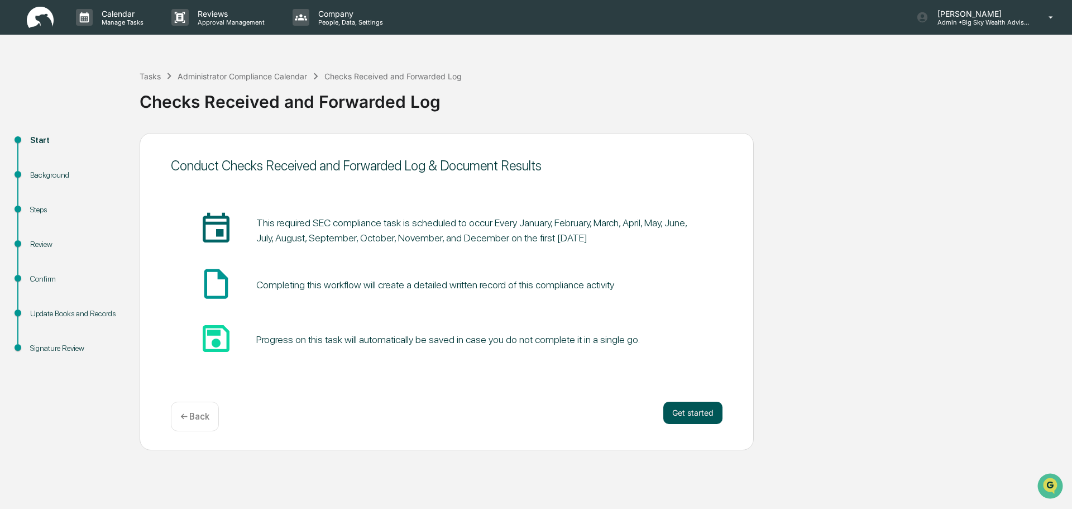
click at [696, 413] on button "Get started" at bounding box center [692, 412] width 59 height 22
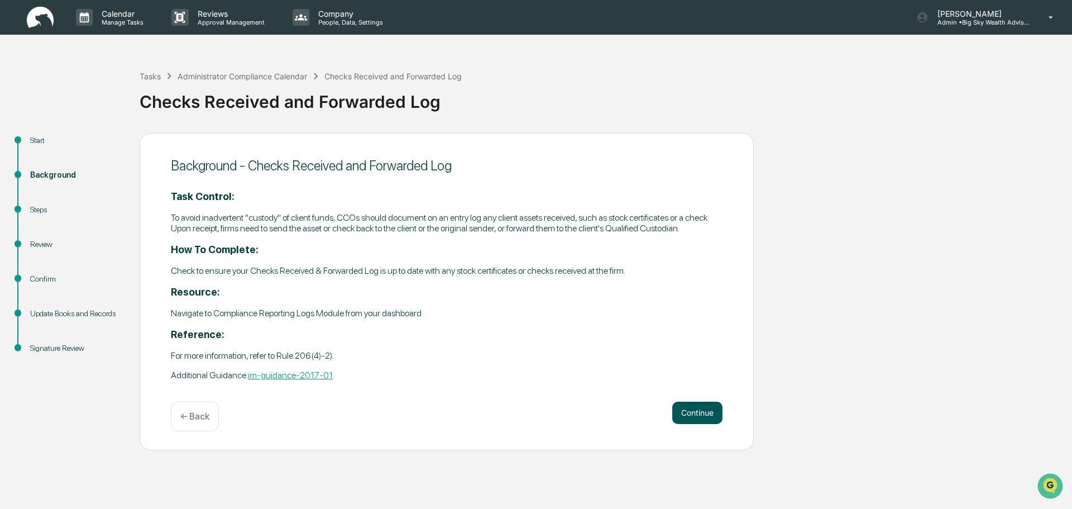
click at [692, 411] on button "Continue" at bounding box center [697, 412] width 50 height 22
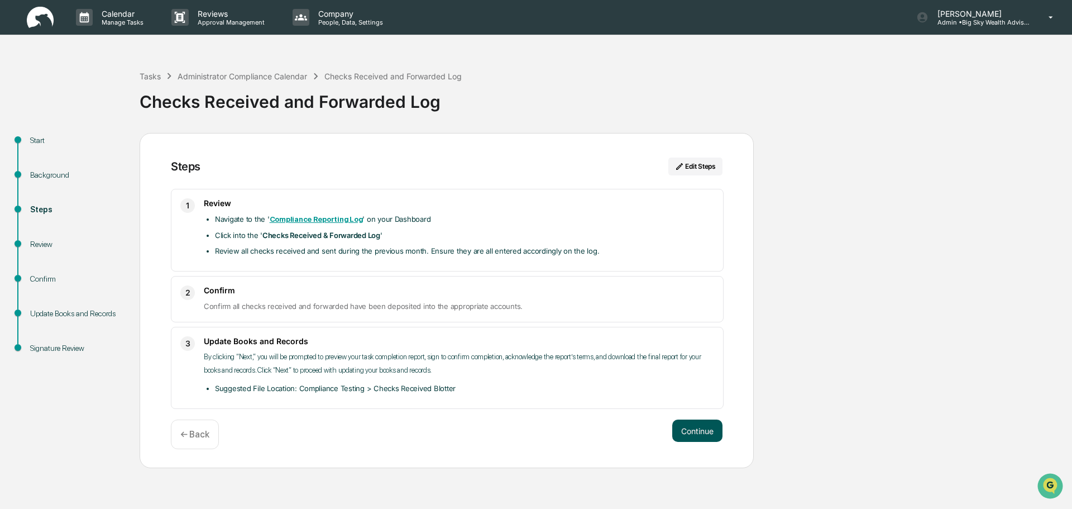
click at [695, 427] on button "Continue" at bounding box center [697, 430] width 50 height 22
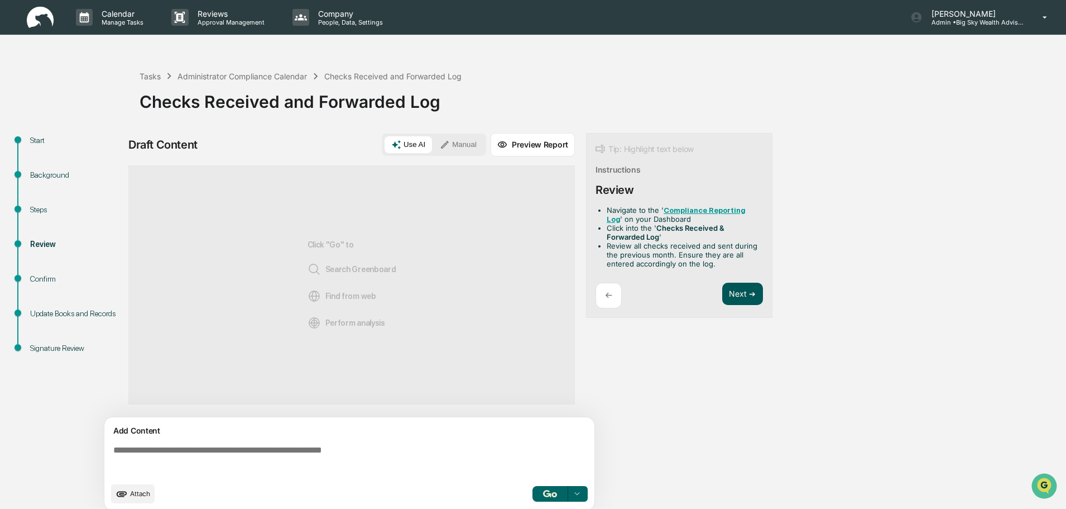
click at [758, 301] on button "Next ➔" at bounding box center [743, 294] width 41 height 23
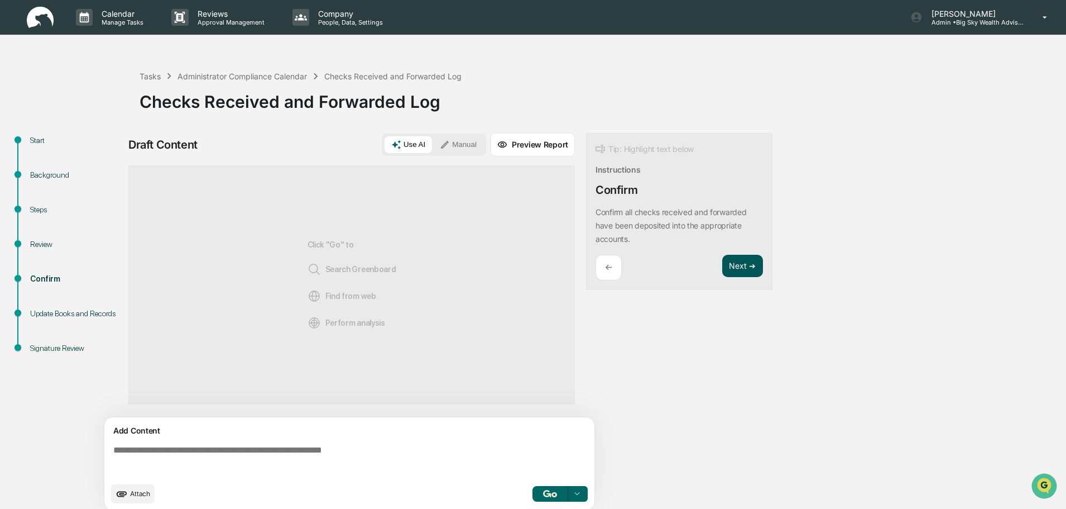
click at [753, 269] on button "Next ➔" at bounding box center [743, 266] width 41 height 23
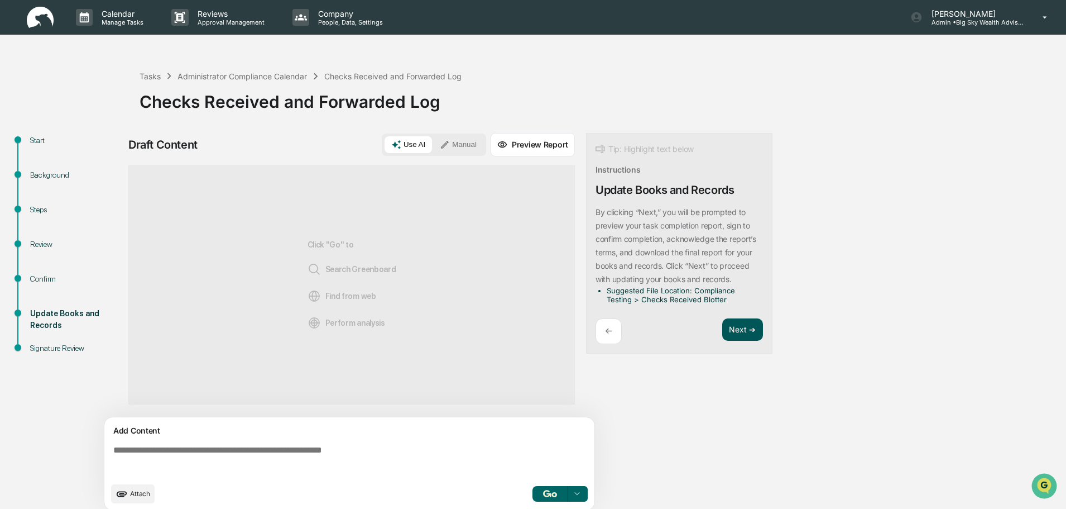
click at [738, 330] on button "Next ➔" at bounding box center [743, 329] width 41 height 23
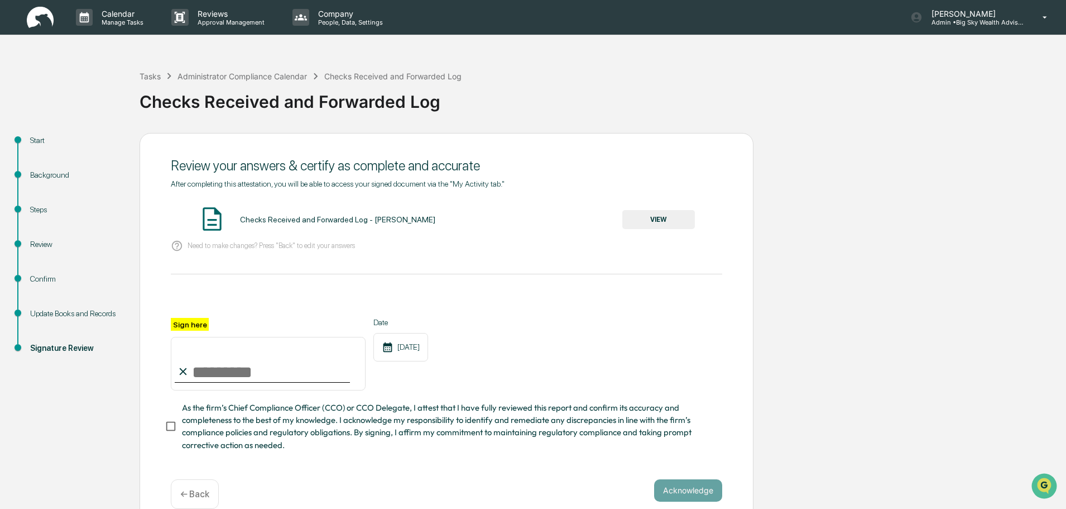
click at [671, 218] on button "VIEW" at bounding box center [659, 219] width 73 height 19
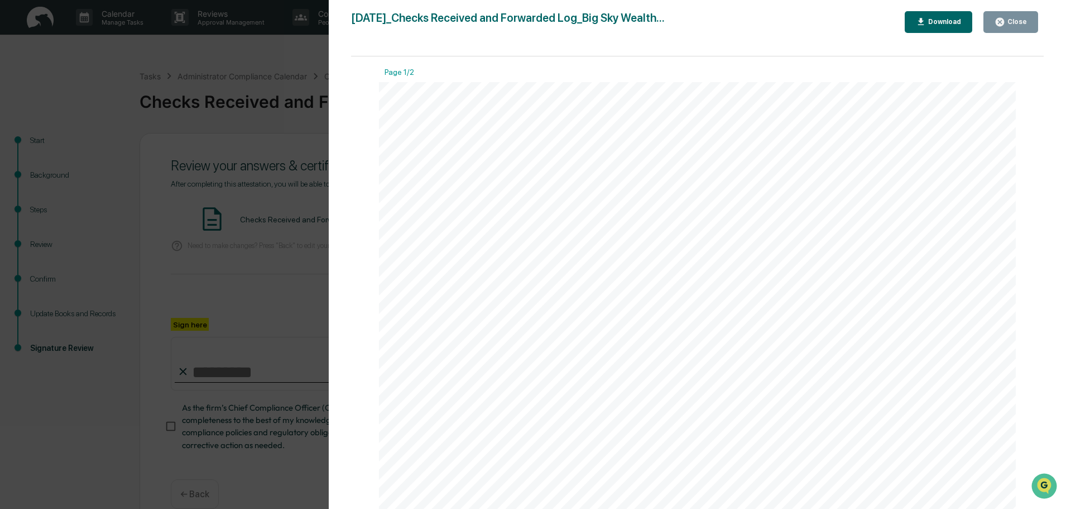
click at [1024, 23] on div "Close" at bounding box center [1017, 22] width 22 height 8
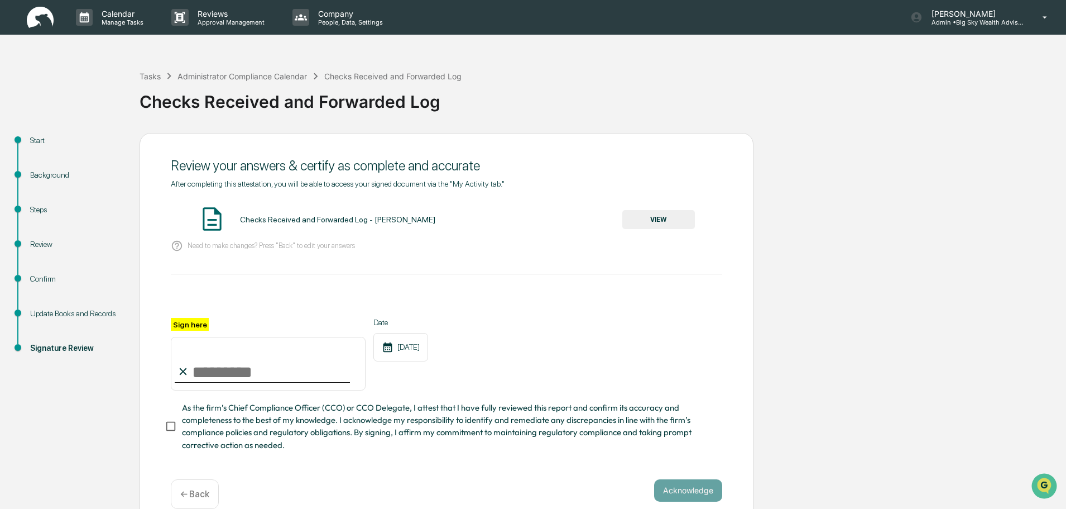
click at [233, 377] on input "Sign here" at bounding box center [268, 364] width 195 height 54
type input "**********"
click at [703, 490] on button "Acknowledge" at bounding box center [688, 490] width 68 height 22
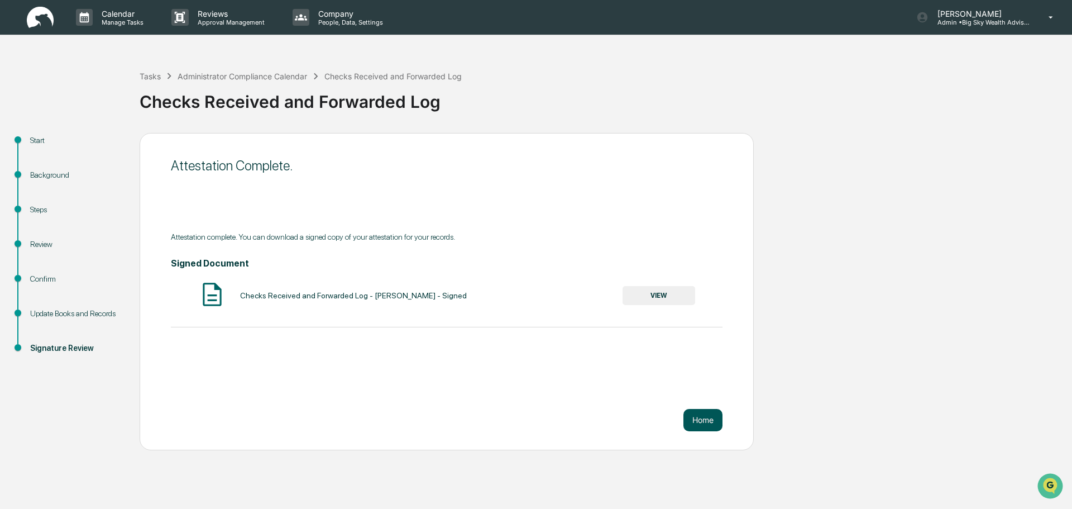
click at [703, 422] on button "Home" at bounding box center [702, 420] width 39 height 22
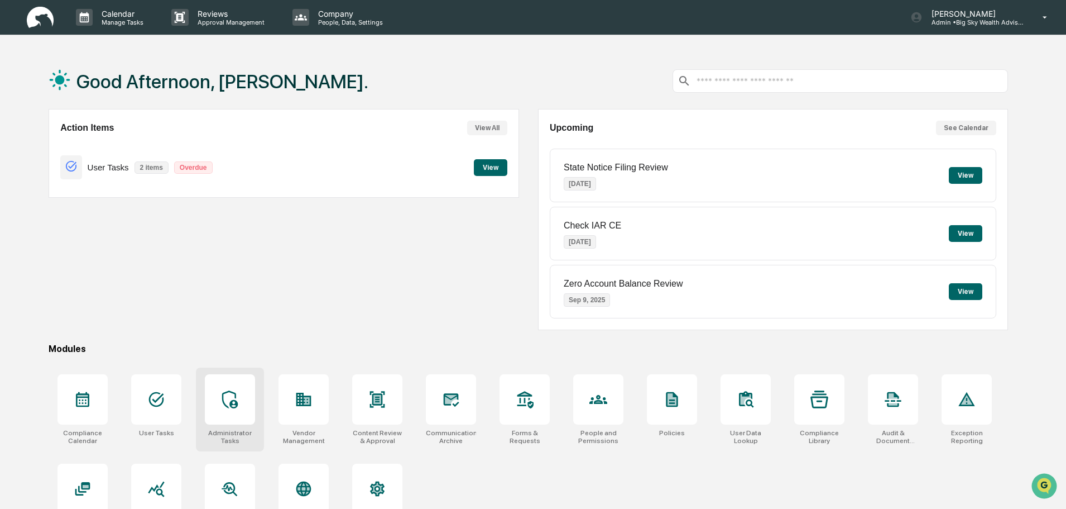
click at [216, 403] on div at bounding box center [230, 399] width 50 height 50
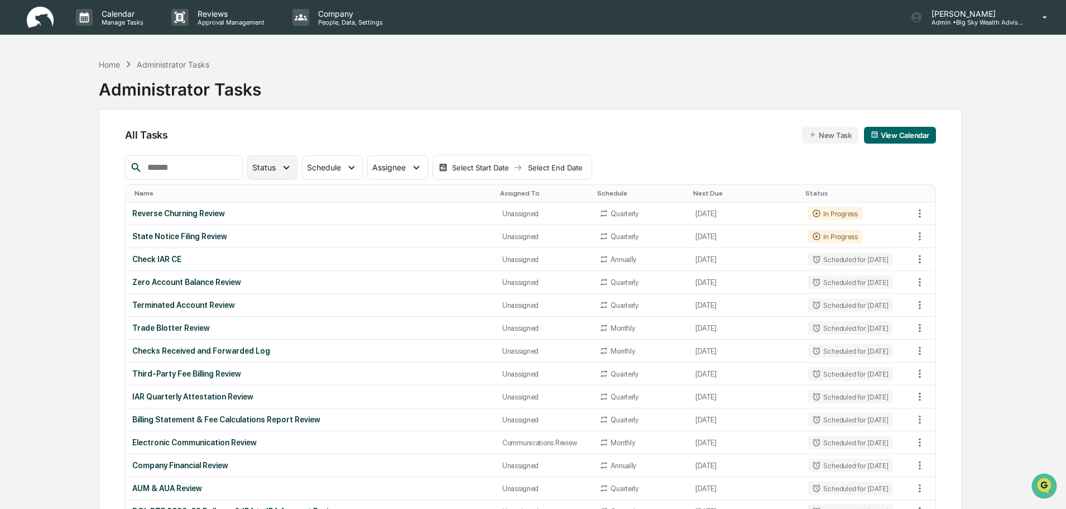
click at [276, 167] on span "Status" at bounding box center [263, 166] width 23 height 9
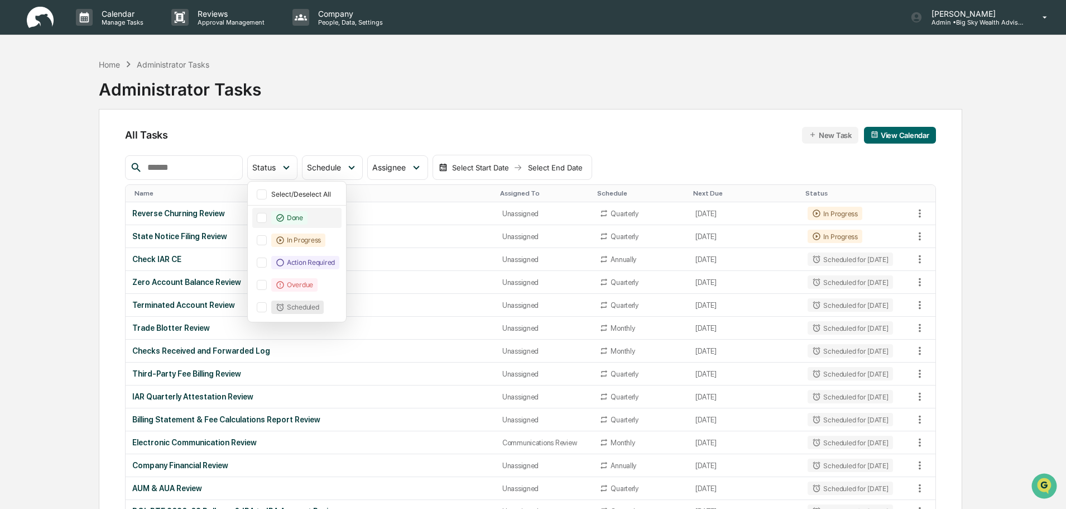
click at [267, 217] on div at bounding box center [262, 218] width 10 height 10
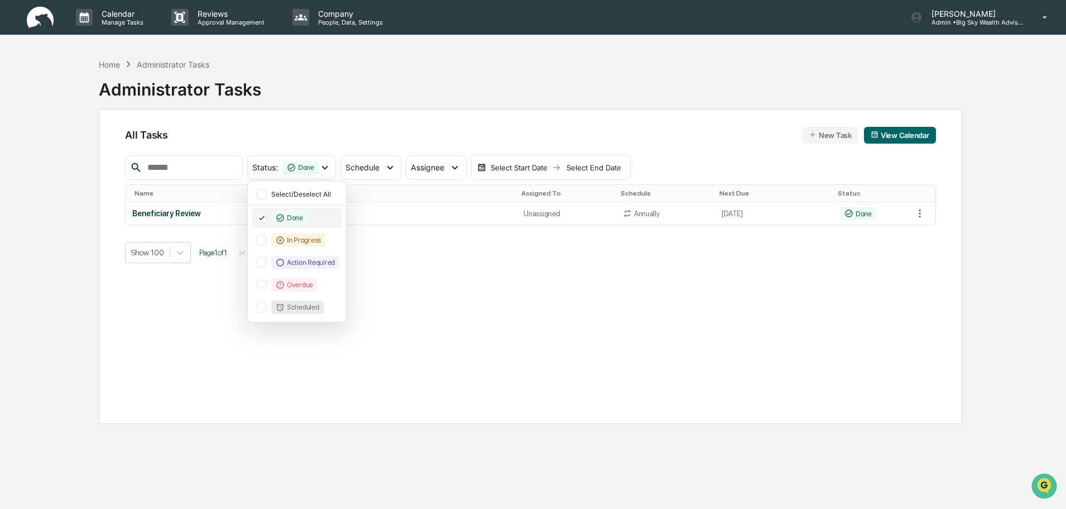
click at [268, 218] on icon at bounding box center [262, 218] width 12 height 8
